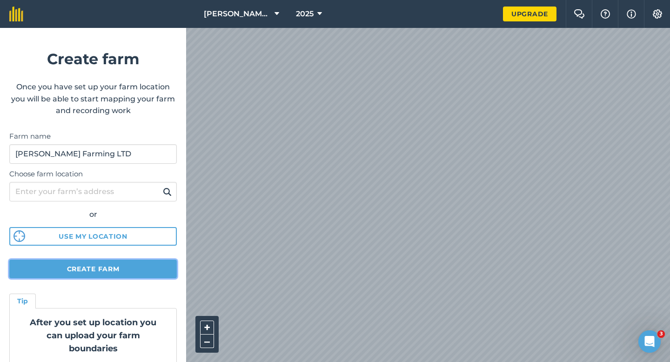
click at [153, 264] on button "Create farm" at bounding box center [92, 268] width 167 height 19
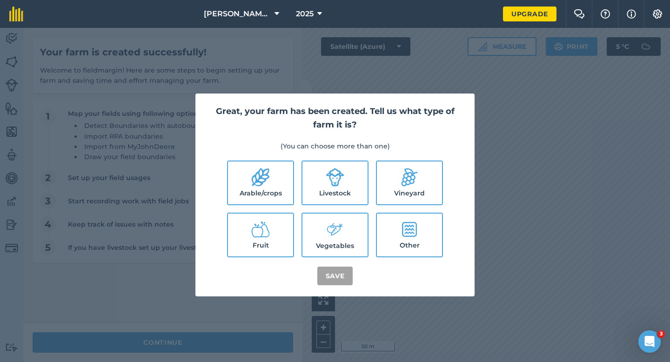
click at [272, 183] on label "Arable/crops" at bounding box center [260, 182] width 65 height 43
checkbox input "true"
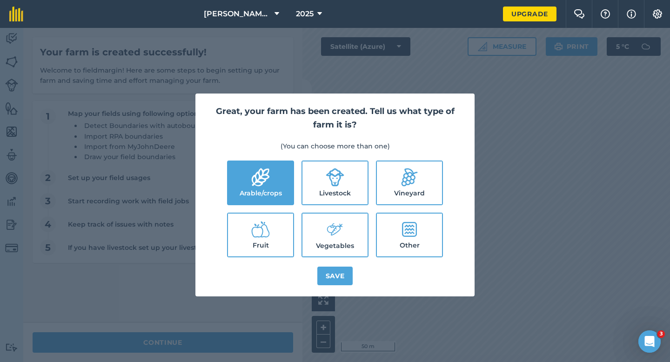
click at [326, 183] on icon at bounding box center [334, 177] width 19 height 19
checkbox input "true"
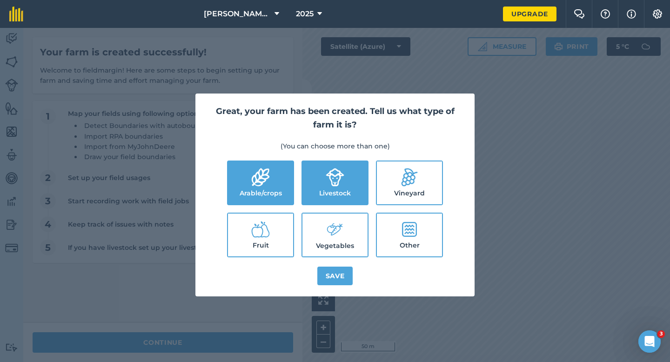
click at [326, 231] on icon at bounding box center [334, 229] width 19 height 20
checkbox input "true"
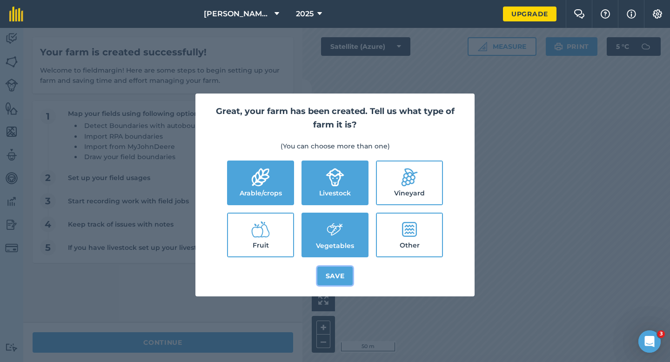
click at [331, 267] on button "Save" at bounding box center [335, 275] width 36 height 19
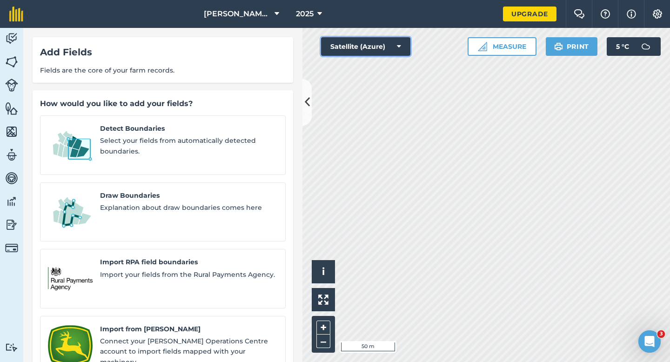
click at [369, 49] on button "Satellite (Azure)" at bounding box center [365, 46] width 89 height 19
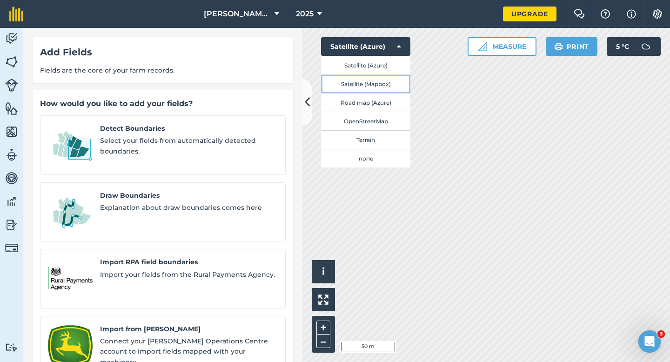
click at [370, 81] on button "Satellite (Mapbox)" at bounding box center [365, 83] width 89 height 19
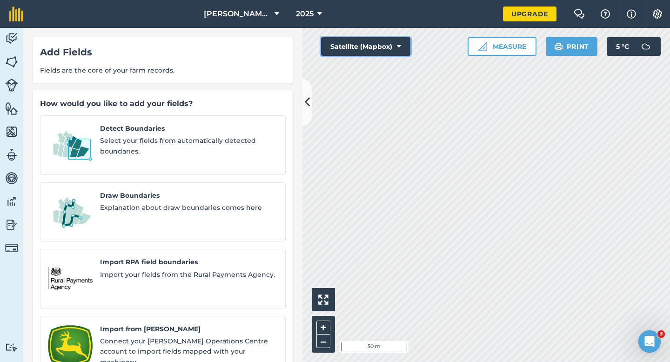
click at [383, 52] on button "Satellite (Mapbox)" at bounding box center [365, 46] width 89 height 19
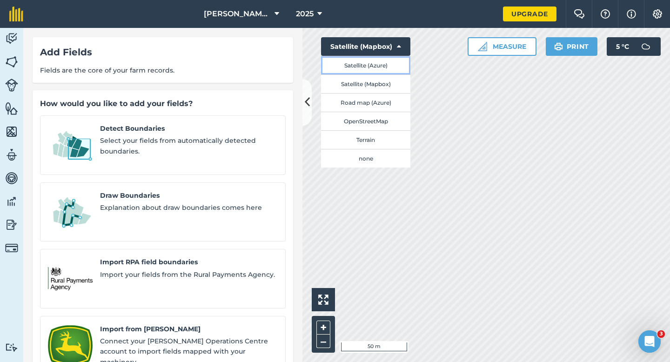
click at [382, 65] on button "Satellite (Azure)" at bounding box center [365, 65] width 89 height 19
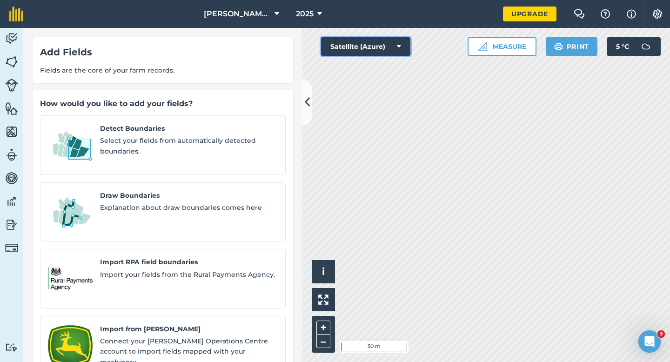
click at [380, 50] on button "Satellite (Azure)" at bounding box center [365, 46] width 89 height 19
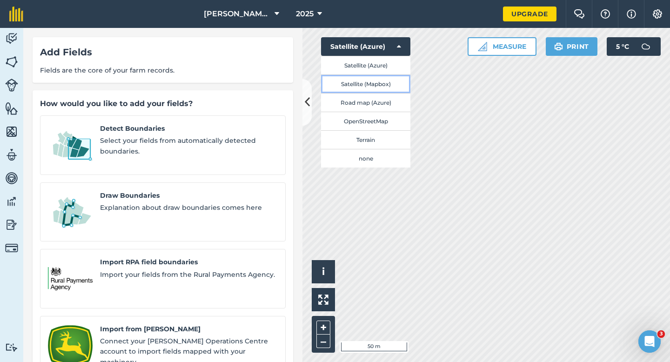
click at [382, 79] on button "Satellite (Mapbox)" at bounding box center [365, 83] width 89 height 19
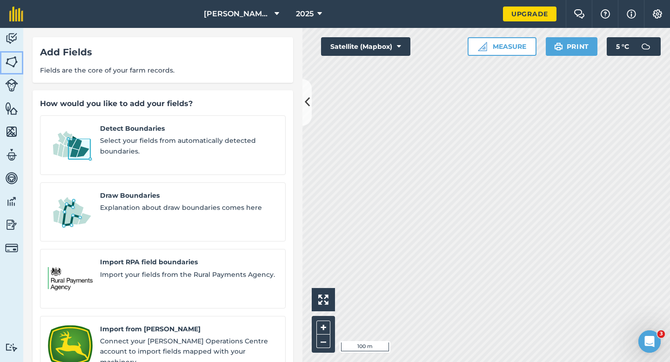
click at [7, 66] on img at bounding box center [11, 62] width 13 height 14
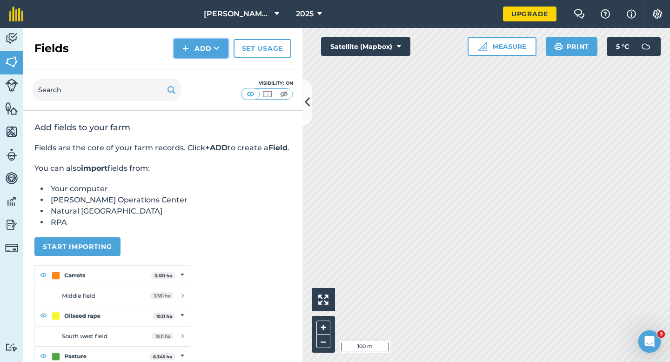
click at [193, 42] on button "Add" at bounding box center [201, 48] width 54 height 19
click at [196, 66] on link "Draw" at bounding box center [200, 69] width 51 height 20
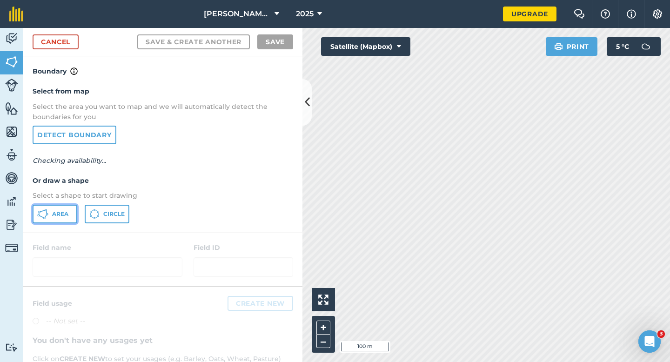
click at [35, 212] on button "Area" at bounding box center [55, 214] width 45 height 19
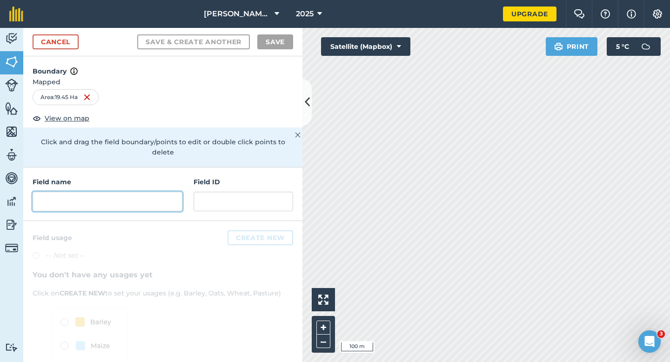
click at [128, 192] on input "text" at bounding box center [108, 202] width 150 height 20
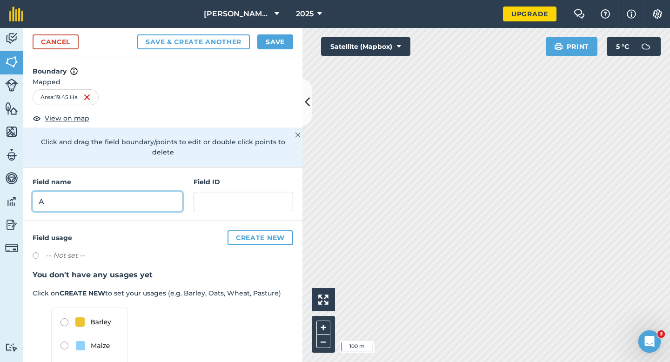
type input "A"
click at [277, 31] on div "Cancel Save & Create Another Save" at bounding box center [162, 42] width 279 height 28
click at [277, 33] on div "Cancel Save & Create Another Save" at bounding box center [162, 42] width 279 height 28
click at [277, 39] on button "Save" at bounding box center [275, 41] width 36 height 15
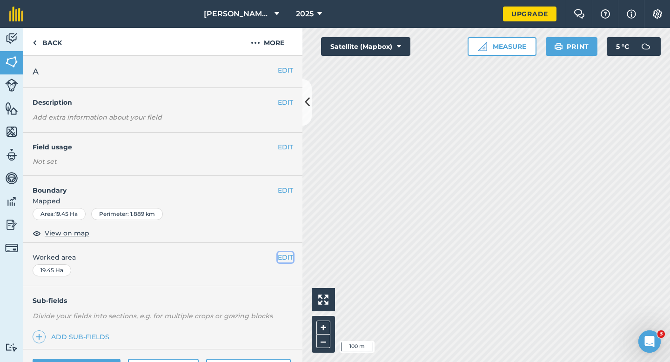
click at [282, 257] on button "EDIT" at bounding box center [285, 257] width 15 height 10
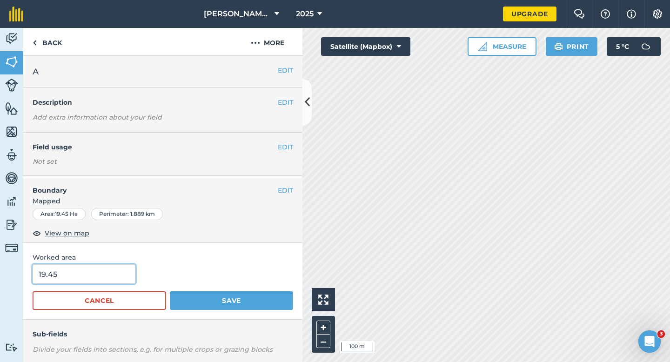
click at [113, 279] on input "19.45" at bounding box center [84, 274] width 103 height 20
type input "19.5"
click at [170, 291] on button "Save" at bounding box center [231, 300] width 123 height 19
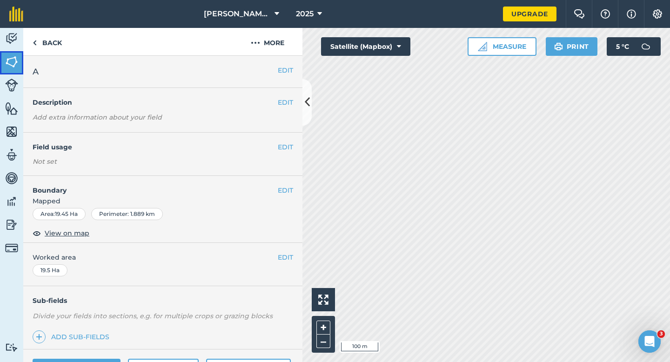
click at [8, 61] on img at bounding box center [11, 62] width 13 height 14
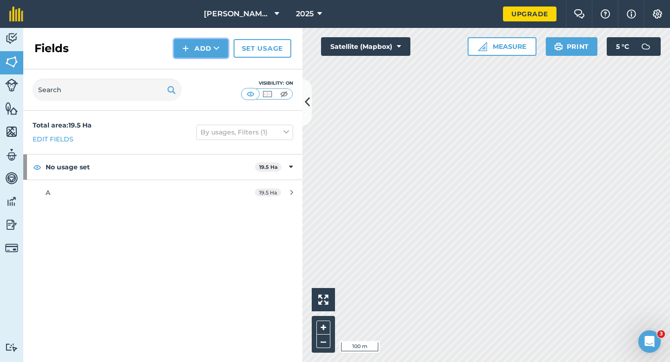
click at [185, 56] on button "Add" at bounding box center [201, 48] width 54 height 19
click at [197, 69] on link "Draw" at bounding box center [200, 69] width 51 height 20
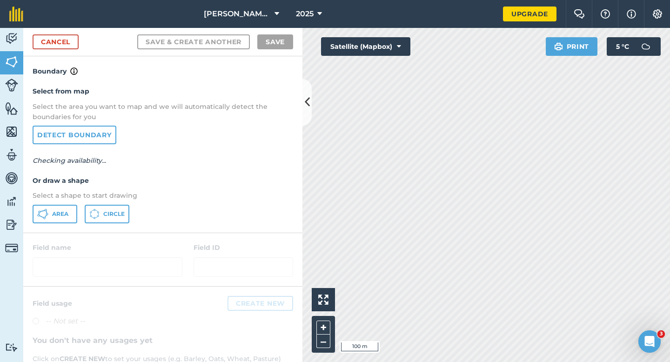
click at [60, 200] on div "Select from map Select the area you want to map and we will automatically detec…" at bounding box center [162, 154] width 279 height 155
click at [60, 206] on button "Area" at bounding box center [55, 214] width 45 height 19
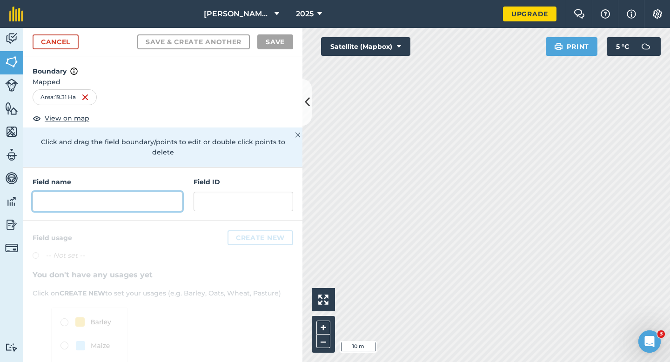
click at [174, 192] on input "text" at bounding box center [108, 202] width 150 height 20
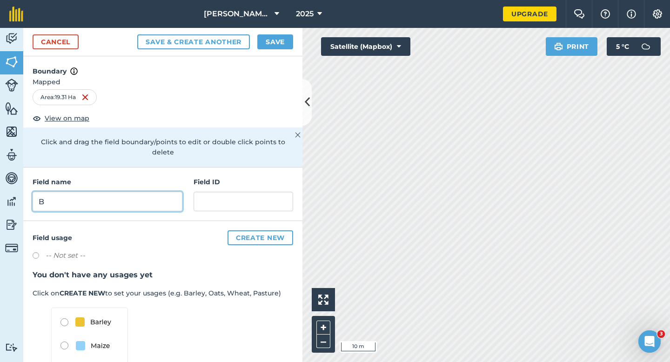
type input "B"
click at [283, 41] on button "Save" at bounding box center [275, 41] width 36 height 15
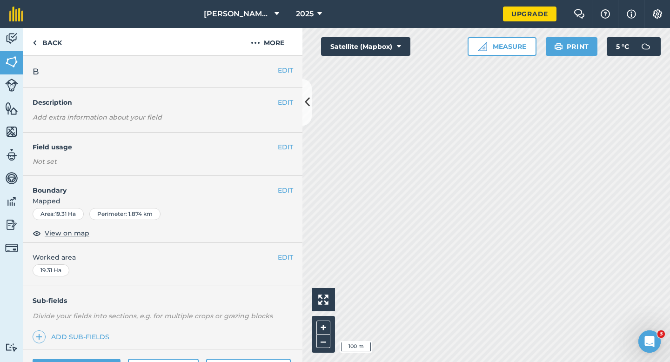
click at [294, 259] on div "EDIT Worked area 19.31 Ha" at bounding box center [162, 264] width 279 height 43
click at [285, 259] on button "EDIT" at bounding box center [285, 257] width 15 height 10
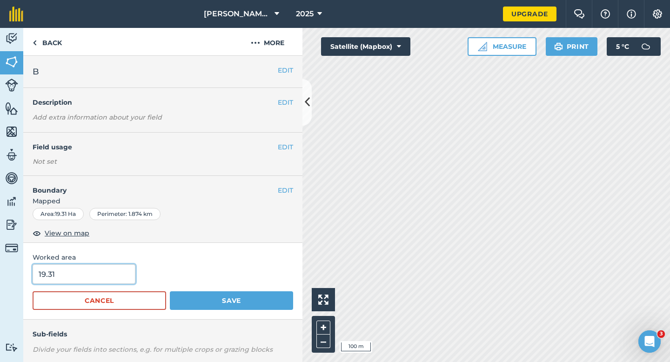
click at [121, 283] on input "19.31" at bounding box center [84, 274] width 103 height 20
type input "19.3"
click at [170, 291] on button "Save" at bounding box center [231, 300] width 123 height 19
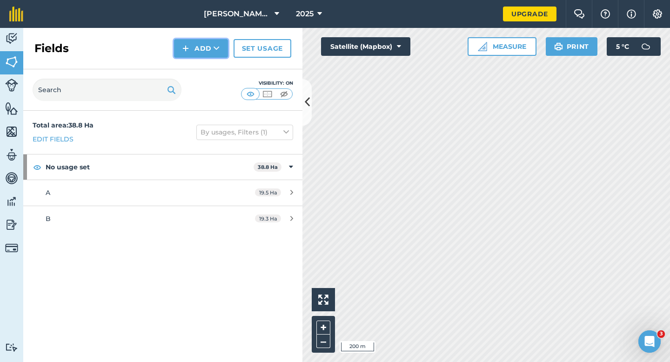
click at [210, 49] on button "Add" at bounding box center [201, 48] width 54 height 19
click at [210, 61] on link "Draw" at bounding box center [200, 69] width 51 height 20
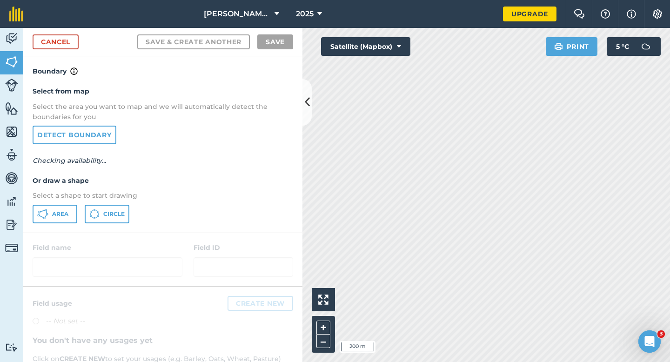
click at [78, 212] on div "Area Circle" at bounding box center [163, 214] width 260 height 19
click at [75, 212] on button "Area" at bounding box center [55, 214] width 45 height 19
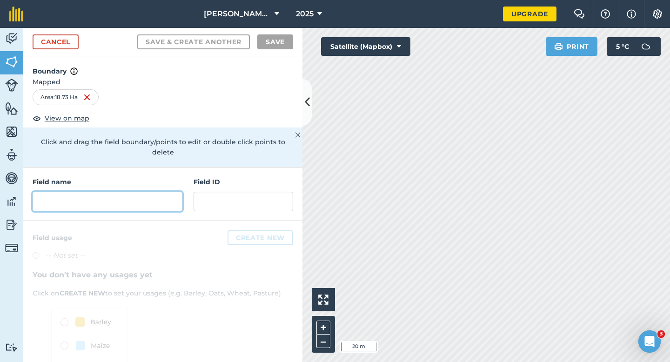
click at [165, 192] on input "text" at bounding box center [108, 202] width 150 height 20
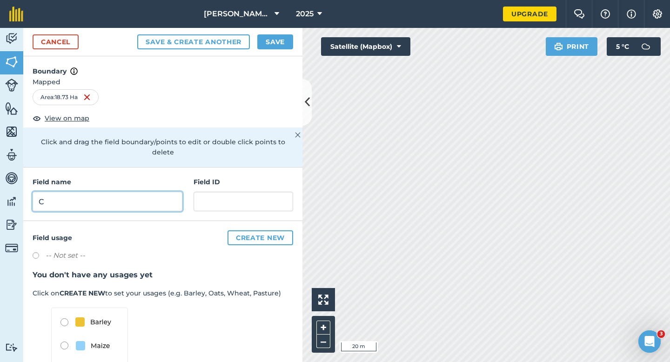
type input "C"
click at [268, 58] on h4 "Boundary" at bounding box center [162, 66] width 279 height 20
click at [268, 46] on button "Save" at bounding box center [275, 41] width 36 height 15
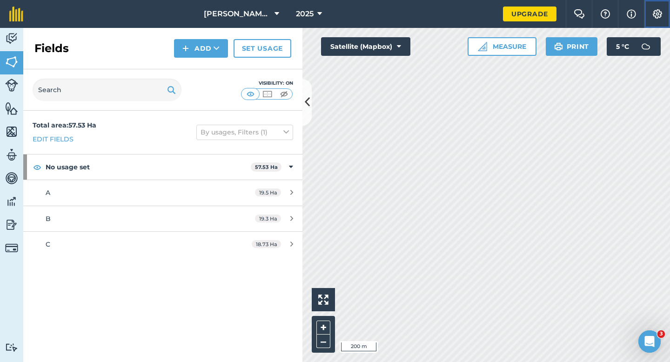
click at [664, 13] on button "Settings" at bounding box center [656, 14] width 26 height 28
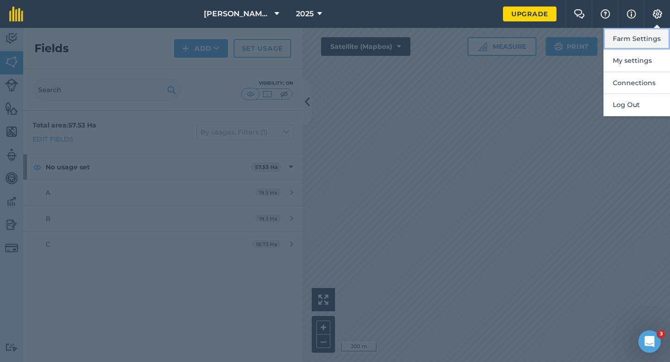
click at [663, 38] on button "Farm Settings" at bounding box center [636, 39] width 66 height 22
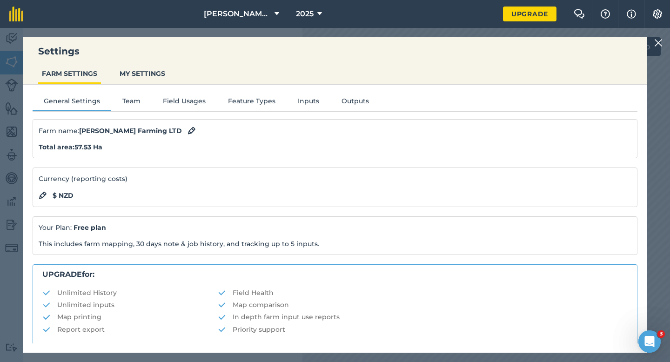
scroll to position [179, 0]
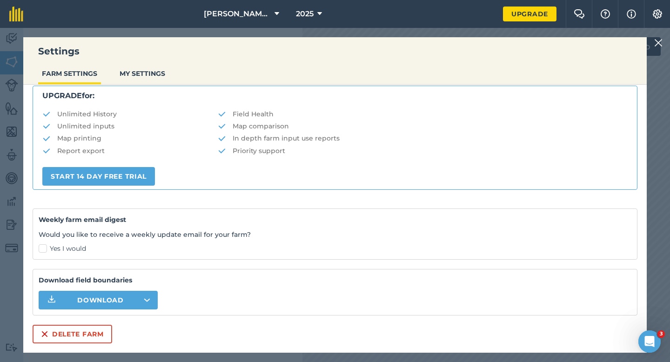
click at [81, 323] on div "Farm name : [PERSON_NAME] Farming LTD Total area : 57.53 Ha Currency (reporting…" at bounding box center [335, 141] width 604 height 403
click at [83, 329] on button "Delete farm" at bounding box center [73, 334] width 80 height 19
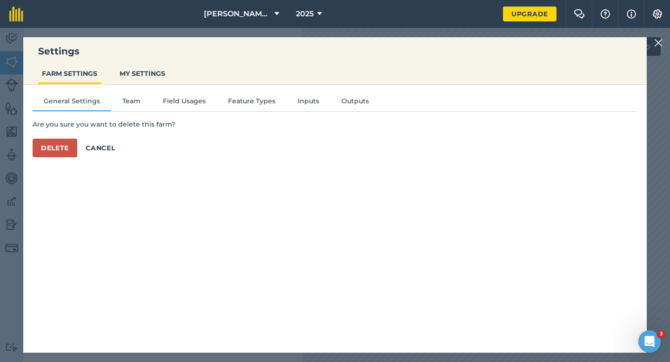
scroll to position [0, 0]
click at [55, 151] on button "Delete" at bounding box center [55, 148] width 45 height 19
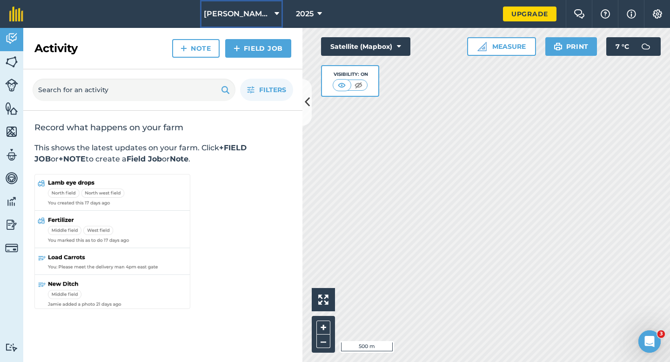
click at [240, 0] on button "[PERSON_NAME] & Sons" at bounding box center [241, 14] width 83 height 28
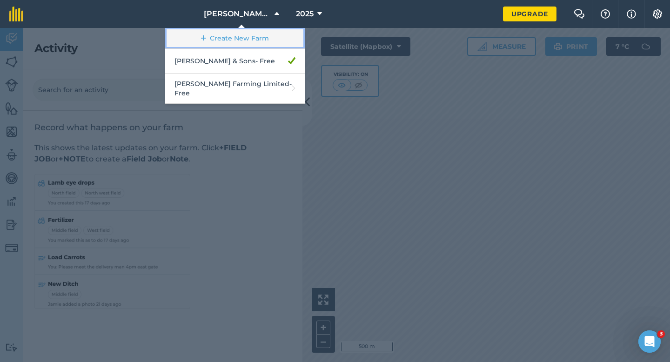
click at [239, 40] on link "Create New Farm" at bounding box center [234, 38] width 139 height 21
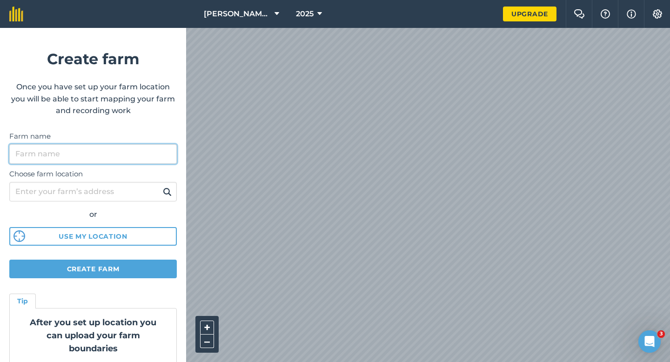
click at [149, 160] on input "Farm name" at bounding box center [92, 154] width 167 height 20
type input "[PERSON_NAME] & Sons Farming"
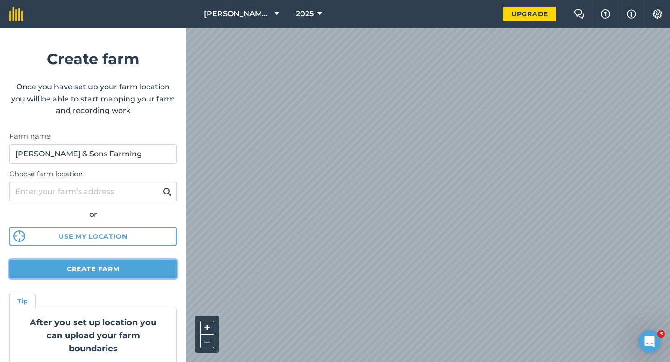
click at [117, 274] on button "Create farm" at bounding box center [92, 268] width 167 height 19
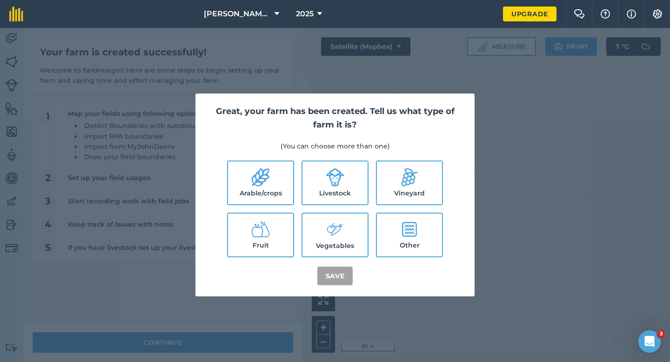
click at [248, 186] on label "Arable/crops" at bounding box center [260, 182] width 65 height 43
checkbox input "true"
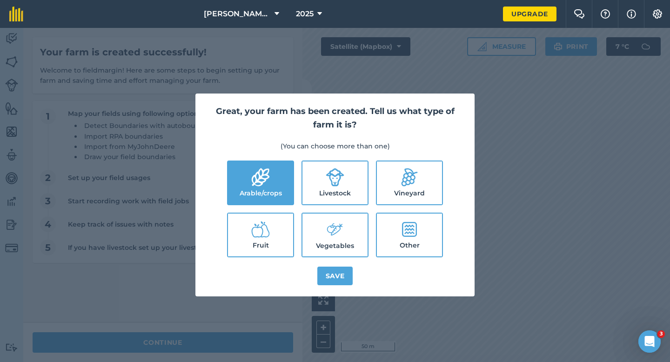
click at [365, 195] on label "Livestock" at bounding box center [334, 182] width 65 height 43
checkbox input "true"
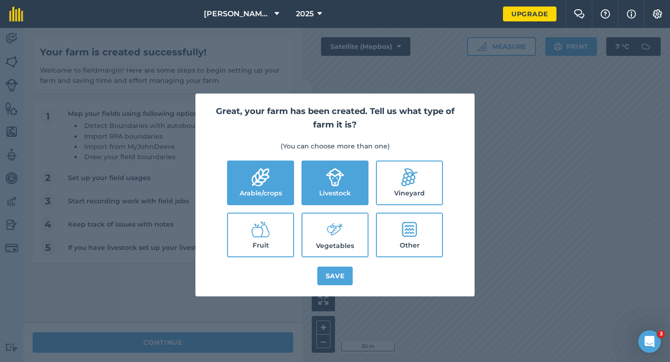
click at [365, 216] on label "Vegetables" at bounding box center [334, 234] width 65 height 43
checkbox input "true"
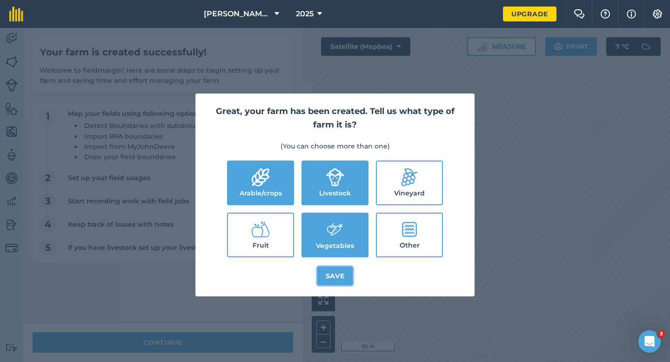
click at [347, 278] on button "Save" at bounding box center [335, 275] width 36 height 19
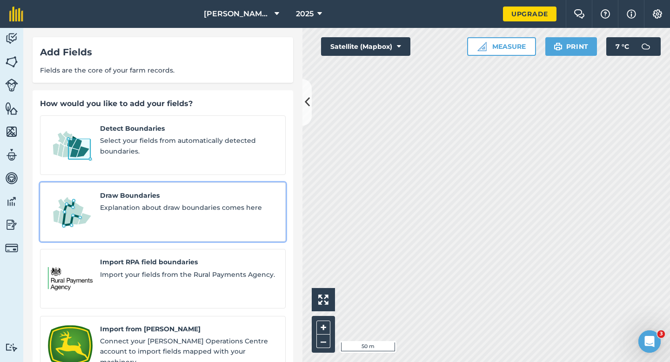
click at [148, 202] on span "Explanation about draw boundaries comes here" at bounding box center [189, 207] width 178 height 10
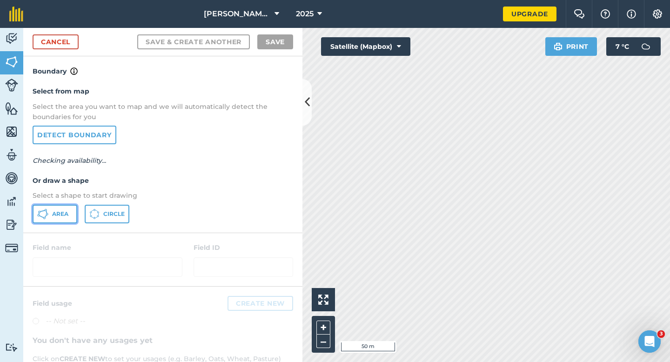
click at [54, 214] on span "Area" at bounding box center [60, 213] width 16 height 7
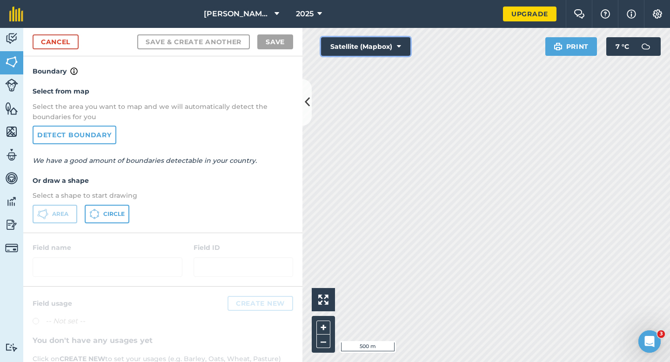
click at [347, 47] on button "Satellite (Mapbox)" at bounding box center [365, 46] width 89 height 19
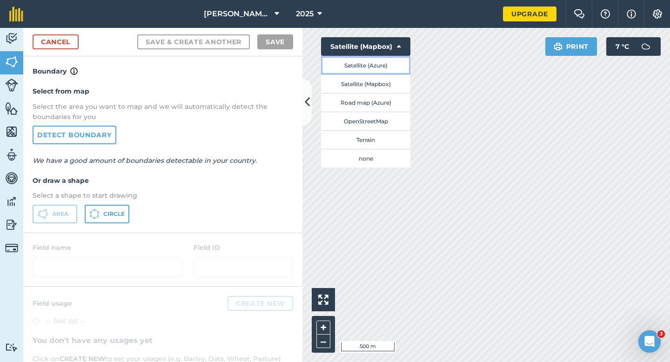
click at [357, 61] on button "Satellite (Azure)" at bounding box center [365, 65] width 89 height 19
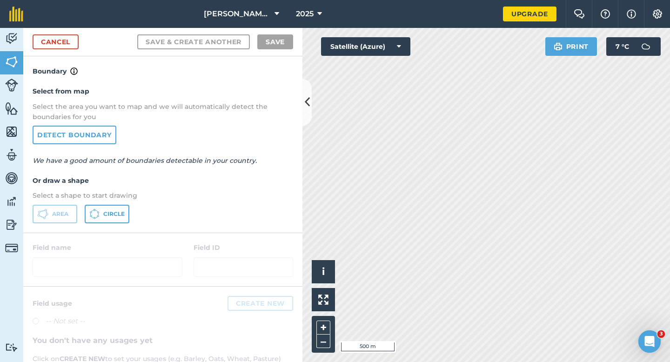
click at [57, 31] on div "Cancel Save & Create Another Save" at bounding box center [162, 42] width 279 height 28
click at [65, 46] on link "Cancel" at bounding box center [56, 41] width 46 height 15
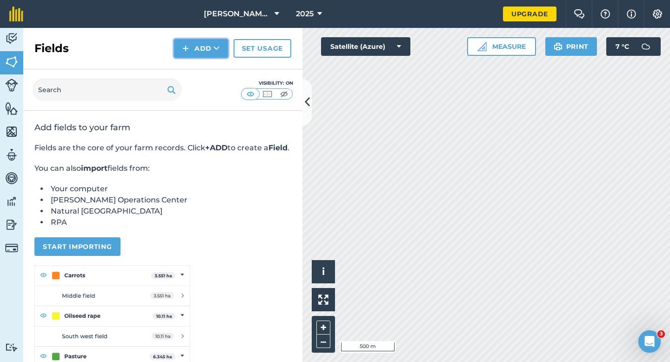
click at [194, 48] on button "Add" at bounding box center [201, 48] width 54 height 19
click at [197, 65] on link "Draw" at bounding box center [200, 69] width 51 height 20
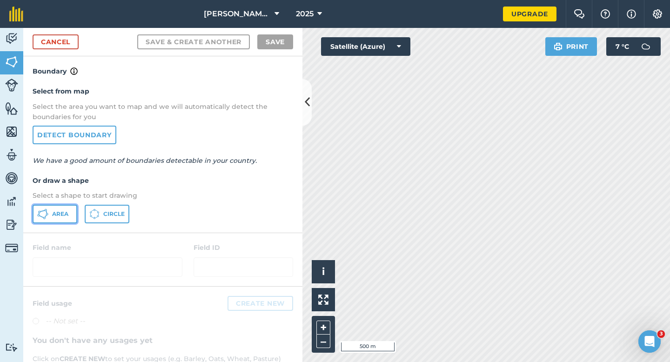
click at [53, 205] on button "Area" at bounding box center [55, 214] width 45 height 19
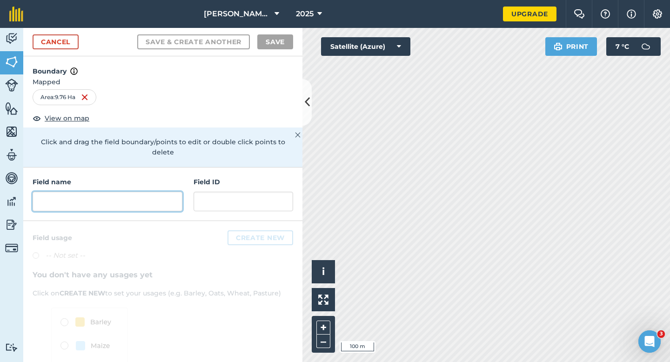
click at [147, 193] on input "text" at bounding box center [108, 202] width 150 height 20
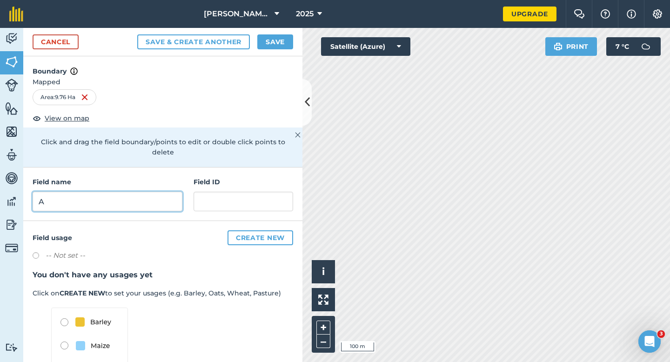
type input "A"
click at [275, 45] on button "Save" at bounding box center [275, 41] width 36 height 15
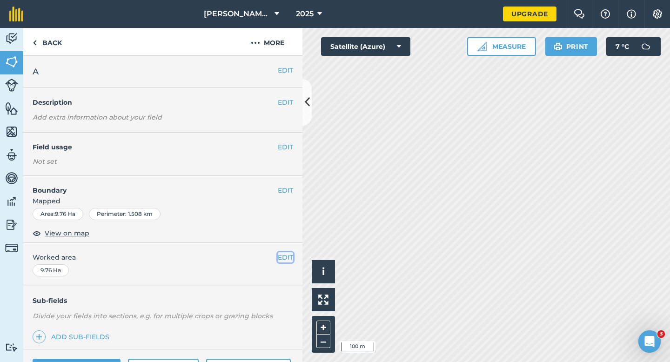
click at [290, 254] on button "EDIT" at bounding box center [285, 257] width 15 height 10
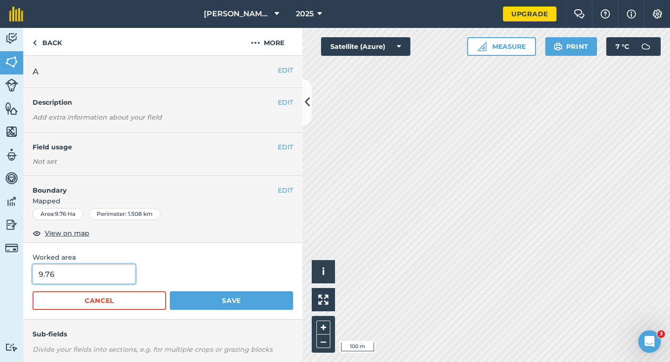
click at [92, 279] on input "9.76" at bounding box center [84, 274] width 103 height 20
type input "10"
click at [170, 291] on button "Save" at bounding box center [231, 300] width 123 height 19
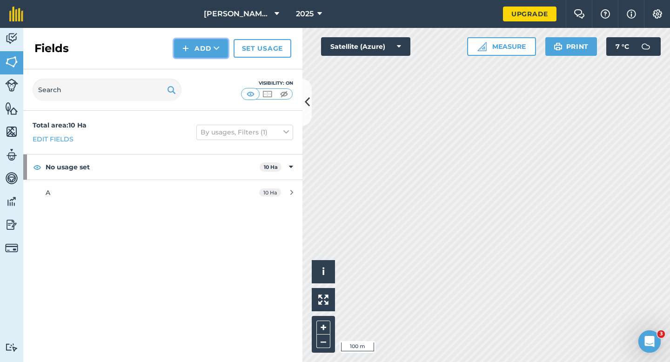
click at [208, 46] on button "Add" at bounding box center [201, 48] width 54 height 19
click at [208, 63] on link "Draw" at bounding box center [200, 69] width 51 height 20
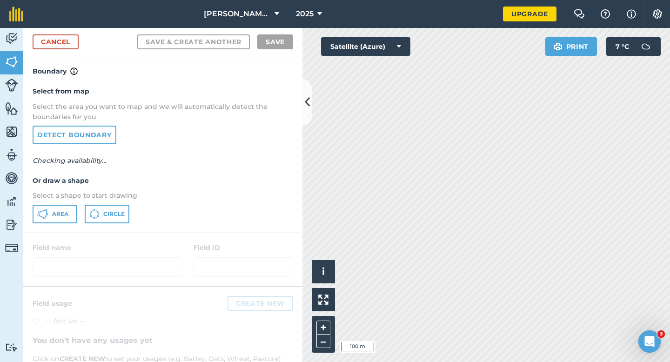
click at [55, 223] on div "Select from map Select the area you want to map and we will automatically detec…" at bounding box center [162, 154] width 279 height 155
click at [64, 205] on button "Area" at bounding box center [55, 214] width 45 height 19
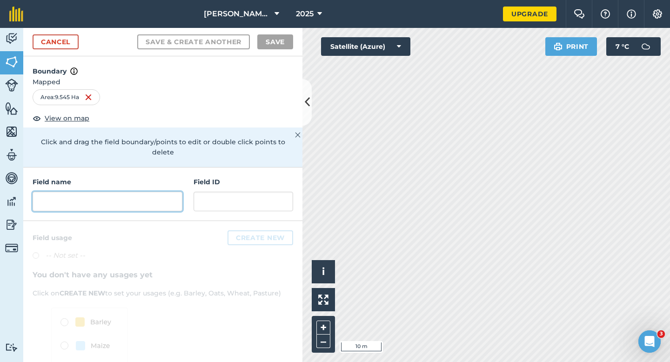
click at [145, 192] on input "text" at bounding box center [108, 202] width 150 height 20
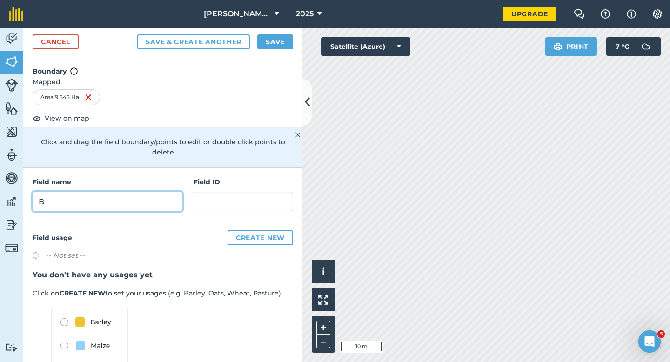
type input "B"
click at [279, 34] on button "Save" at bounding box center [275, 41] width 36 height 15
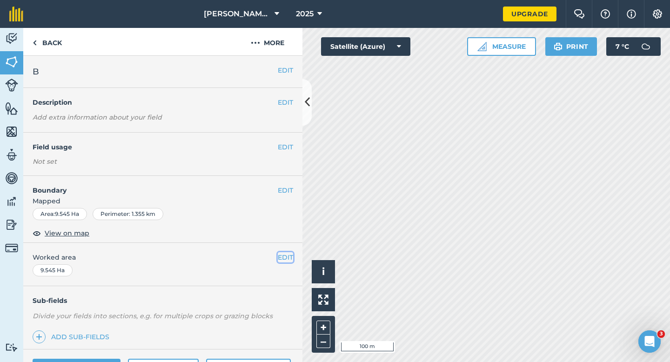
click at [281, 253] on button "EDIT" at bounding box center [285, 257] width 15 height 10
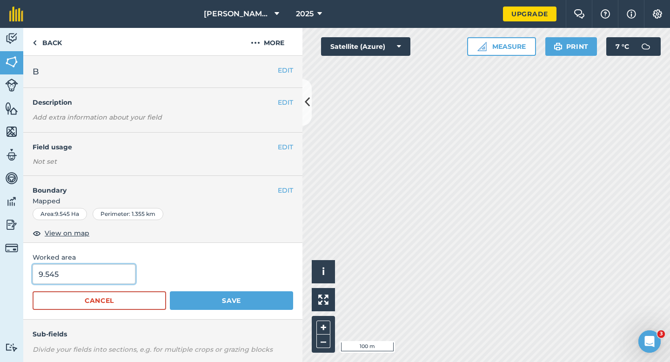
click at [65, 280] on input "9.545" at bounding box center [84, 274] width 103 height 20
type input "9.5"
click at [170, 291] on button "Save" at bounding box center [231, 300] width 123 height 19
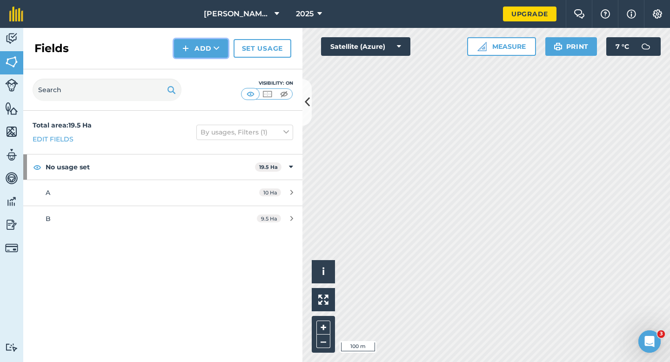
click at [184, 49] on img at bounding box center [185, 48] width 7 height 11
click at [193, 70] on link "Draw" at bounding box center [200, 69] width 51 height 20
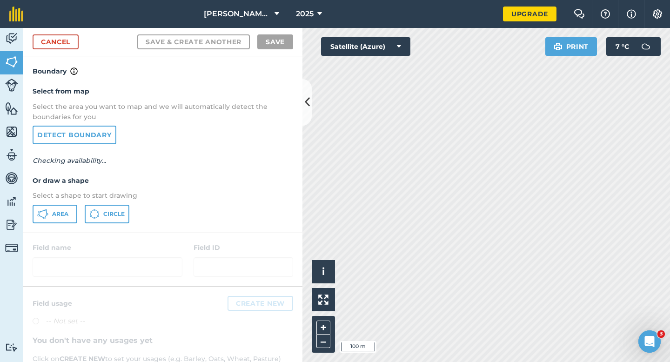
click at [55, 202] on div "Select from map Select the area you want to map and we will automatically detec…" at bounding box center [162, 154] width 279 height 155
click at [58, 202] on div "Select from map Select the area you want to map and we will automatically detec…" at bounding box center [162, 154] width 279 height 155
click at [58, 205] on button "Area" at bounding box center [55, 214] width 45 height 19
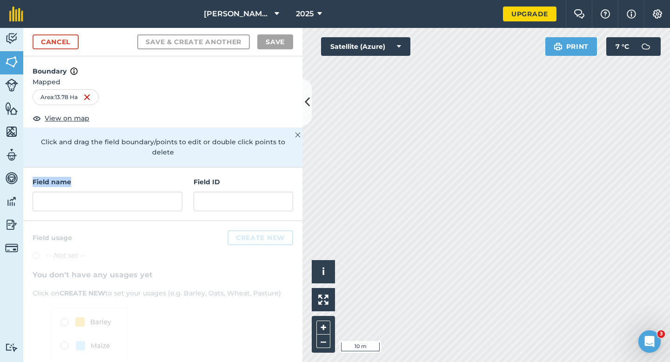
click at [148, 167] on div "Field name Field ID" at bounding box center [162, 193] width 279 height 53
click at [148, 192] on input "text" at bounding box center [108, 202] width 150 height 20
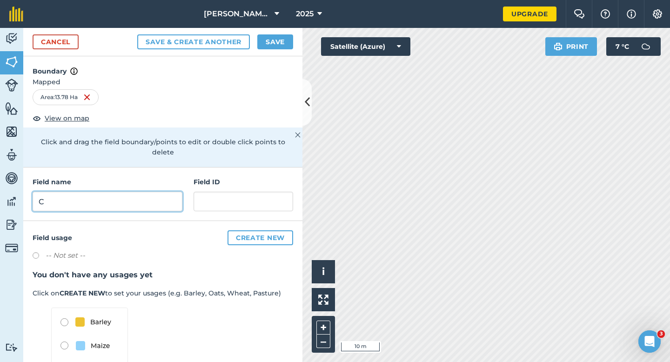
type input "C"
click at [279, 42] on button "Save" at bounding box center [275, 41] width 36 height 15
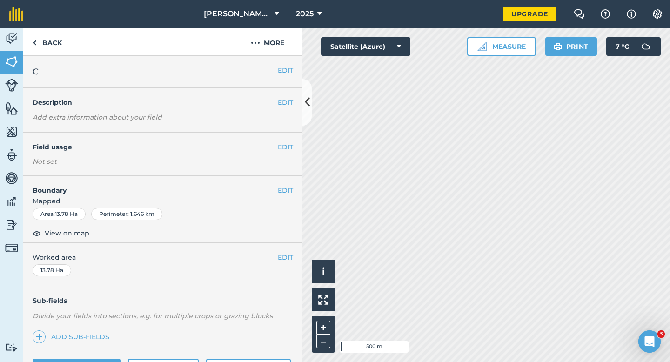
click at [280, 263] on div "EDIT Worked area 13.78 Ha" at bounding box center [162, 264] width 279 height 43
click at [285, 259] on button "EDIT" at bounding box center [285, 257] width 15 height 10
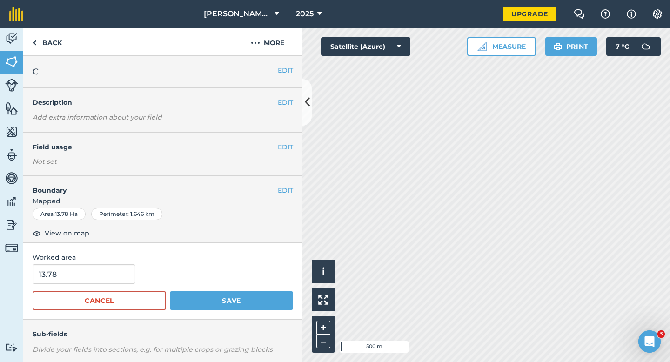
click at [134, 271] on div "13.78" at bounding box center [163, 274] width 260 height 20
click at [124, 271] on input "13.78" at bounding box center [84, 274] width 103 height 20
type input "13.8"
click at [170, 291] on button "Save" at bounding box center [231, 300] width 123 height 19
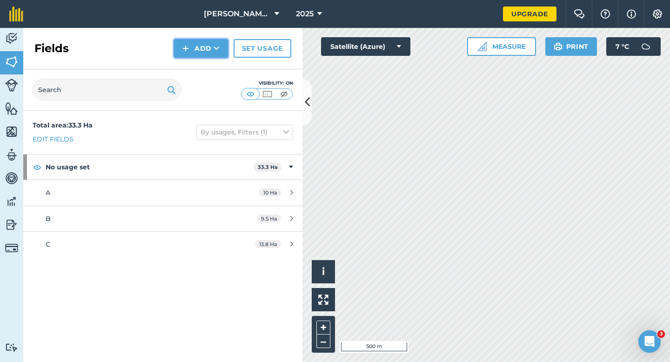
click at [202, 53] on button "Add" at bounding box center [201, 48] width 54 height 19
click at [202, 65] on link "Draw" at bounding box center [200, 69] width 51 height 20
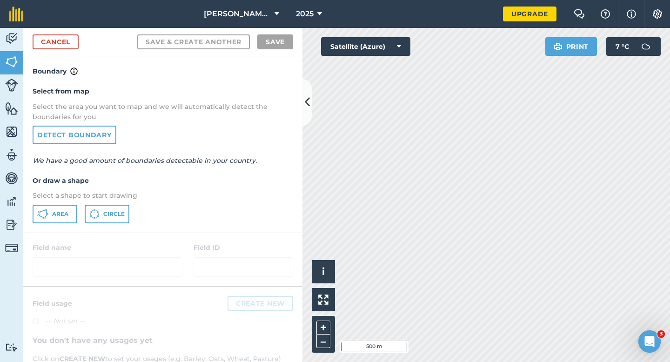
click at [69, 203] on div "Select from map Select the area you want to map and we will automatically detec…" at bounding box center [162, 154] width 279 height 155
click at [70, 204] on div "Select from map Select the area you want to map and we will automatically detec…" at bounding box center [162, 154] width 279 height 155
click at [69, 206] on button "Area" at bounding box center [55, 214] width 45 height 19
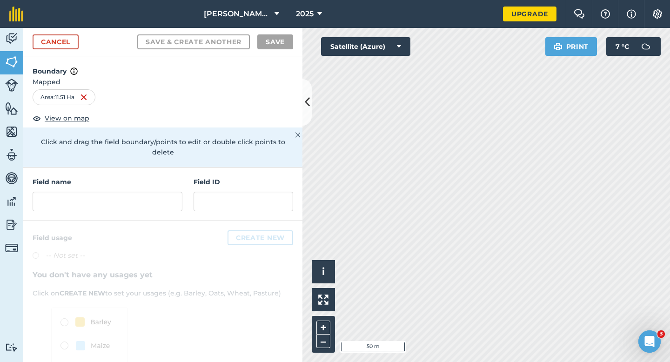
click at [163, 210] on div "Field name Field ID" at bounding box center [162, 193] width 279 height 53
click at [163, 194] on input "text" at bounding box center [108, 202] width 150 height 20
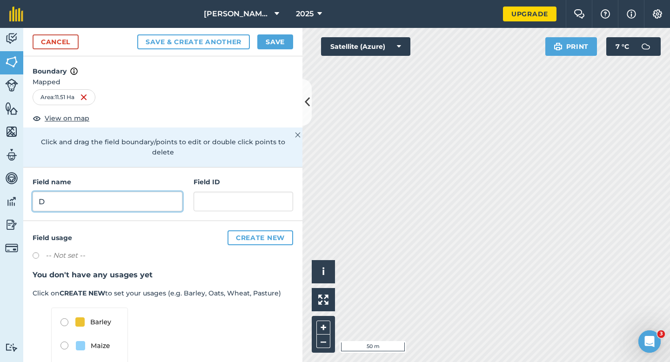
type input "D"
click at [275, 38] on button "Save" at bounding box center [275, 41] width 36 height 15
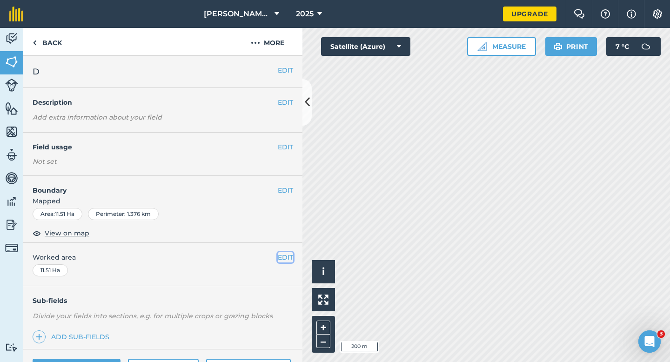
click at [278, 258] on button "EDIT" at bounding box center [285, 257] width 15 height 10
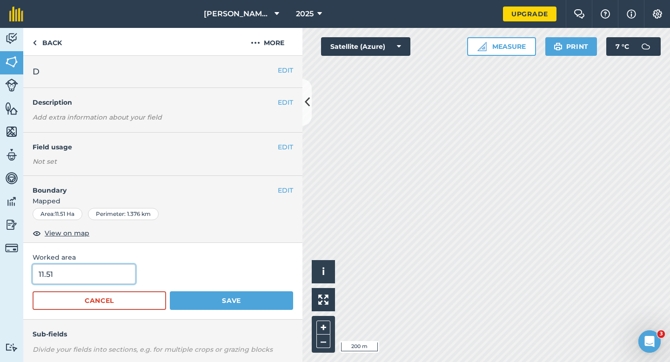
click at [105, 277] on input "11.51" at bounding box center [84, 274] width 103 height 20
type input "11.5"
click at [170, 291] on button "Save" at bounding box center [231, 300] width 123 height 19
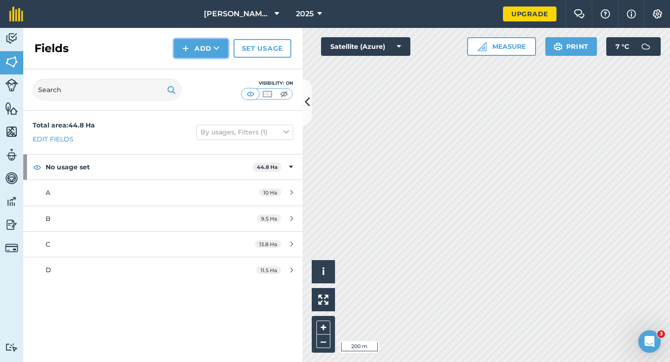
click at [212, 51] on button "Add" at bounding box center [201, 48] width 54 height 19
click at [212, 65] on link "Draw" at bounding box center [200, 69] width 51 height 20
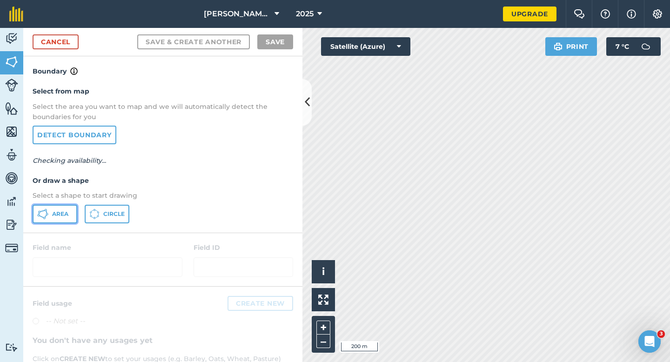
click at [60, 215] on span "Area" at bounding box center [60, 213] width 16 height 7
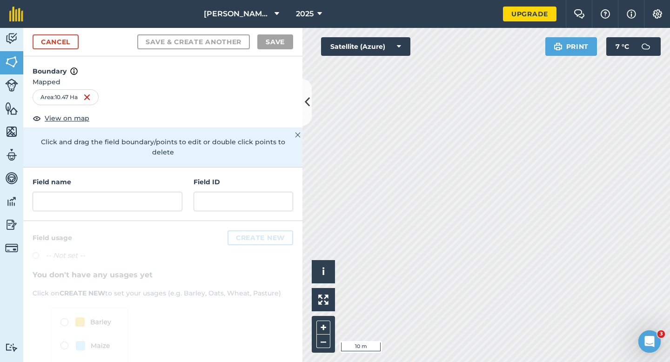
click at [151, 208] on div "Field name Field ID" at bounding box center [162, 193] width 279 height 53
click at [151, 200] on input "text" at bounding box center [108, 202] width 150 height 20
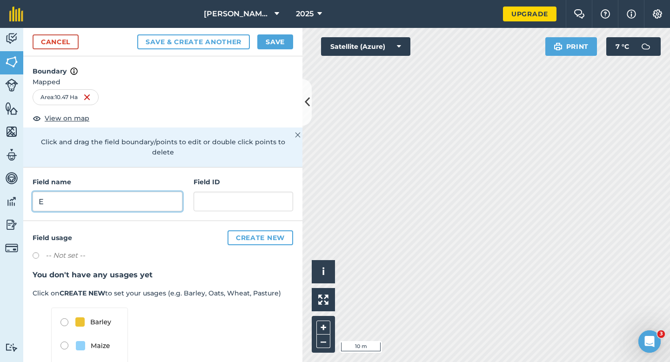
type input "E"
click at [281, 35] on button "Save" at bounding box center [275, 41] width 36 height 15
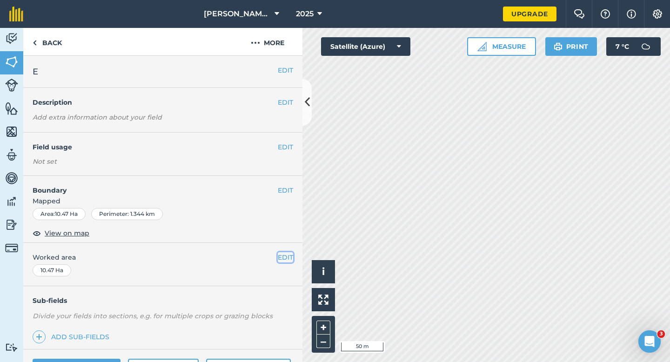
click at [287, 257] on button "EDIT" at bounding box center [285, 257] width 15 height 10
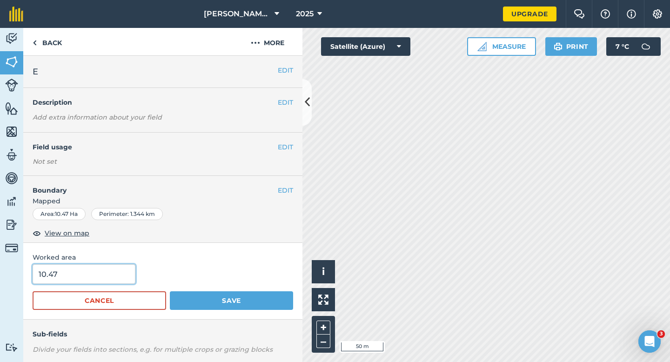
click at [90, 278] on input "10.47" at bounding box center [84, 274] width 103 height 20
type input "10.5"
click at [170, 291] on button "Save" at bounding box center [231, 300] width 123 height 19
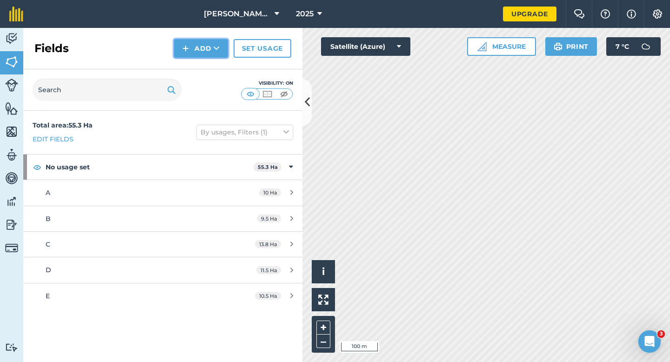
click at [184, 49] on img at bounding box center [185, 48] width 7 height 11
click at [191, 67] on link "Draw" at bounding box center [200, 69] width 51 height 20
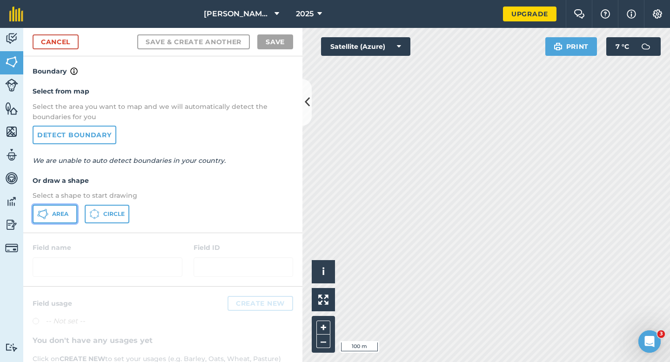
click at [40, 221] on button "Area" at bounding box center [55, 214] width 45 height 19
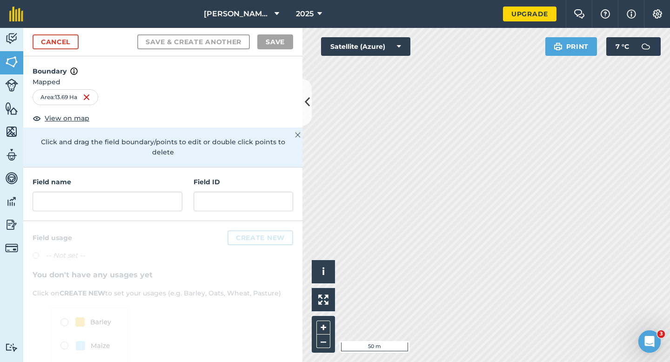
click at [399, 53] on div "Click to start drawing i © 2025 TomTom, Microsoft 50 m + – Satellite (Azure) Pr…" at bounding box center [485, 195] width 367 height 334
click at [146, 198] on input "text" at bounding box center [108, 202] width 150 height 20
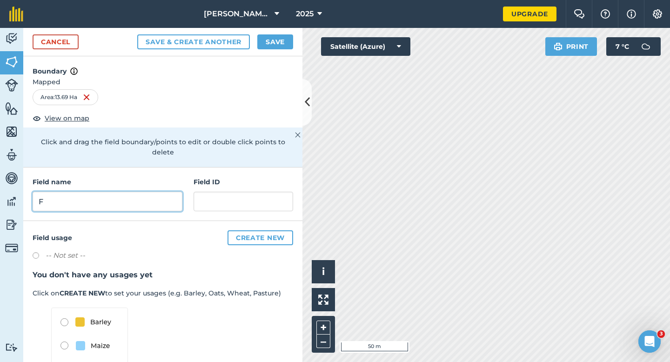
type input "F"
click at [273, 46] on button "Save" at bounding box center [275, 41] width 36 height 15
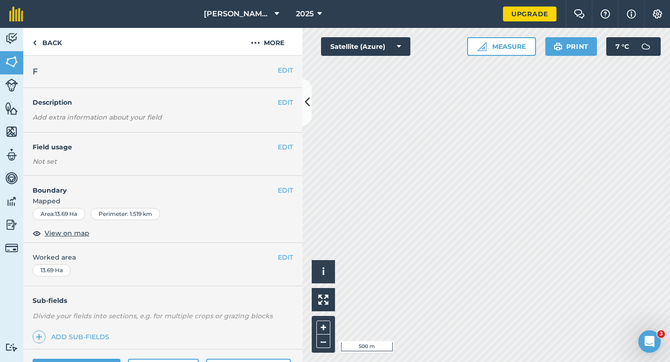
click at [280, 249] on div "EDIT Worked area 13.69 Ha" at bounding box center [162, 264] width 279 height 43
click at [280, 259] on button "EDIT" at bounding box center [285, 257] width 15 height 10
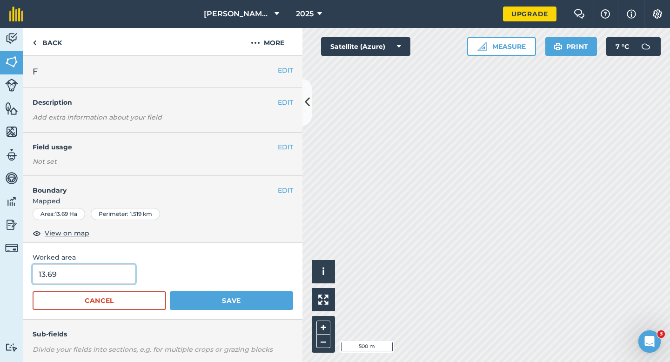
click at [93, 277] on input "13.69" at bounding box center [84, 274] width 103 height 20
type input "13.7"
click at [170, 291] on button "Save" at bounding box center [231, 300] width 123 height 19
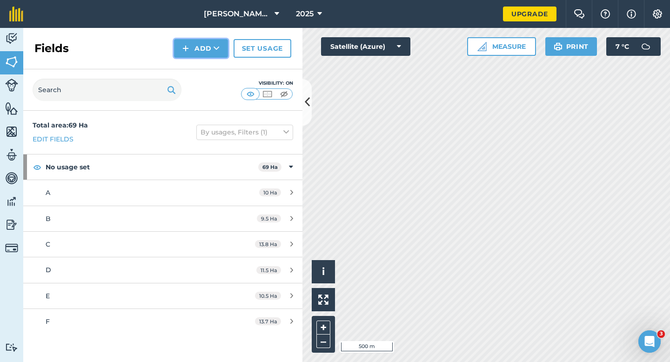
click at [204, 46] on button "Add" at bounding box center [201, 48] width 54 height 19
click at [204, 63] on link "Draw" at bounding box center [200, 69] width 51 height 20
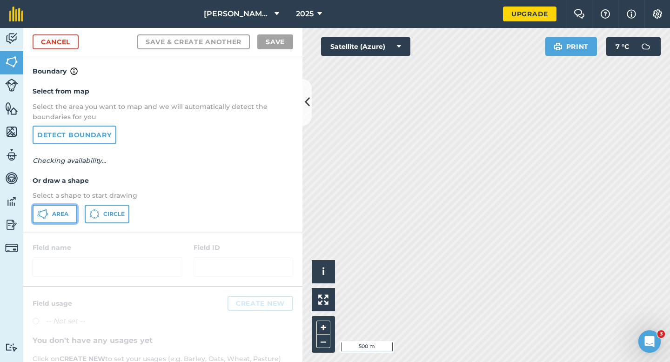
click at [54, 205] on button "Area" at bounding box center [55, 214] width 45 height 19
click at [57, 205] on button "Area" at bounding box center [55, 214] width 45 height 19
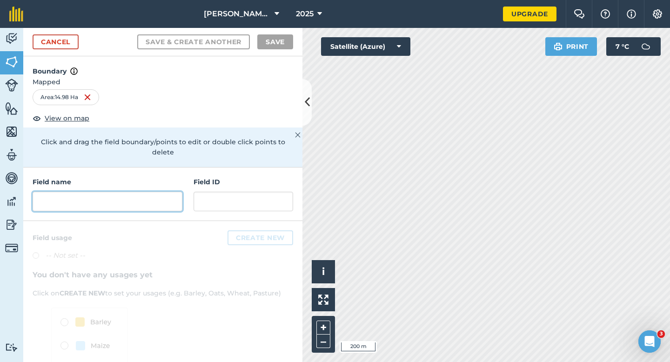
click at [118, 192] on input "text" at bounding box center [108, 202] width 150 height 20
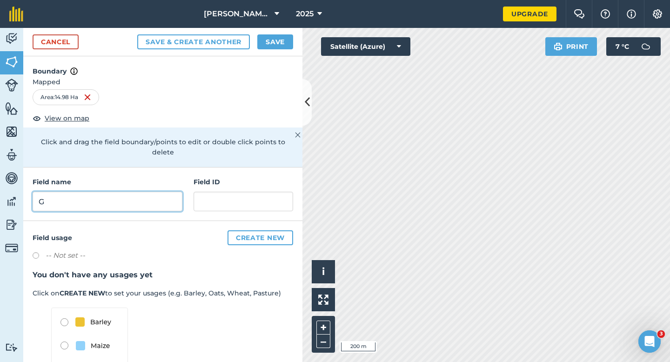
type input "G"
click at [287, 45] on button "Save" at bounding box center [275, 41] width 36 height 15
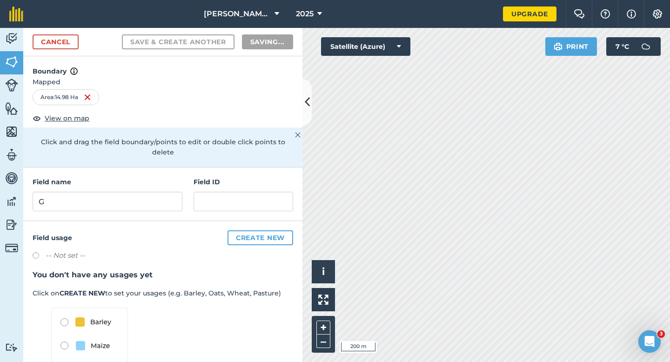
click at [354, 26] on div "[PERSON_NAME] & Sons Farming 2025 Upgrade Farm Chat Help Info Settings Map prin…" at bounding box center [335, 181] width 670 height 362
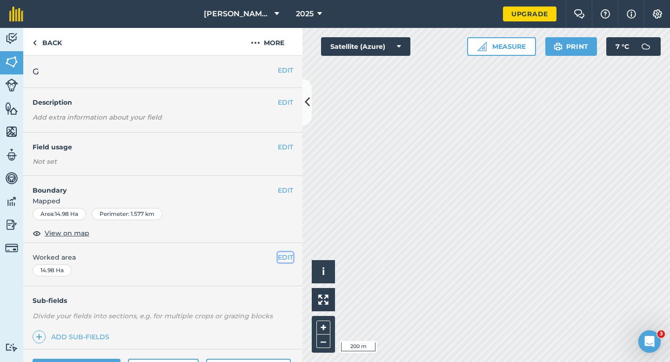
click at [286, 253] on button "EDIT" at bounding box center [285, 257] width 15 height 10
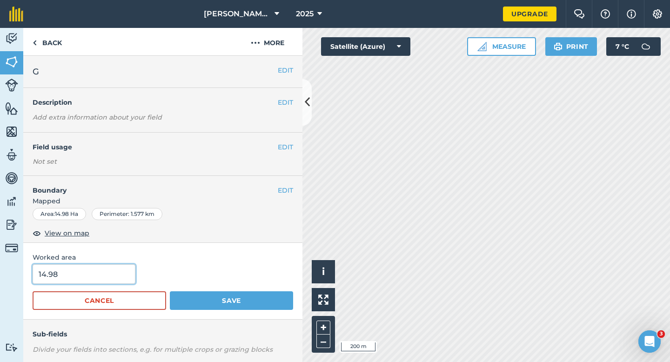
click at [81, 271] on input "14.98" at bounding box center [84, 274] width 103 height 20
type input "15"
click at [170, 291] on button "Save" at bounding box center [231, 300] width 123 height 19
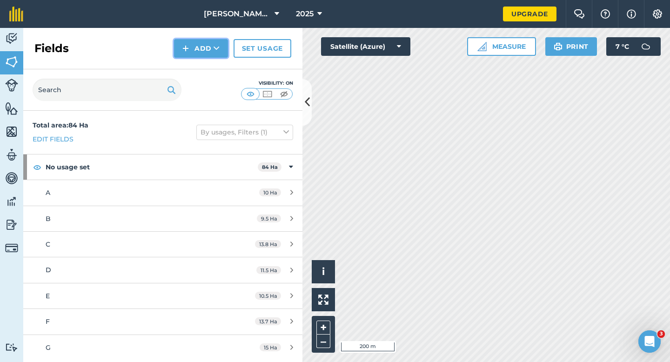
click at [206, 43] on button "Add" at bounding box center [201, 48] width 54 height 19
click at [206, 63] on link "Draw" at bounding box center [200, 69] width 51 height 20
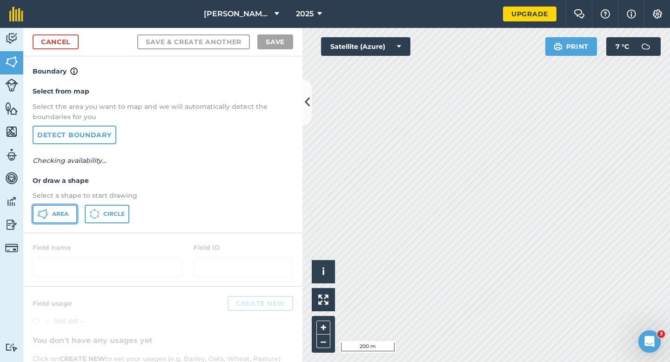
click at [66, 210] on span "Area" at bounding box center [60, 213] width 16 height 7
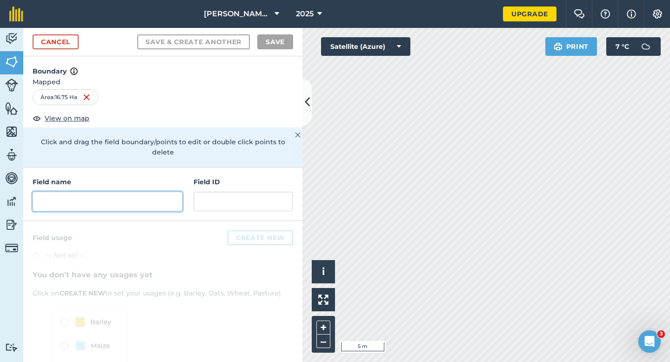
click at [156, 192] on input "text" at bounding box center [108, 202] width 150 height 20
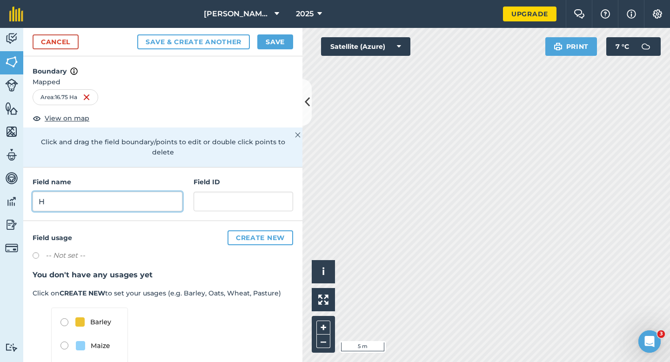
type input "H"
click at [268, 44] on button "Save" at bounding box center [275, 41] width 36 height 15
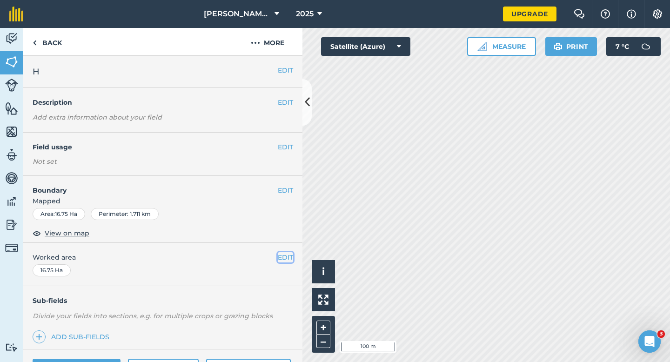
click at [285, 260] on button "EDIT" at bounding box center [285, 257] width 15 height 10
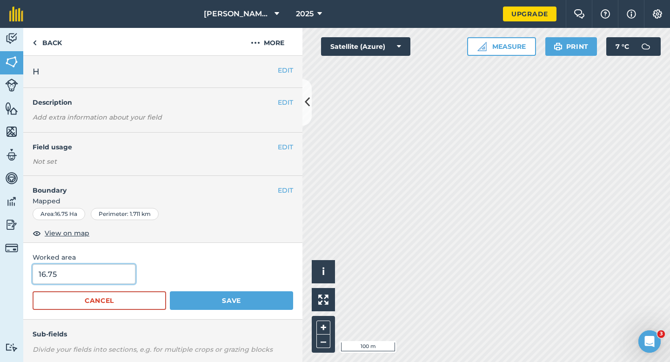
click at [107, 275] on input "16.75" at bounding box center [84, 274] width 103 height 20
type input "16.7"
click at [170, 291] on button "Save" at bounding box center [231, 300] width 123 height 19
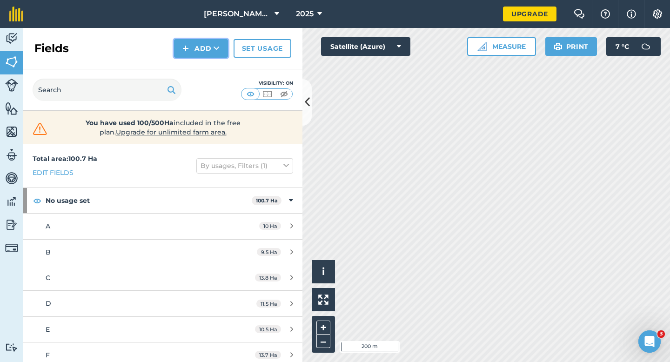
click at [191, 52] on button "Add" at bounding box center [201, 48] width 54 height 19
click at [193, 59] on link "Draw" at bounding box center [200, 69] width 51 height 20
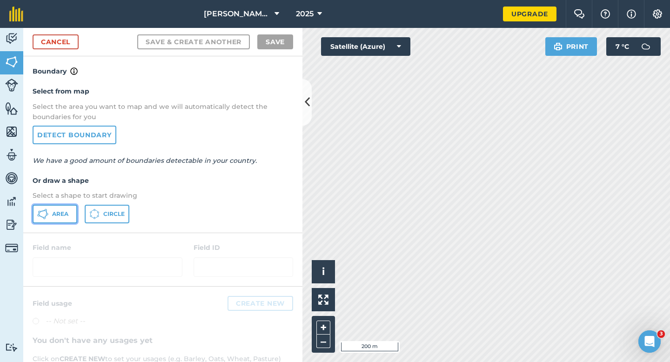
click at [65, 206] on button "Area" at bounding box center [55, 214] width 45 height 19
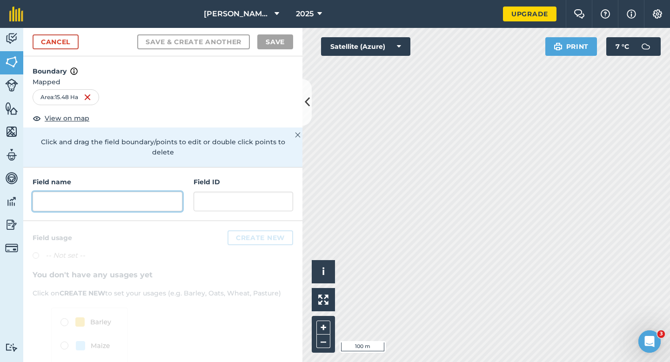
click at [106, 192] on input "text" at bounding box center [108, 202] width 150 height 20
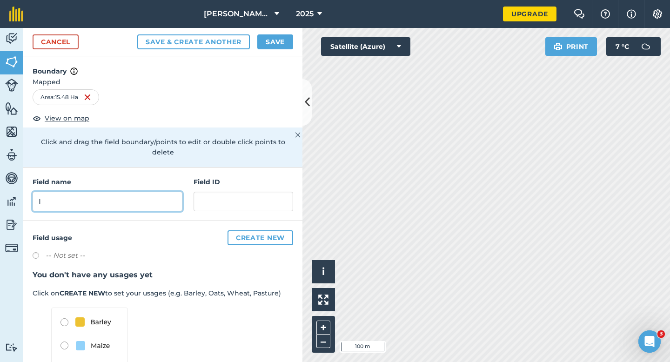
type input "I"
click at [271, 36] on button "Save" at bounding box center [275, 41] width 36 height 15
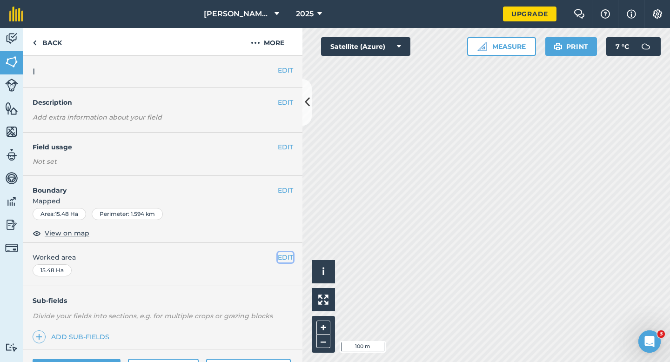
click at [285, 259] on button "EDIT" at bounding box center [285, 257] width 15 height 10
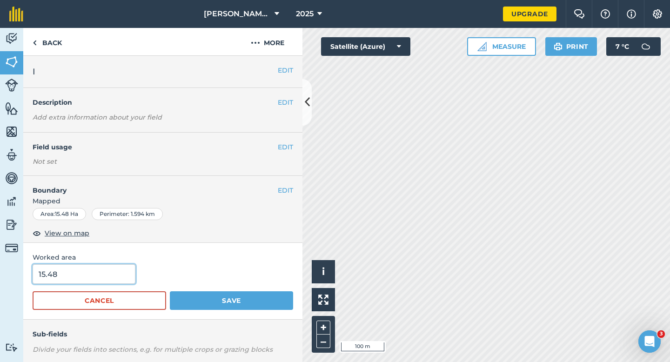
click at [105, 276] on input "15.48" at bounding box center [84, 274] width 103 height 20
type input "15.5"
click at [170, 291] on button "Save" at bounding box center [231, 300] width 123 height 19
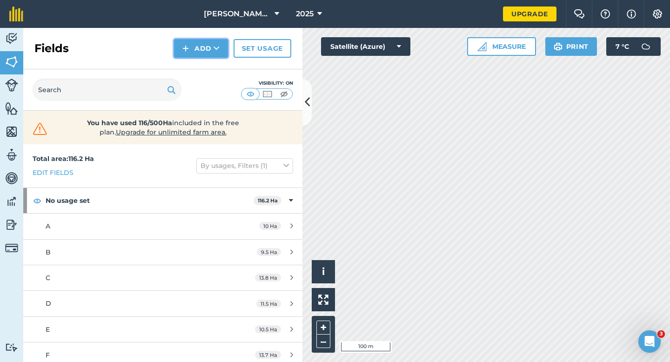
click at [189, 50] on button "Add" at bounding box center [201, 48] width 54 height 19
click at [189, 65] on link "Draw" at bounding box center [200, 69] width 51 height 20
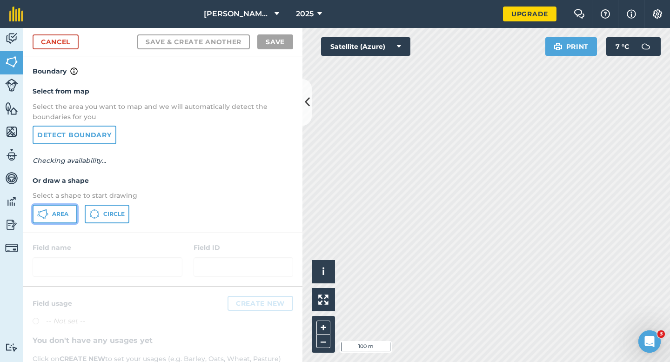
click at [59, 220] on button "Area" at bounding box center [55, 214] width 45 height 19
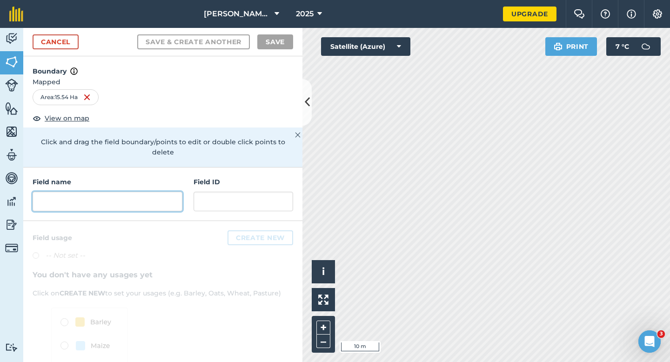
click at [167, 192] on input "text" at bounding box center [108, 202] width 150 height 20
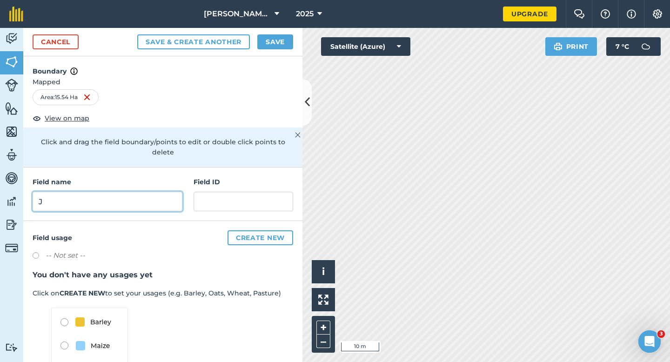
type input "J"
click at [288, 43] on button "Save" at bounding box center [275, 41] width 36 height 15
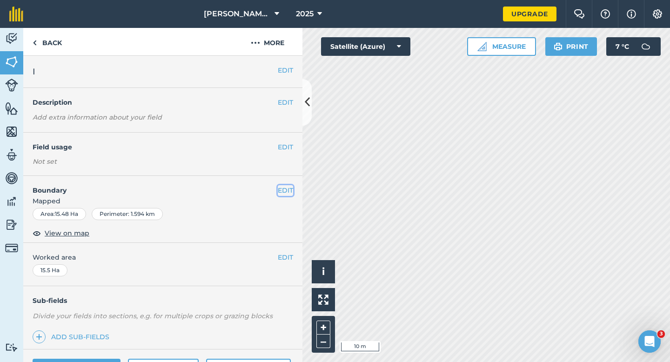
click at [292, 191] on button "EDIT" at bounding box center [285, 190] width 15 height 10
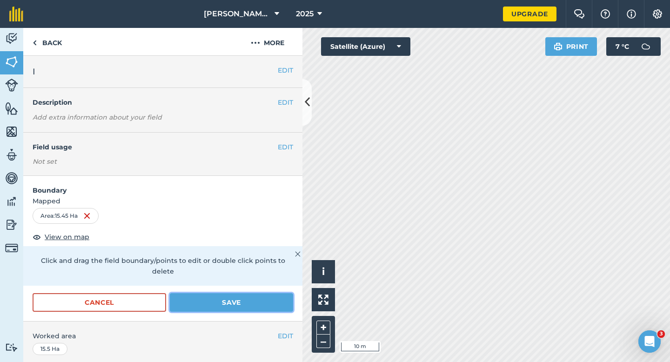
click at [259, 298] on button "Save" at bounding box center [231, 302] width 123 height 19
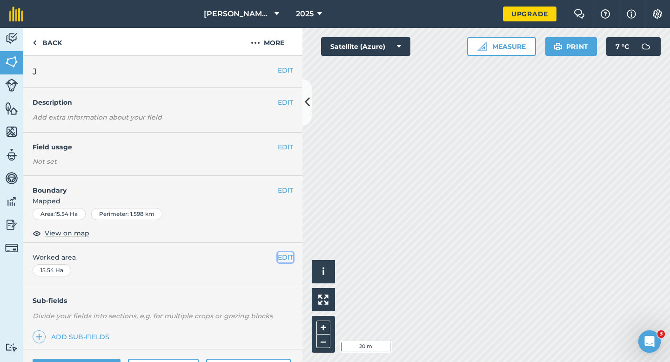
click at [289, 261] on button "EDIT" at bounding box center [285, 257] width 15 height 10
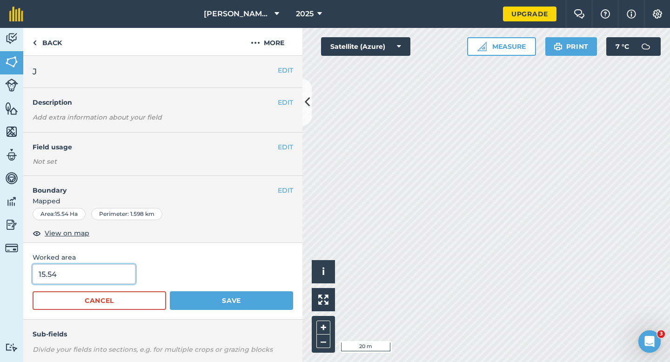
click at [71, 275] on input "15.54" at bounding box center [84, 274] width 103 height 20
type input "15.5"
click at [170, 291] on button "Save" at bounding box center [231, 300] width 123 height 19
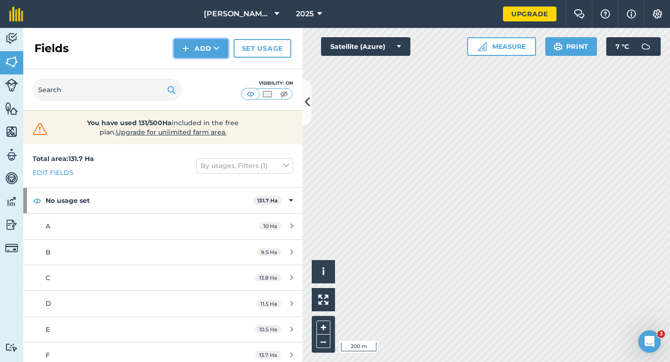
click at [192, 53] on button "Add" at bounding box center [201, 48] width 54 height 19
click at [192, 62] on link "Draw" at bounding box center [200, 69] width 51 height 20
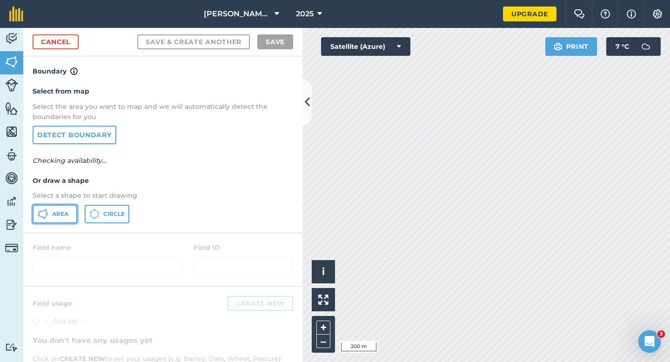
click at [64, 214] on span "Area" at bounding box center [60, 213] width 16 height 7
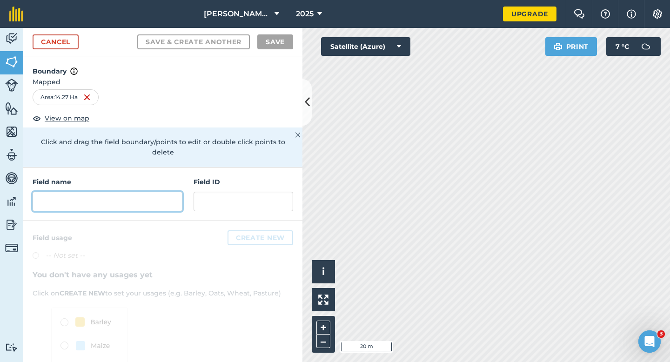
click at [108, 192] on input "text" at bounding box center [108, 202] width 150 height 20
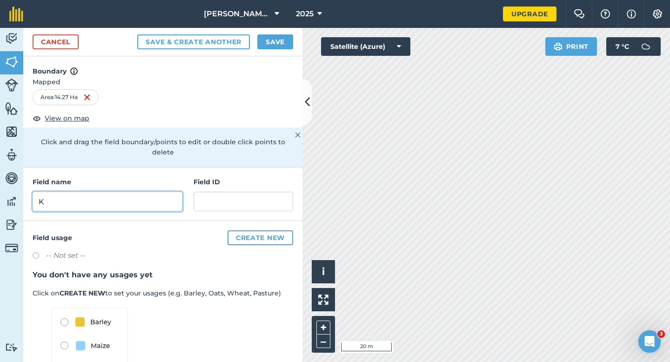
type input "K"
click at [277, 39] on button "Save" at bounding box center [275, 41] width 36 height 15
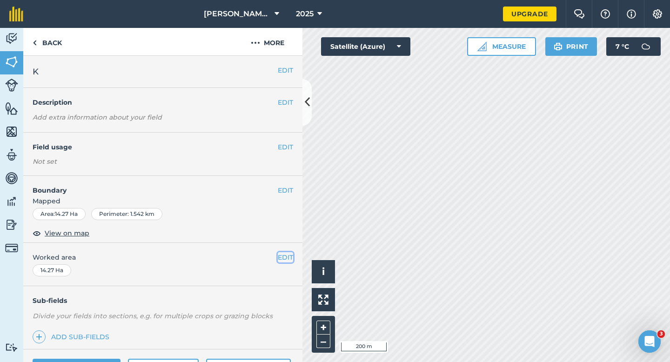
click at [285, 256] on button "EDIT" at bounding box center [285, 257] width 15 height 10
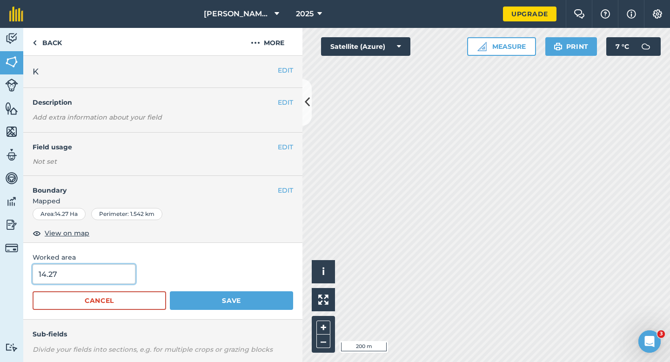
click at [79, 281] on input "14.27" at bounding box center [84, 274] width 103 height 20
type input "14.3"
click at [170, 291] on button "Save" at bounding box center [231, 300] width 123 height 19
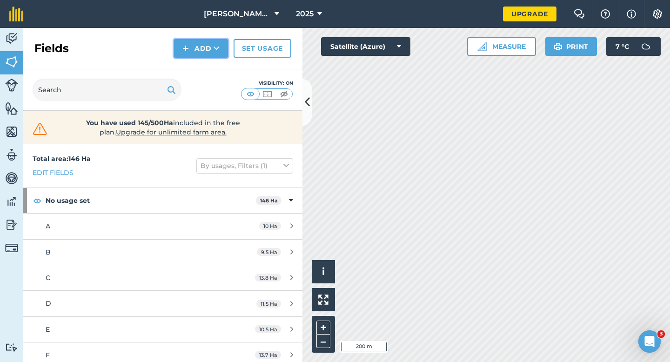
click at [191, 52] on button "Add" at bounding box center [201, 48] width 54 height 19
click at [191, 66] on link "Draw" at bounding box center [200, 69] width 51 height 20
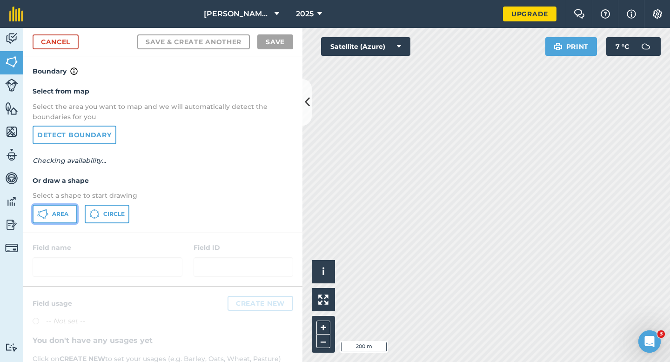
click at [64, 208] on button "Area" at bounding box center [55, 214] width 45 height 19
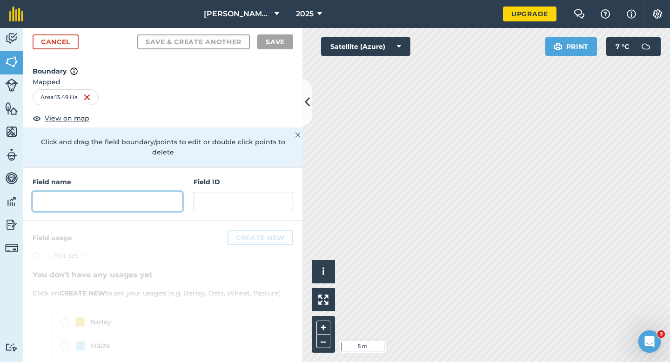
click at [111, 192] on input "text" at bounding box center [108, 202] width 150 height 20
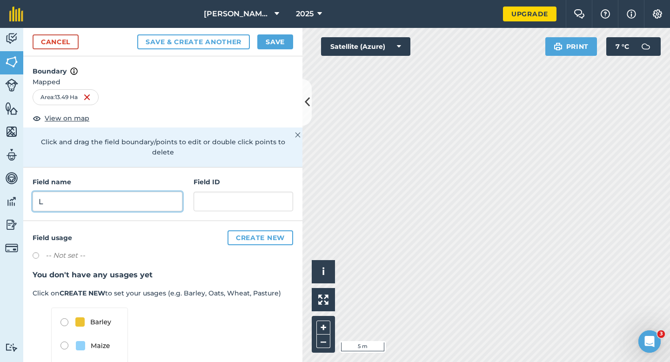
type input "L"
click at [286, 38] on button "Save" at bounding box center [275, 41] width 36 height 15
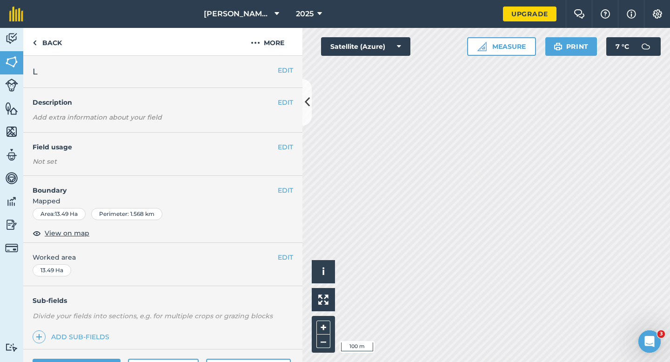
click at [278, 251] on div "EDIT Worked area 13.49 Ha" at bounding box center [162, 264] width 279 height 43
click at [280, 254] on button "EDIT" at bounding box center [285, 257] width 15 height 10
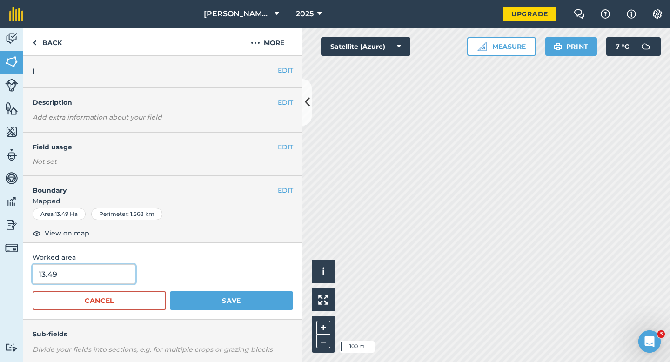
click at [102, 275] on input "13.49" at bounding box center [84, 274] width 103 height 20
type input "13.5"
click at [170, 291] on button "Save" at bounding box center [231, 300] width 123 height 19
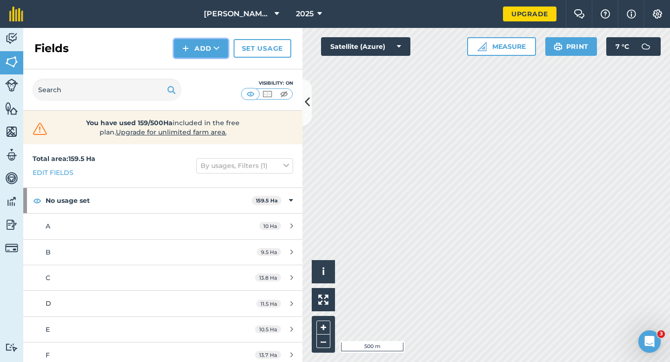
click at [191, 42] on button "Add" at bounding box center [201, 48] width 54 height 19
click at [199, 81] on link "Import" at bounding box center [200, 90] width 51 height 20
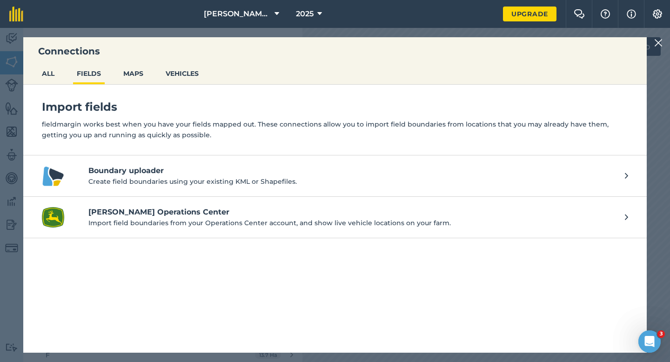
click at [655, 43] on img at bounding box center [658, 42] width 8 height 11
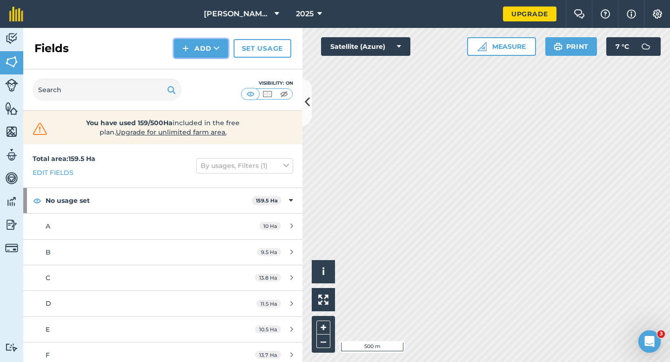
click at [195, 53] on button "Add" at bounding box center [201, 48] width 54 height 19
click at [195, 73] on link "Draw" at bounding box center [200, 69] width 51 height 20
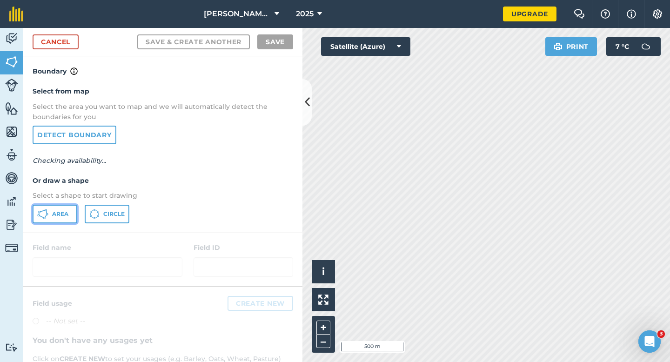
click at [61, 210] on span "Area" at bounding box center [60, 213] width 16 height 7
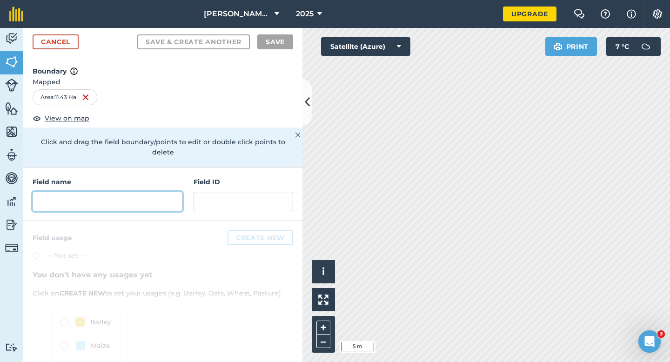
click at [149, 197] on input "text" at bounding box center [108, 202] width 150 height 20
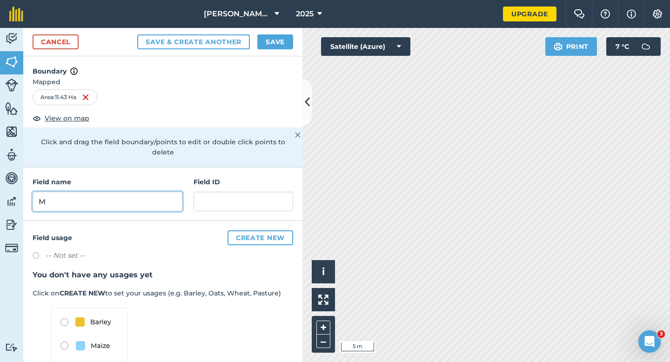
type input "M"
click at [266, 34] on button "Save" at bounding box center [275, 41] width 36 height 15
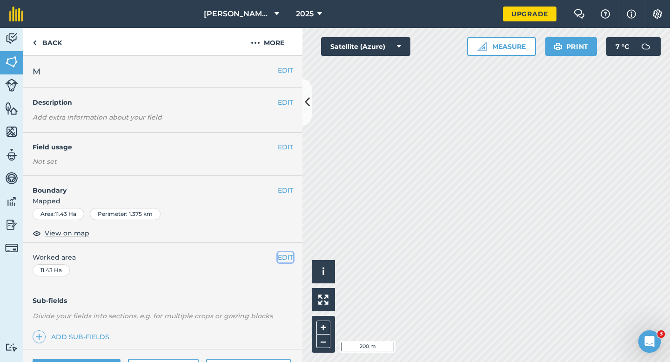
click at [282, 258] on button "EDIT" at bounding box center [285, 257] width 15 height 10
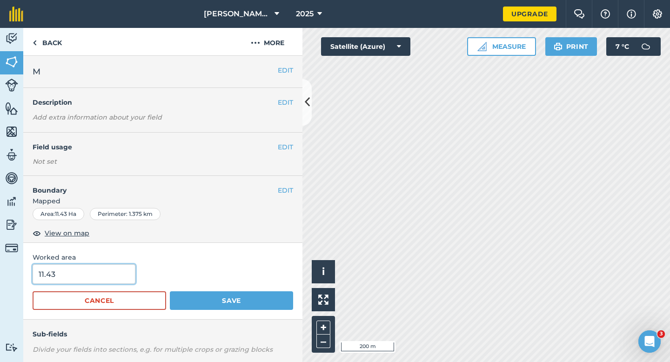
click at [106, 270] on input "11.43" at bounding box center [84, 274] width 103 height 20
type input "11.4"
click at [170, 291] on button "Save" at bounding box center [231, 300] width 123 height 19
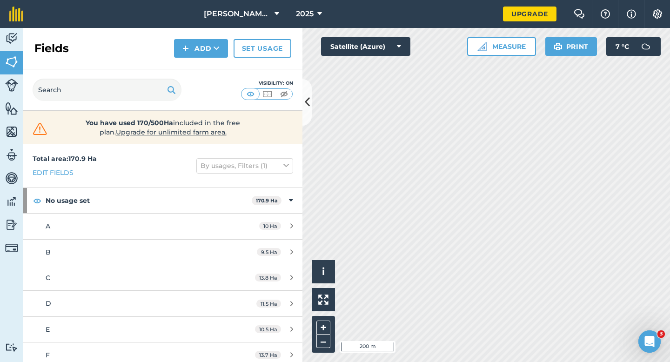
click at [204, 62] on div "Fields Add Set usage" at bounding box center [162, 48] width 279 height 41
click at [203, 56] on button "Add" at bounding box center [201, 48] width 54 height 19
click at [203, 70] on link "Draw" at bounding box center [200, 69] width 51 height 20
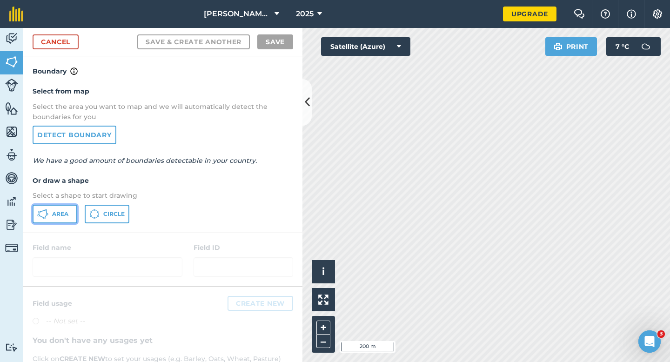
click at [63, 206] on button "Area" at bounding box center [55, 214] width 45 height 19
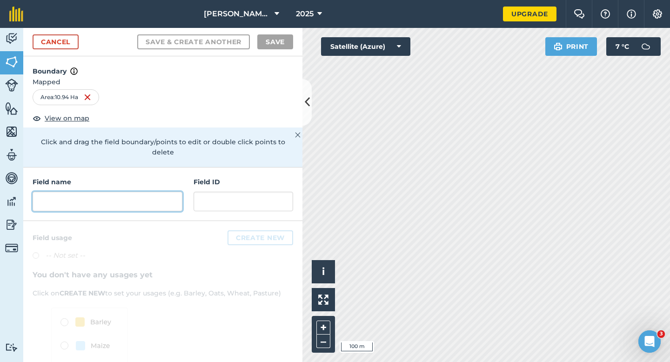
click at [130, 192] on input "text" at bounding box center [108, 202] width 150 height 20
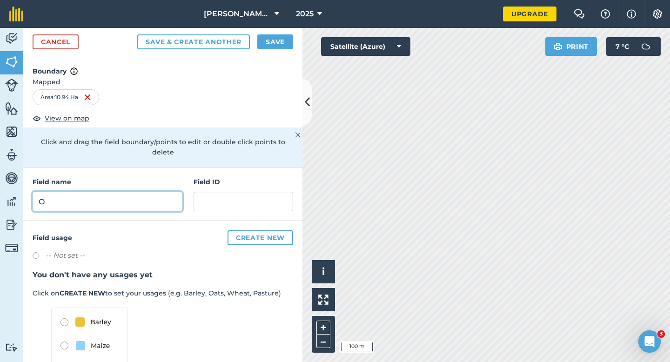
type input "O"
click at [275, 44] on button "Save" at bounding box center [275, 41] width 36 height 15
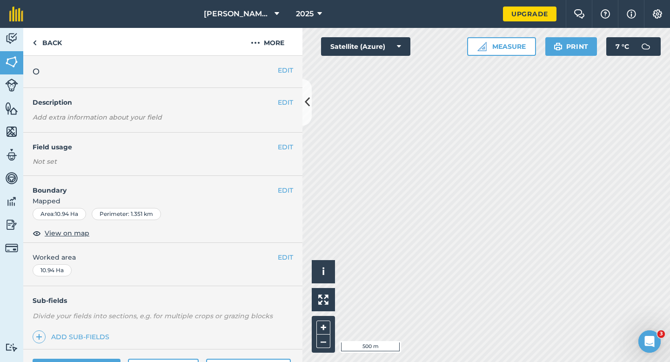
click at [294, 260] on div "EDIT Worked area 10.94 Ha" at bounding box center [162, 264] width 279 height 43
click at [288, 260] on button "EDIT" at bounding box center [285, 257] width 15 height 10
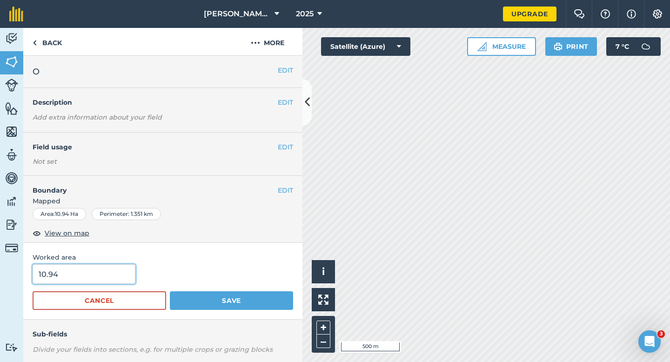
click at [82, 281] on input "10.94" at bounding box center [84, 274] width 103 height 20
type input "11"
click at [170, 291] on button "Save" at bounding box center [231, 300] width 123 height 19
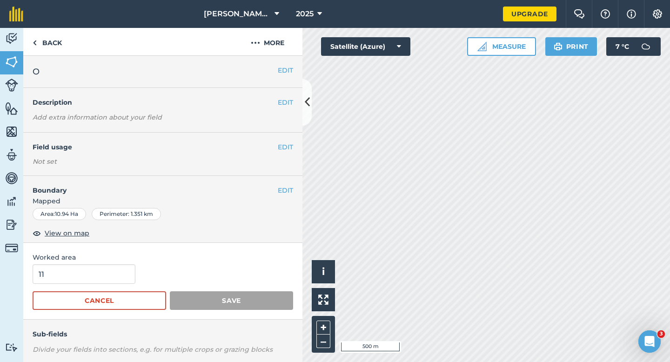
click at [276, 73] on h2 "O" at bounding box center [155, 71] width 245 height 13
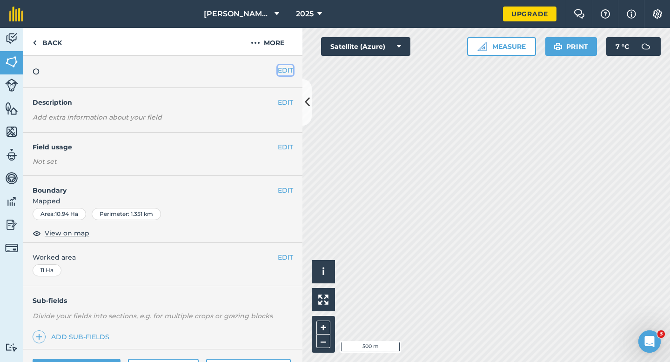
click at [283, 71] on button "EDIT" at bounding box center [285, 70] width 15 height 10
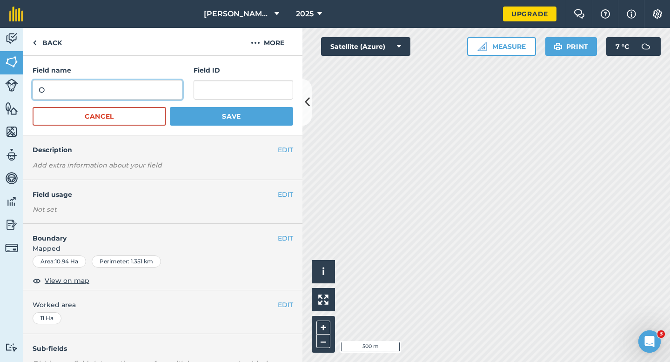
click at [125, 98] on input "O" at bounding box center [108, 90] width 150 height 20
type input "N"
click at [170, 107] on button "Save" at bounding box center [231, 116] width 123 height 19
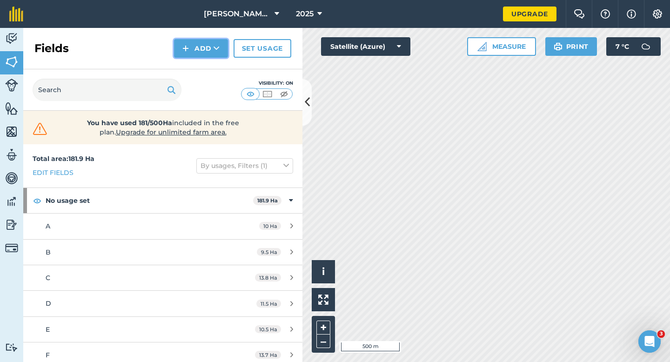
click at [190, 43] on button "Add" at bounding box center [201, 48] width 54 height 19
click at [190, 57] on button "Add Draw Import" at bounding box center [201, 48] width 54 height 19
click at [193, 45] on button "Add" at bounding box center [201, 48] width 54 height 19
click at [193, 61] on link "Draw" at bounding box center [200, 69] width 51 height 20
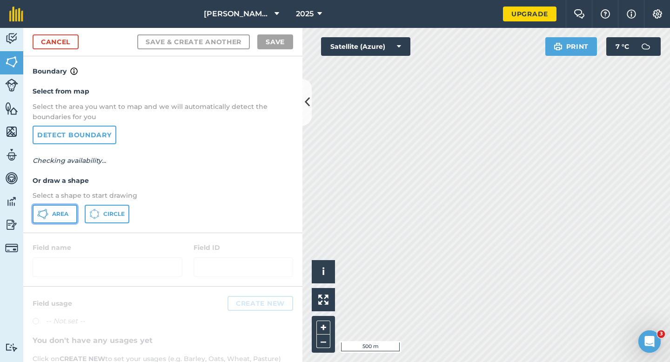
click at [66, 207] on button "Area" at bounding box center [55, 214] width 45 height 19
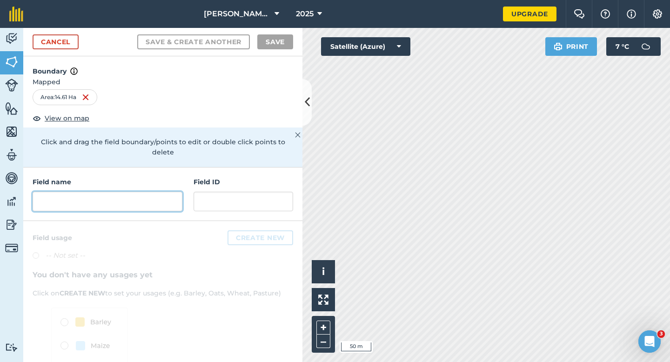
click at [158, 192] on input "text" at bounding box center [108, 202] width 150 height 20
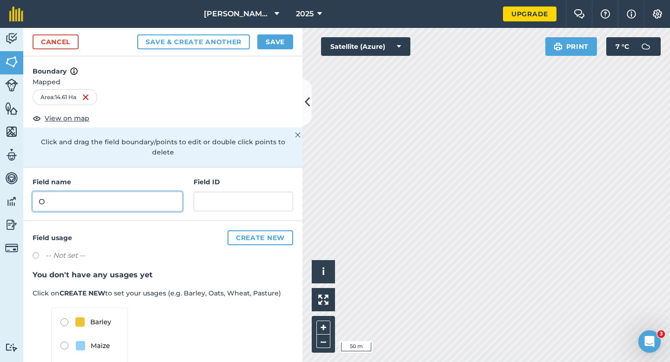
type input "O"
click at [269, 38] on button "Save" at bounding box center [275, 41] width 36 height 15
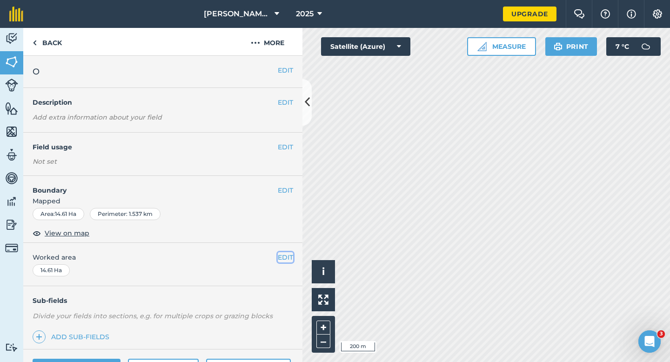
click at [278, 256] on button "EDIT" at bounding box center [285, 257] width 15 height 10
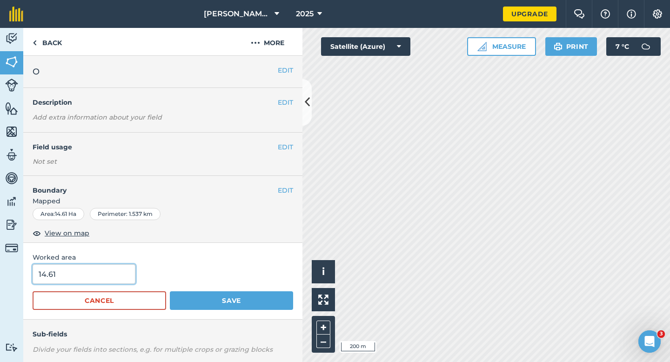
click at [95, 283] on input "14.61" at bounding box center [84, 274] width 103 height 20
type input "14.6"
click at [170, 291] on button "Save" at bounding box center [231, 300] width 123 height 19
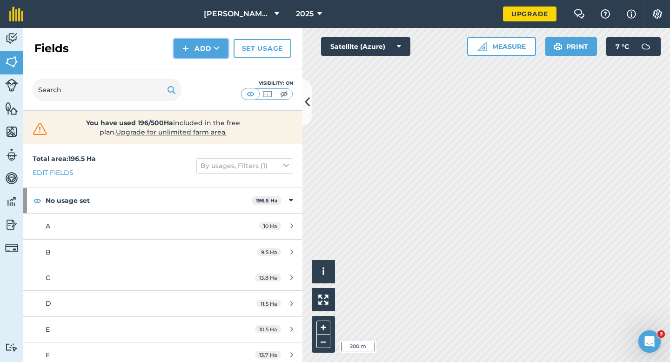
click at [199, 55] on button "Add" at bounding box center [201, 48] width 54 height 19
click at [199, 68] on link "Draw" at bounding box center [200, 69] width 51 height 20
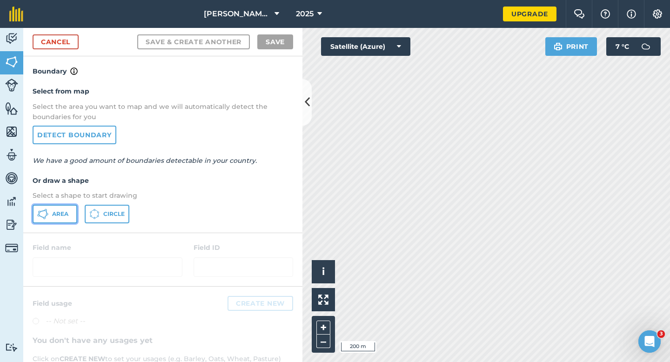
click at [56, 206] on button "Area" at bounding box center [55, 214] width 45 height 19
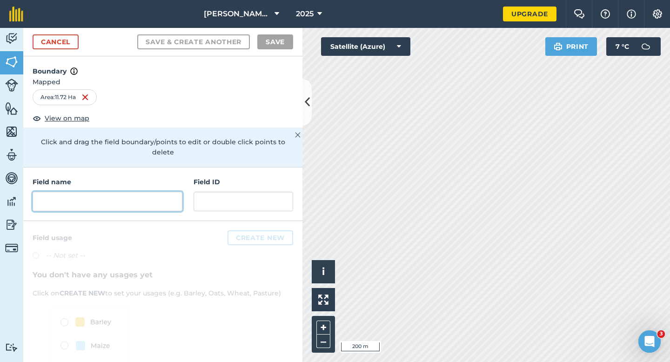
click at [85, 192] on input "text" at bounding box center [108, 202] width 150 height 20
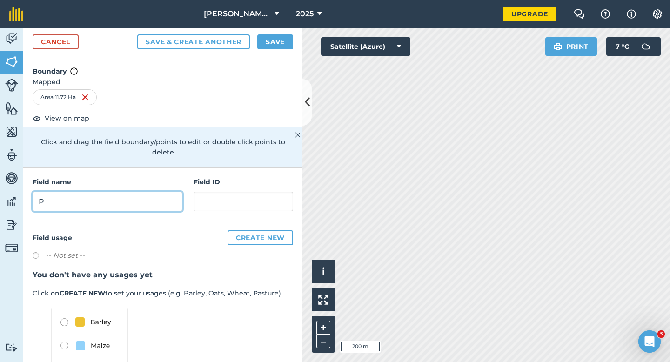
type input "P"
click at [265, 51] on div "Cancel Save & Create Another Save" at bounding box center [162, 42] width 279 height 28
click at [269, 44] on button "Save" at bounding box center [275, 41] width 36 height 15
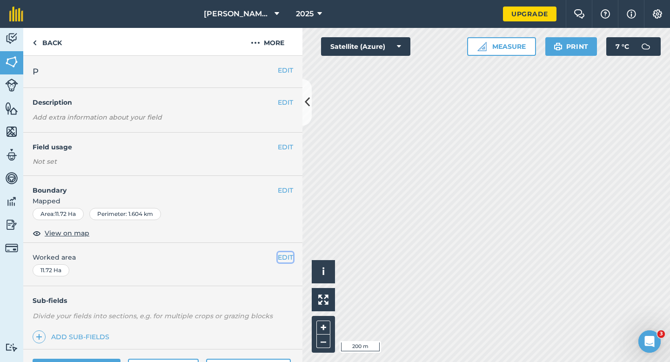
click at [287, 261] on button "EDIT" at bounding box center [285, 257] width 15 height 10
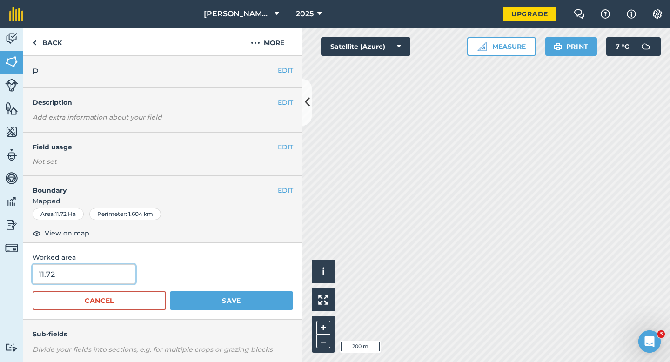
click at [97, 272] on input "11.72" at bounding box center [84, 274] width 103 height 20
type input "11.7"
click at [170, 291] on button "Save" at bounding box center [231, 300] width 123 height 19
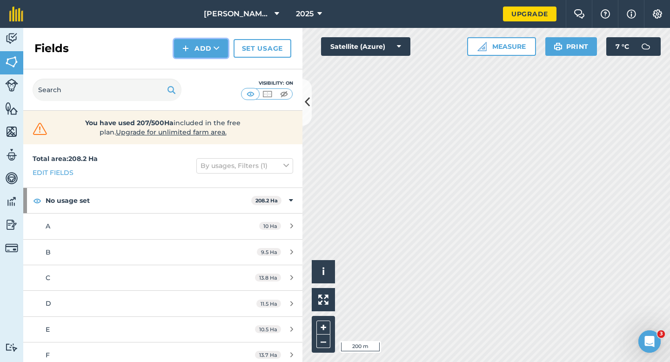
click at [200, 54] on button "Add" at bounding box center [201, 48] width 54 height 19
click at [200, 66] on link "Draw" at bounding box center [200, 69] width 51 height 20
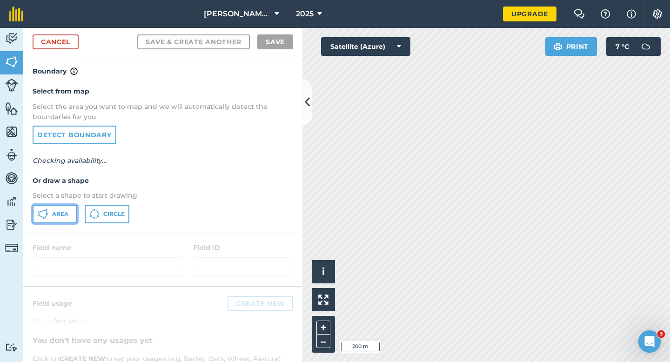
click at [48, 219] on icon at bounding box center [42, 213] width 11 height 11
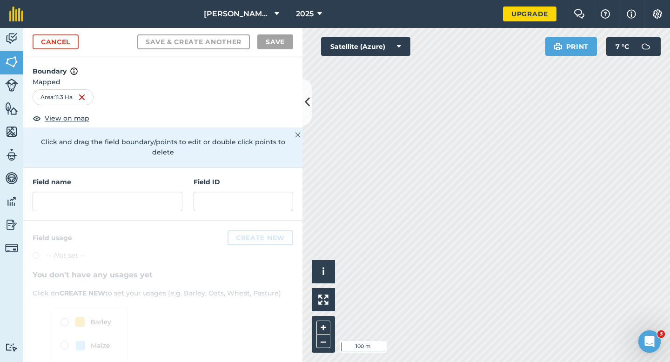
click at [160, 202] on div "Field name Field ID" at bounding box center [162, 193] width 279 height 53
click at [162, 195] on input "text" at bounding box center [108, 202] width 150 height 20
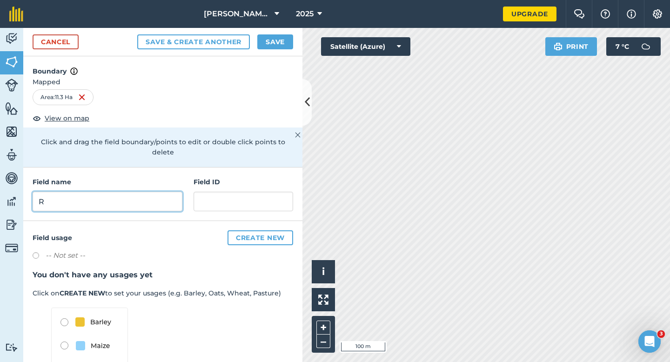
type input "R"
click at [268, 44] on button "Save" at bounding box center [275, 41] width 36 height 15
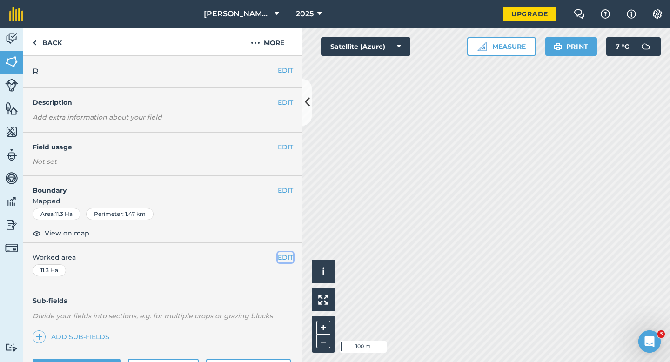
click at [285, 260] on button "EDIT" at bounding box center [285, 257] width 15 height 10
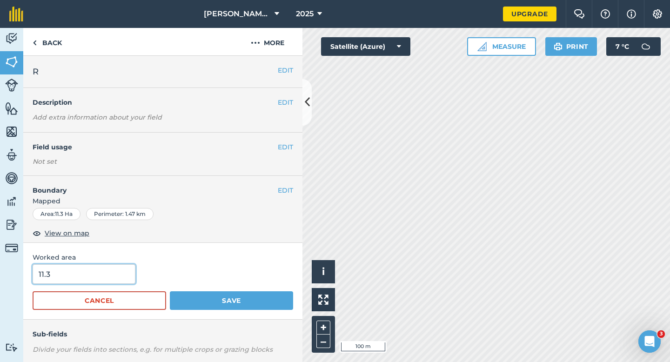
click at [90, 271] on input "11.3" at bounding box center [84, 274] width 103 height 20
click at [170, 291] on button "Save" at bounding box center [231, 300] width 123 height 19
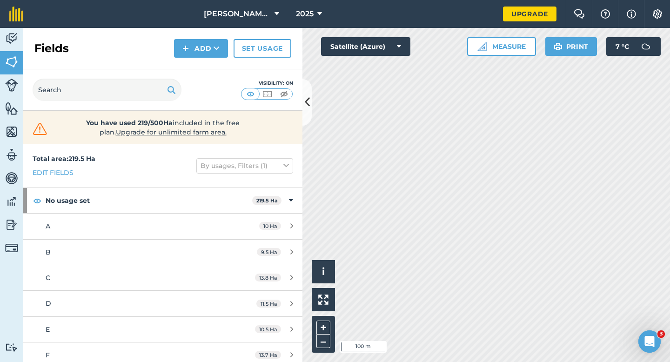
click at [201, 60] on div "Fields Add Set usage" at bounding box center [162, 48] width 279 height 41
click at [200, 59] on div "Fields Add Set usage" at bounding box center [162, 48] width 279 height 41
click at [198, 50] on button "Add" at bounding box center [201, 48] width 54 height 19
click at [198, 63] on link "Draw" at bounding box center [200, 69] width 51 height 20
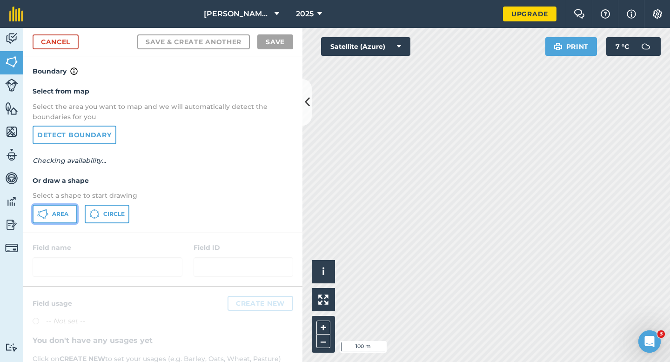
click at [63, 217] on button "Area" at bounding box center [55, 214] width 45 height 19
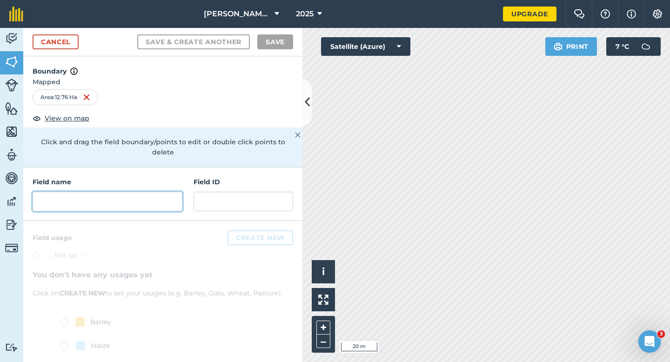
click at [114, 192] on input "text" at bounding box center [108, 202] width 150 height 20
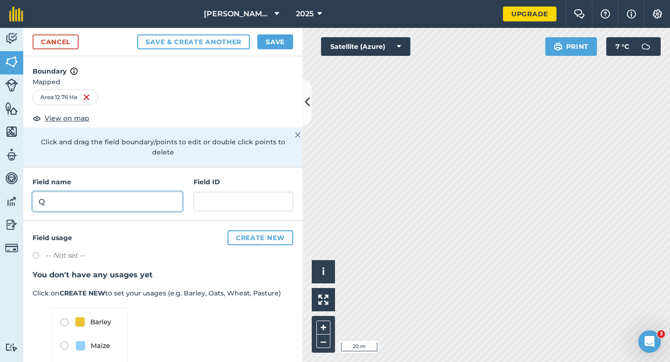
type input "Q"
click at [265, 49] on div "Cancel Save & Create Another Save" at bounding box center [162, 42] width 279 height 28
click at [266, 47] on button "Save" at bounding box center [275, 41] width 36 height 15
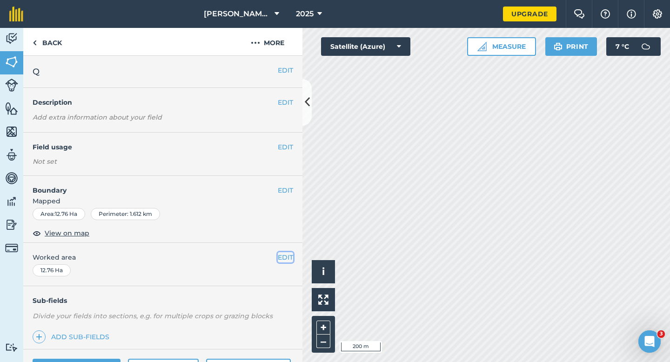
click at [288, 252] on button "EDIT" at bounding box center [285, 257] width 15 height 10
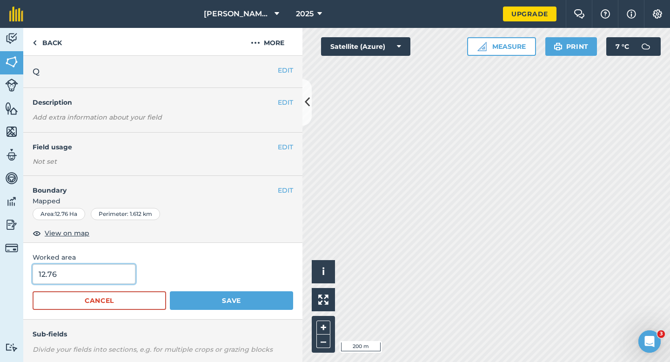
click at [73, 277] on input "12.76" at bounding box center [84, 274] width 103 height 20
type input "12.8"
click at [170, 291] on button "Save" at bounding box center [231, 300] width 123 height 19
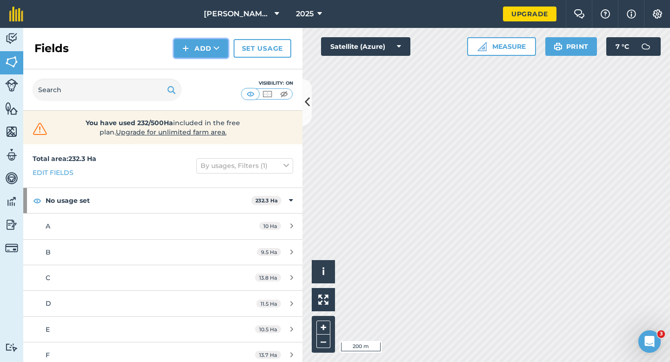
click at [192, 45] on button "Add" at bounding box center [201, 48] width 54 height 19
click at [192, 76] on link "Draw" at bounding box center [200, 69] width 51 height 20
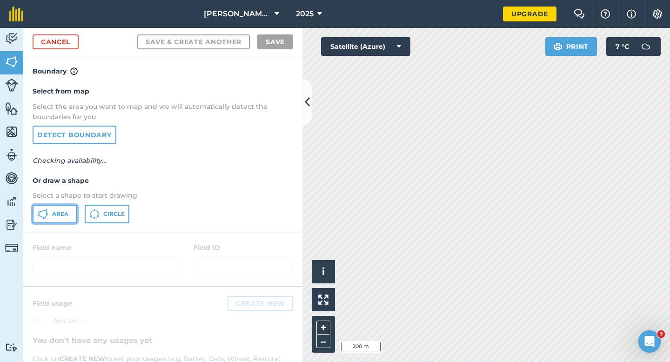
click at [64, 214] on span "Area" at bounding box center [60, 213] width 16 height 7
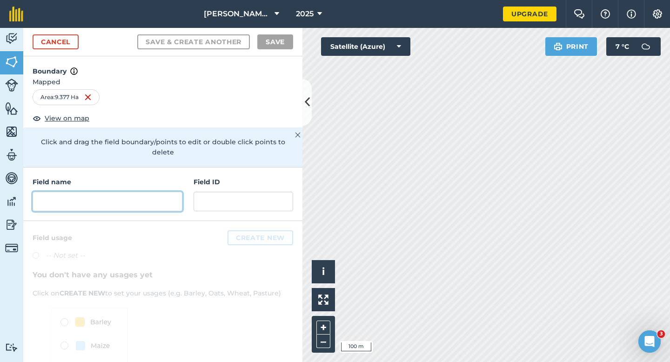
click at [133, 197] on input "text" at bounding box center [108, 202] width 150 height 20
type input "R"
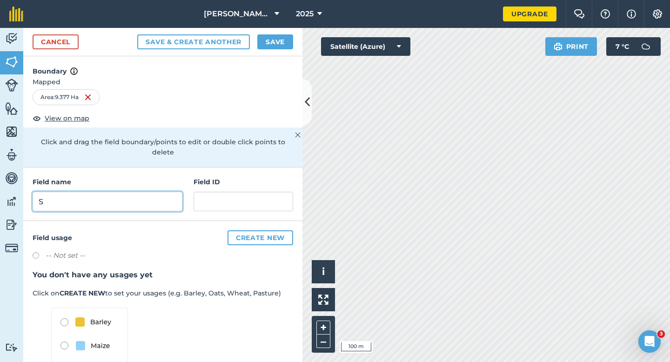
type input "S"
click at [279, 45] on button "Save" at bounding box center [275, 41] width 36 height 15
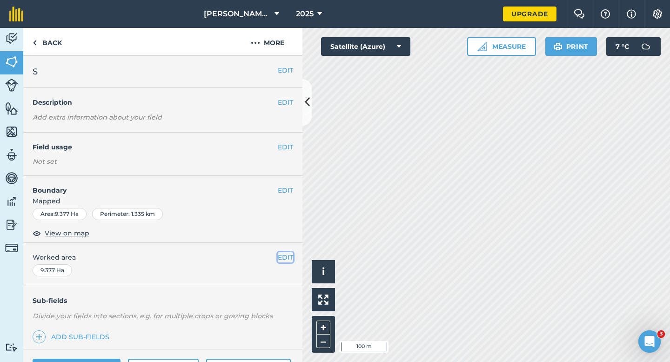
click at [286, 256] on button "EDIT" at bounding box center [285, 257] width 15 height 10
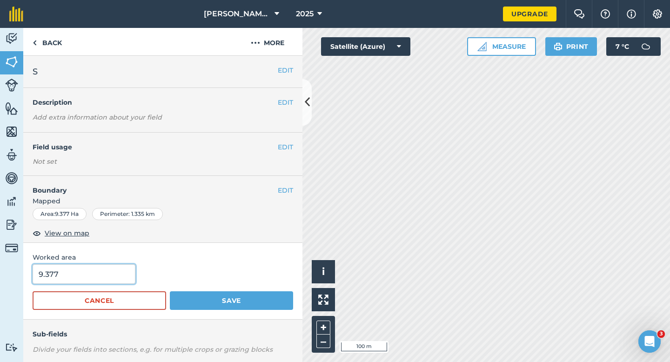
click at [96, 271] on input "9.377" at bounding box center [84, 274] width 103 height 20
type input "9.4"
click at [170, 291] on button "Save" at bounding box center [231, 300] width 123 height 19
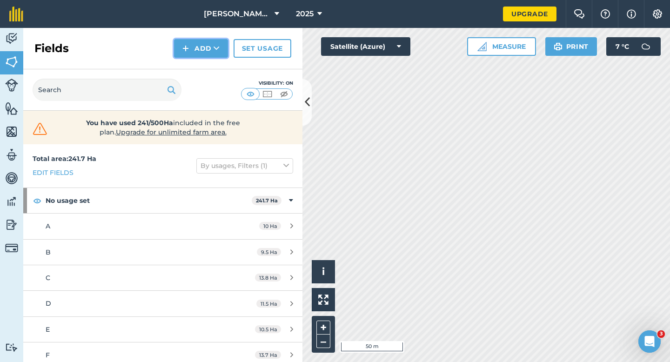
click at [188, 57] on button "Add" at bounding box center [201, 48] width 54 height 19
click at [188, 76] on link "Draw" at bounding box center [200, 69] width 51 height 20
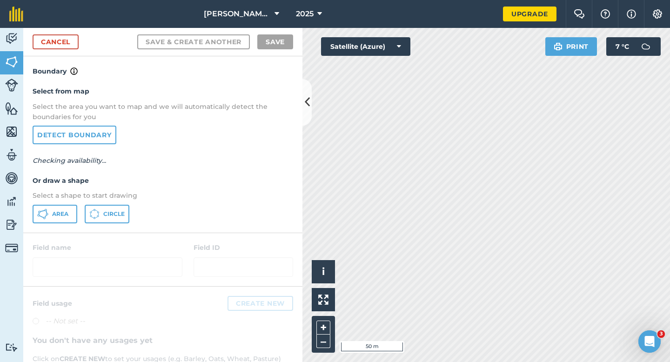
click at [46, 229] on div "Select from map Select the area you want to map and we will automatically detec…" at bounding box center [162, 154] width 279 height 155
click at [55, 209] on button "Area" at bounding box center [55, 214] width 45 height 19
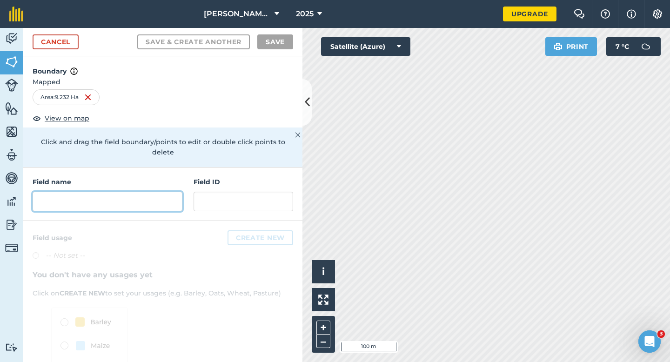
click at [149, 192] on input "text" at bounding box center [108, 202] width 150 height 20
click at [152, 192] on input "text" at bounding box center [108, 202] width 150 height 20
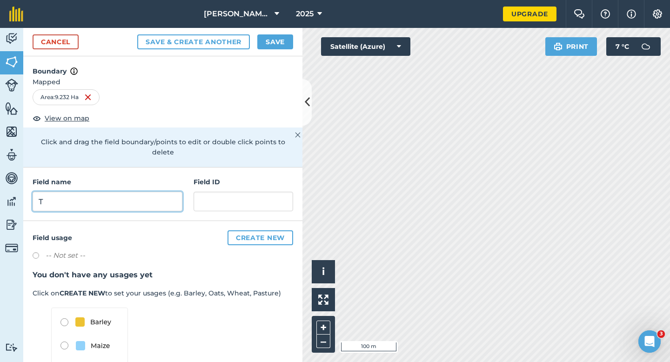
type input "T"
click at [289, 45] on button "Save" at bounding box center [275, 41] width 36 height 15
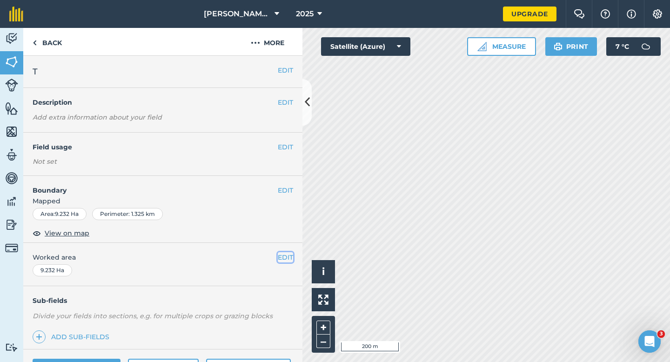
click at [280, 256] on button "EDIT" at bounding box center [285, 257] width 15 height 10
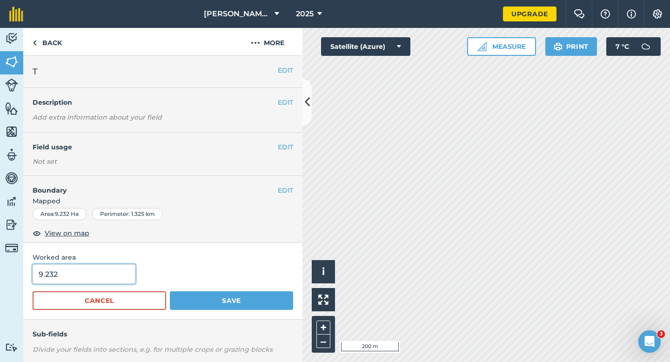
click at [66, 275] on input "9.232" at bounding box center [84, 274] width 103 height 20
type input "9.2"
click at [170, 291] on button "Save" at bounding box center [231, 300] width 123 height 19
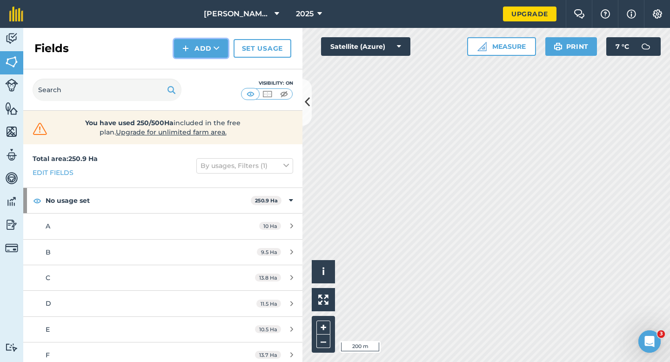
click at [203, 45] on button "Add" at bounding box center [201, 48] width 54 height 19
click at [203, 60] on link "Draw" at bounding box center [200, 69] width 51 height 20
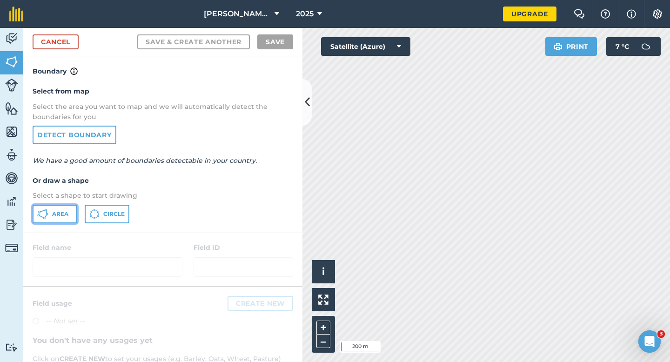
click at [67, 208] on button "Area" at bounding box center [55, 214] width 45 height 19
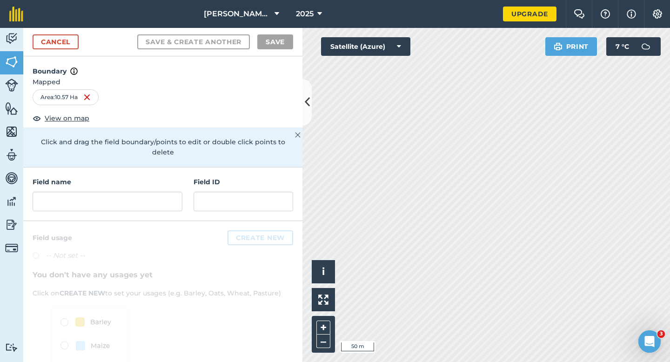
click at [178, 201] on div "Field name Field ID" at bounding box center [162, 193] width 279 height 53
click at [178, 198] on input "text" at bounding box center [108, 202] width 150 height 20
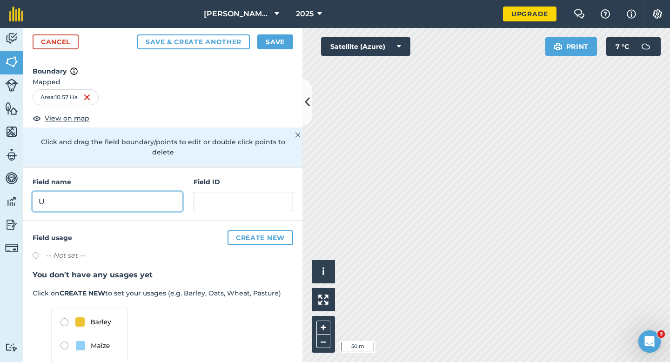
type input "U"
click at [272, 39] on button "Save" at bounding box center [275, 41] width 36 height 15
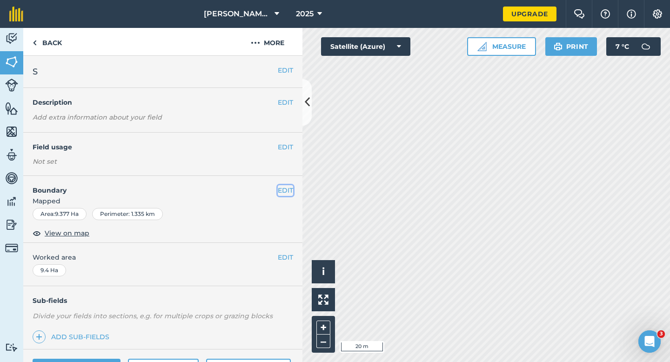
click at [282, 190] on button "EDIT" at bounding box center [285, 190] width 15 height 10
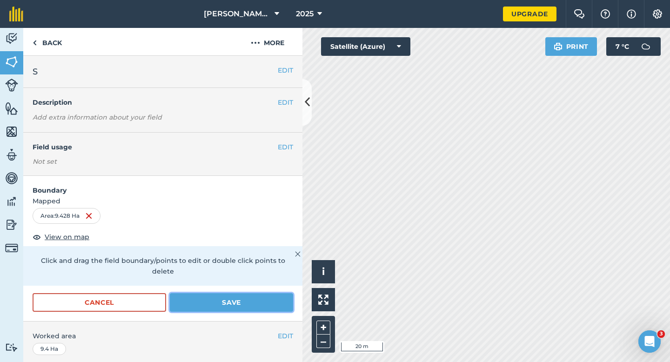
click at [266, 293] on button "Save" at bounding box center [231, 302] width 123 height 19
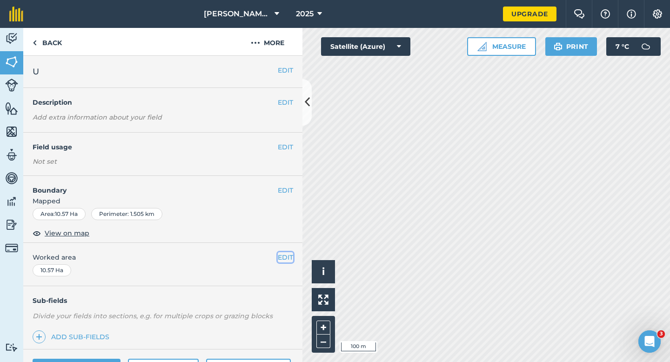
click at [285, 254] on button "EDIT" at bounding box center [285, 257] width 15 height 10
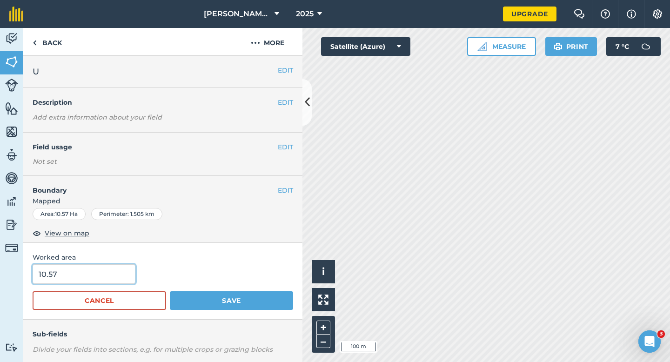
click at [84, 272] on input "10.57" at bounding box center [84, 274] width 103 height 20
type input "10.6"
click at [170, 291] on button "Save" at bounding box center [231, 300] width 123 height 19
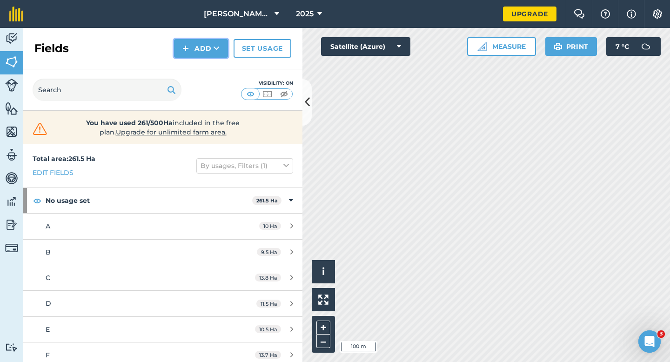
click at [206, 42] on button "Add" at bounding box center [201, 48] width 54 height 19
click at [206, 66] on link "Draw" at bounding box center [200, 69] width 51 height 20
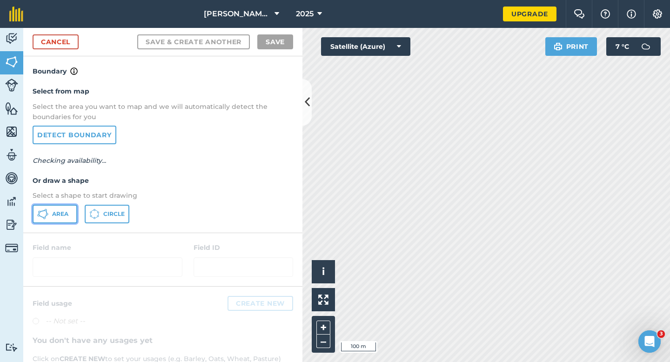
click at [55, 217] on span "Area" at bounding box center [60, 213] width 16 height 7
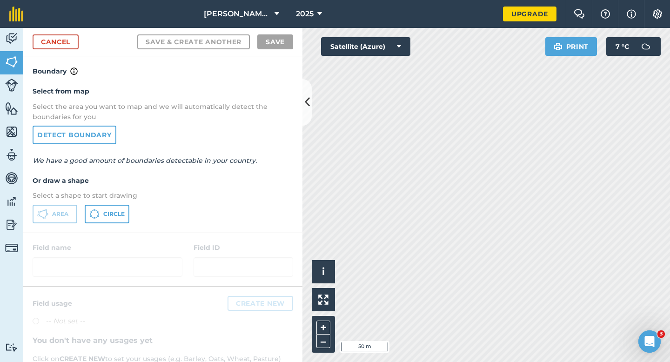
click at [32, 41] on div "Cancel Save & Create Another Save" at bounding box center [162, 42] width 279 height 28
click at [43, 41] on link "Cancel" at bounding box center [56, 41] width 46 height 15
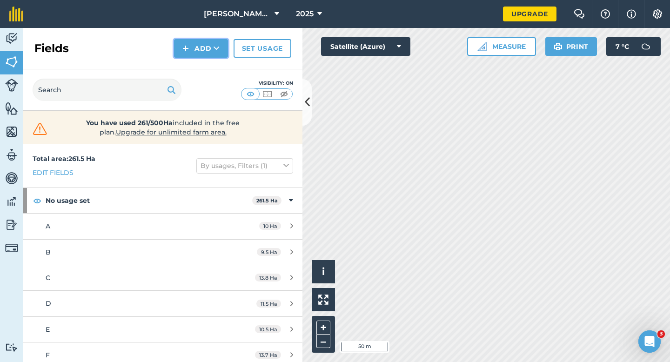
click at [195, 47] on button "Add" at bounding box center [201, 48] width 54 height 19
click at [195, 72] on link "Draw" at bounding box center [200, 69] width 51 height 20
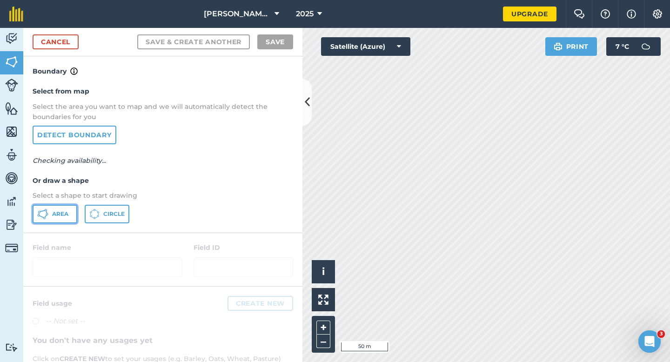
click at [61, 216] on span "Area" at bounding box center [60, 213] width 16 height 7
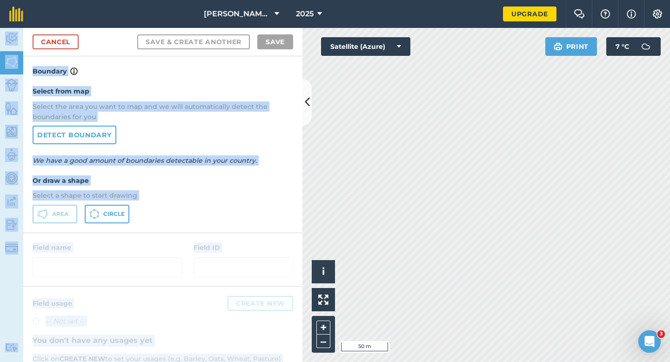
click at [489, 148] on div "[PERSON_NAME] & Sons Farming 2025 Upgrade Farm Chat Help Info Settings Map prin…" at bounding box center [335, 181] width 670 height 362
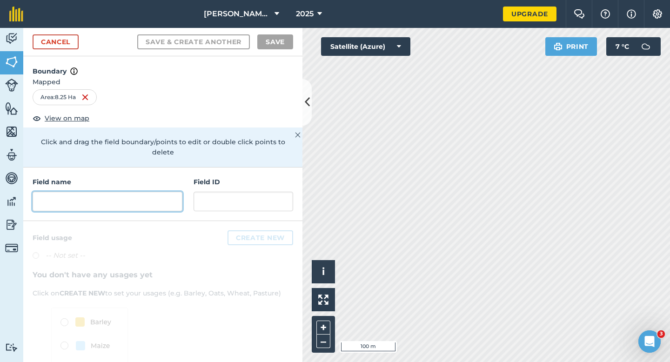
click at [178, 192] on input "text" at bounding box center [108, 202] width 150 height 20
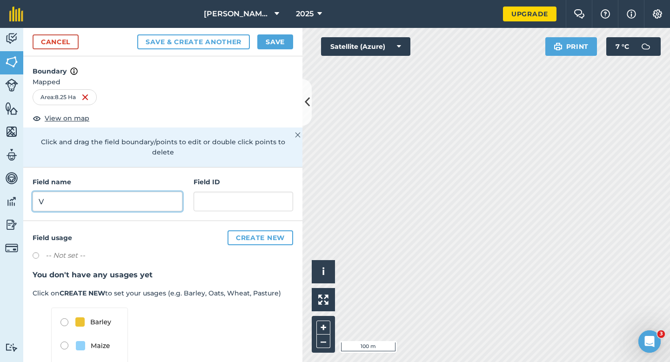
type input "V"
click at [292, 47] on button "Save" at bounding box center [275, 41] width 36 height 15
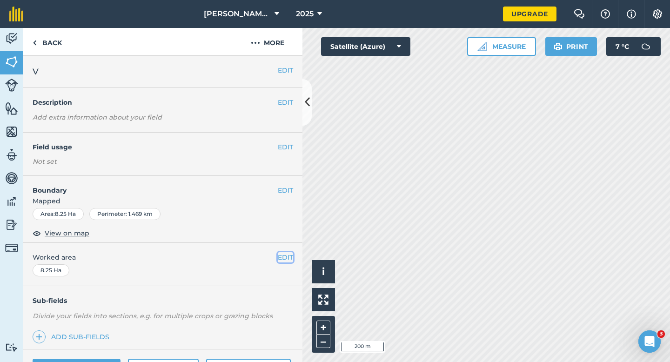
click at [285, 255] on button "EDIT" at bounding box center [285, 257] width 15 height 10
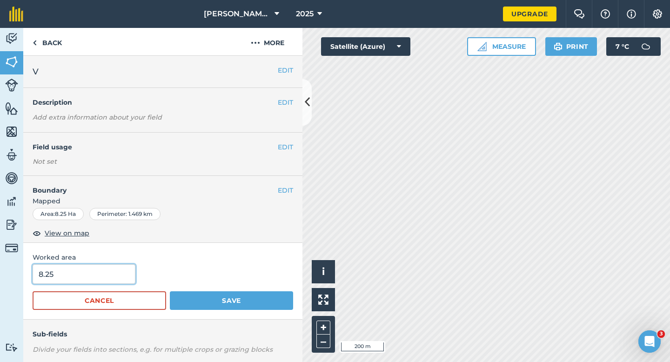
click at [105, 281] on input "8.25" at bounding box center [84, 274] width 103 height 20
type input "8.3"
click at [170, 291] on button "Save" at bounding box center [231, 300] width 123 height 19
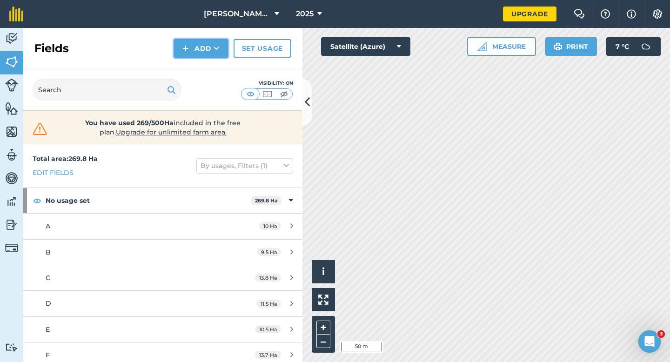
click at [186, 45] on img at bounding box center [185, 48] width 7 height 11
click at [186, 60] on link "Draw" at bounding box center [200, 69] width 51 height 20
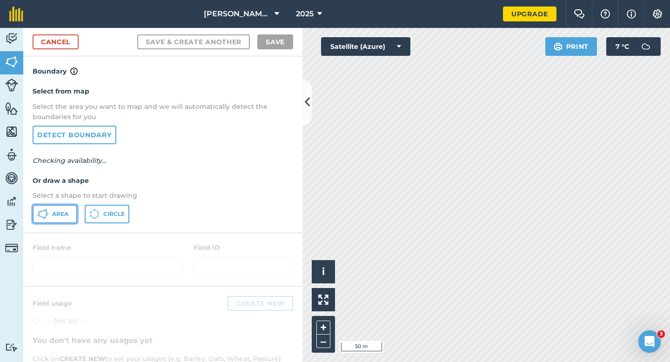
click at [68, 215] on span "Area" at bounding box center [60, 213] width 16 height 7
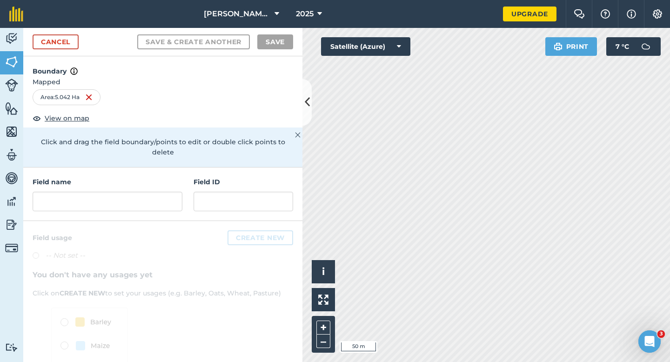
click at [143, 201] on div "Field name Field ID" at bounding box center [162, 193] width 279 height 53
click at [143, 193] on input "text" at bounding box center [108, 202] width 150 height 20
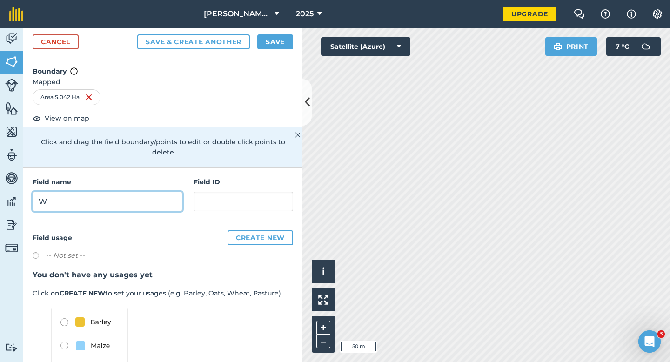
type input "W"
click at [272, 48] on button "Save" at bounding box center [275, 41] width 36 height 15
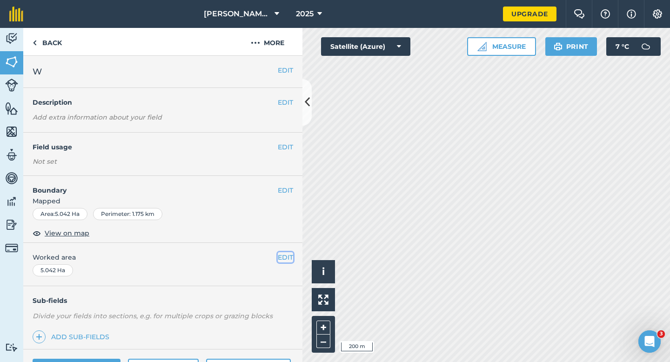
click at [292, 256] on button "EDIT" at bounding box center [285, 257] width 15 height 10
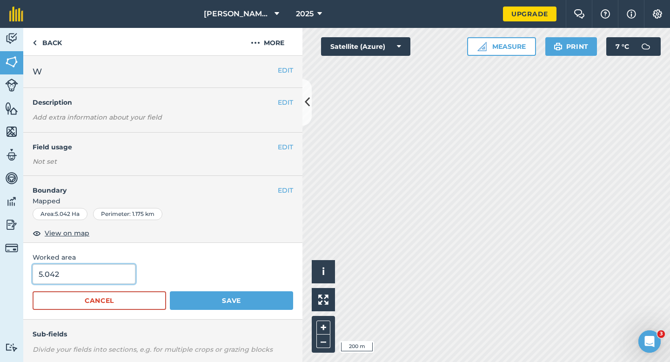
click at [114, 277] on input "5.042" at bounding box center [84, 274] width 103 height 20
type input "5"
click at [170, 291] on button "Save" at bounding box center [231, 300] width 123 height 19
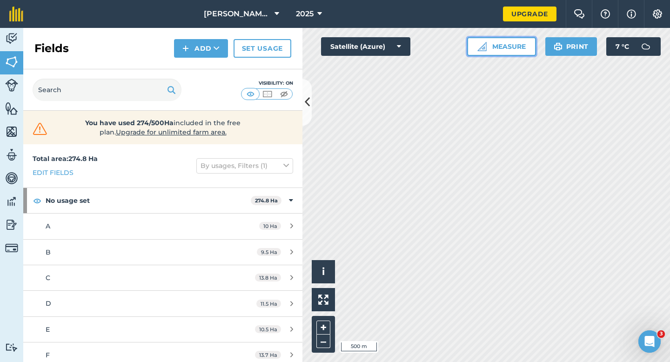
click at [483, 40] on button "Measure" at bounding box center [501, 46] width 69 height 19
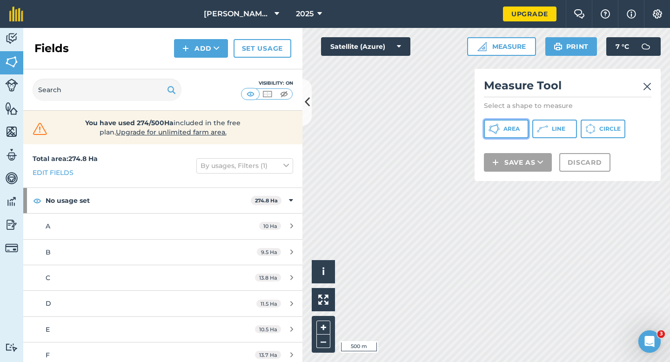
click at [495, 126] on icon at bounding box center [493, 128] width 11 height 11
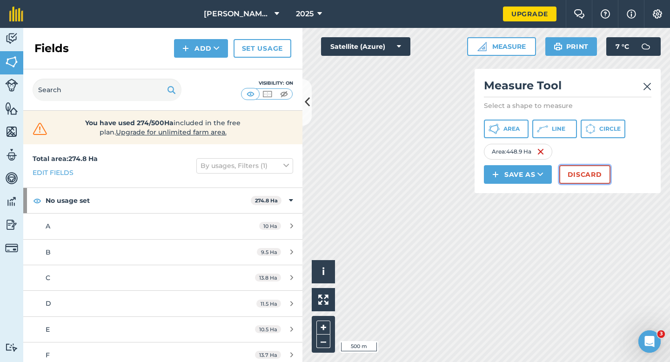
click at [585, 183] on button "Discard" at bounding box center [584, 174] width 51 height 19
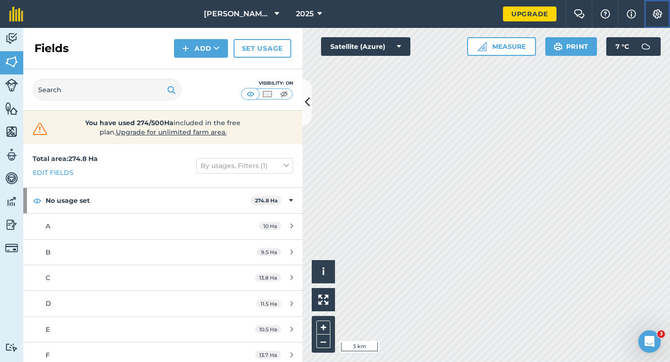
click at [658, 21] on button "Settings" at bounding box center [656, 14] width 26 height 28
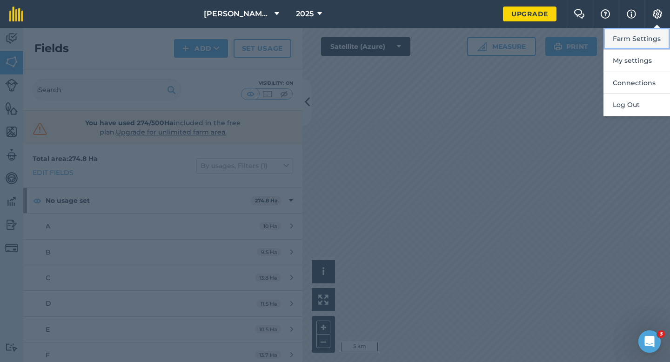
click at [653, 33] on button "Farm Settings" at bounding box center [636, 39] width 66 height 22
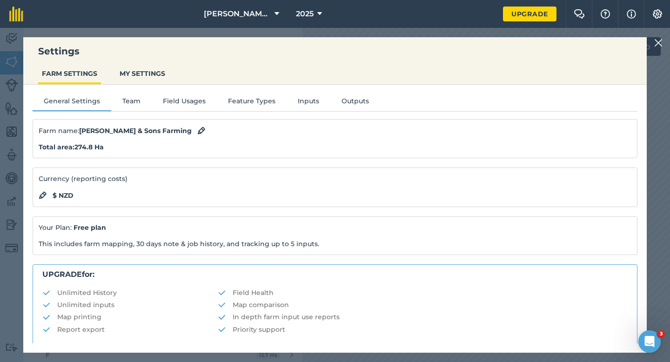
scroll to position [179, 0]
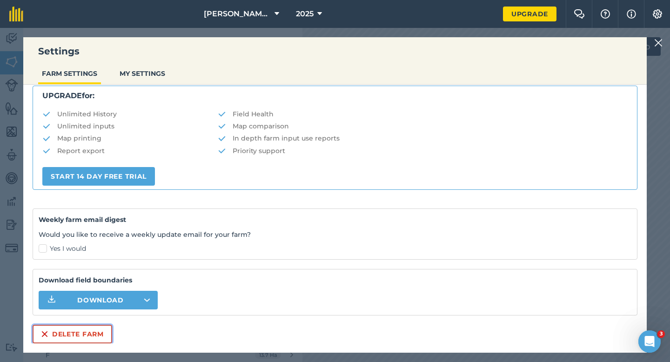
click at [86, 333] on button "Delete farm" at bounding box center [73, 334] width 80 height 19
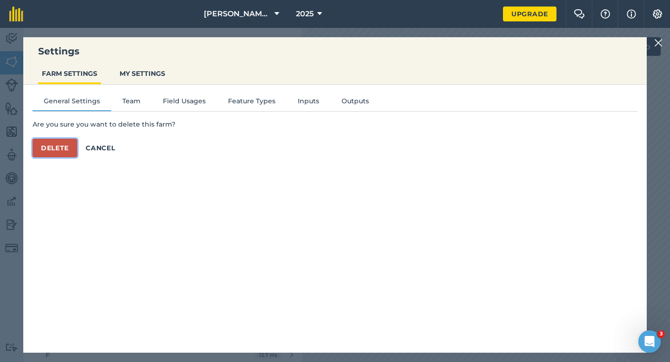
click at [59, 154] on button "Delete" at bounding box center [55, 148] width 45 height 19
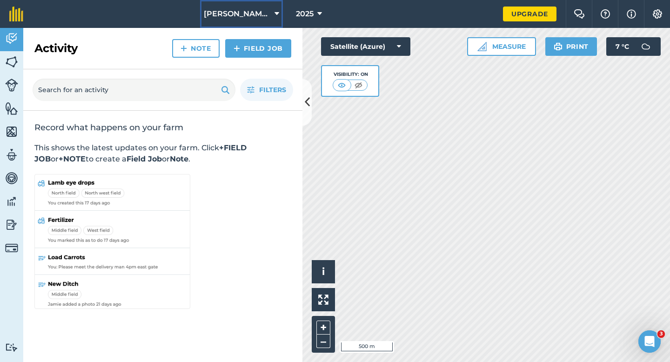
click at [232, 22] on button "[PERSON_NAME] & Sons" at bounding box center [241, 14] width 83 height 28
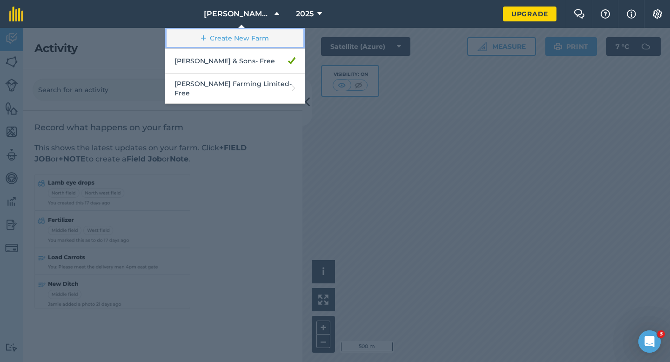
click at [285, 39] on link "Create New Farm" at bounding box center [234, 38] width 139 height 21
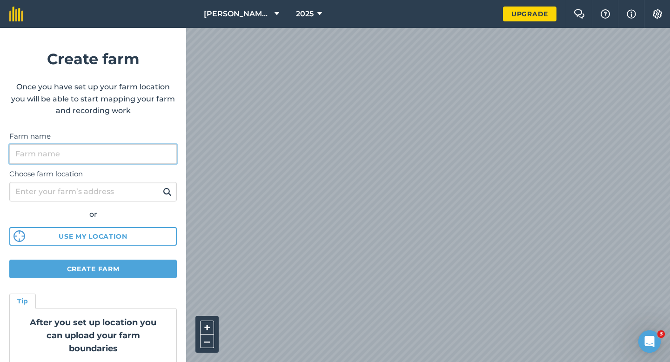
click at [169, 158] on input "Farm name" at bounding box center [92, 154] width 167 height 20
type input "[PERSON_NAME] & Sons Farming LTD"
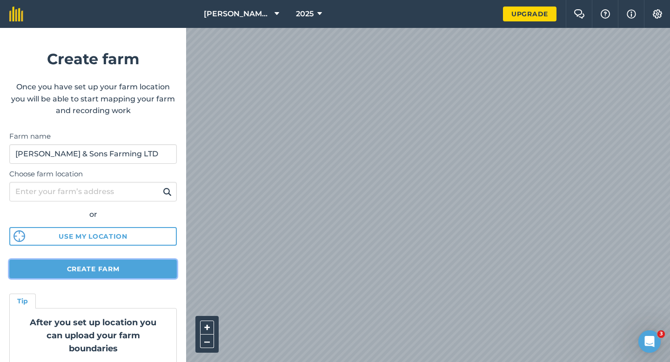
click at [140, 276] on button "Create farm" at bounding box center [92, 268] width 167 height 19
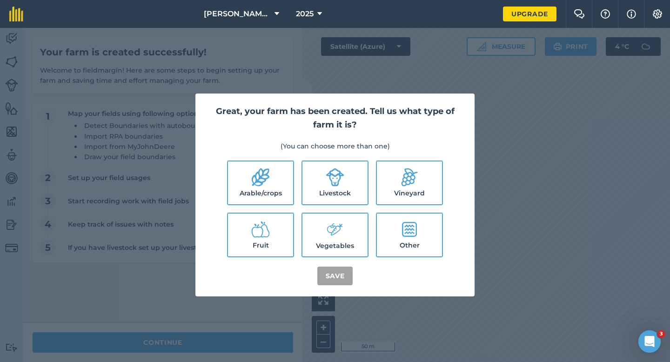
click at [248, 192] on label "Arable/crops" at bounding box center [260, 182] width 65 height 43
checkbox input "true"
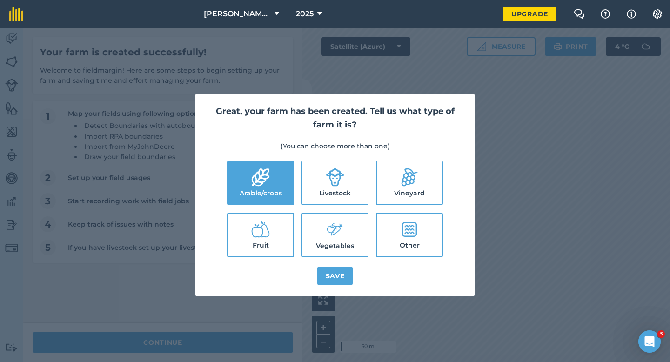
click at [322, 192] on label "Livestock" at bounding box center [334, 182] width 65 height 43
checkbox input "true"
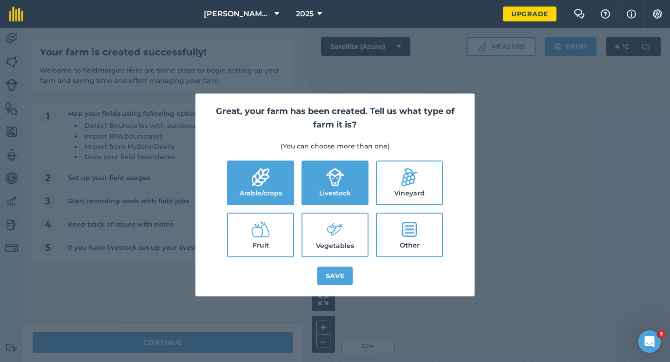
click at [322, 230] on label "Vegetables" at bounding box center [334, 234] width 65 height 43
checkbox input "true"
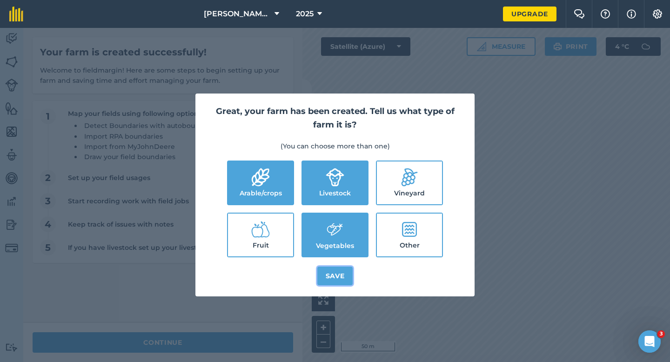
click at [325, 275] on button "Save" at bounding box center [335, 275] width 36 height 19
click at [220, 337] on div "Great, your farm has been created. Tell us what type of farm it is? (You can ch…" at bounding box center [335, 195] width 670 height 334
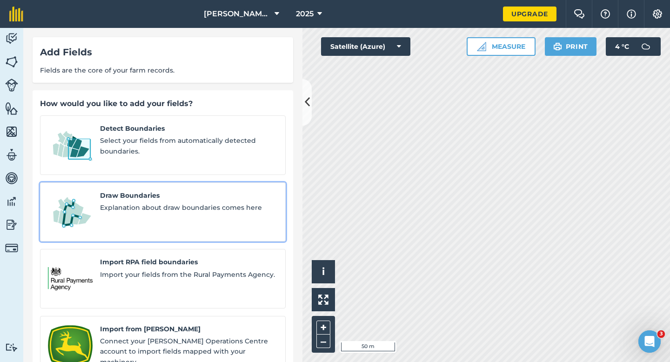
click at [179, 182] on link "Draw Boundaries Explanation about draw boundaries comes here" at bounding box center [162, 212] width 245 height 60
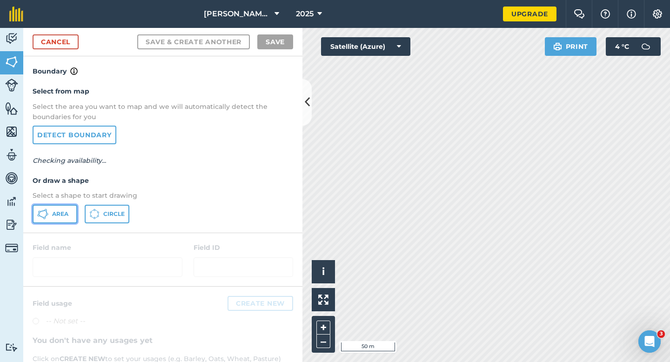
click at [68, 215] on span "Area" at bounding box center [60, 213] width 16 height 7
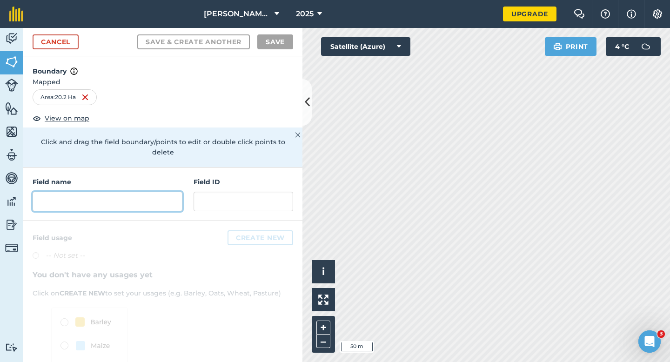
click at [154, 197] on input "text" at bounding box center [108, 202] width 150 height 20
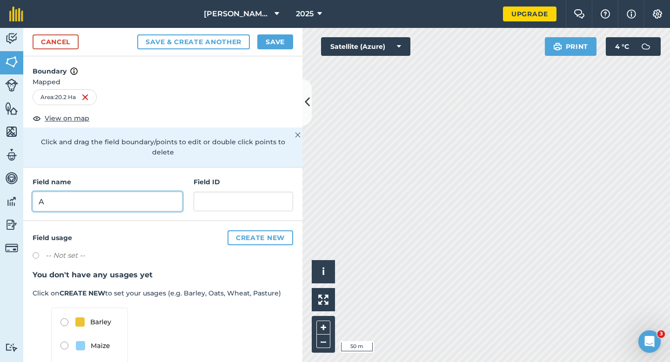
type input "A"
click at [270, 46] on button "Save" at bounding box center [275, 41] width 36 height 15
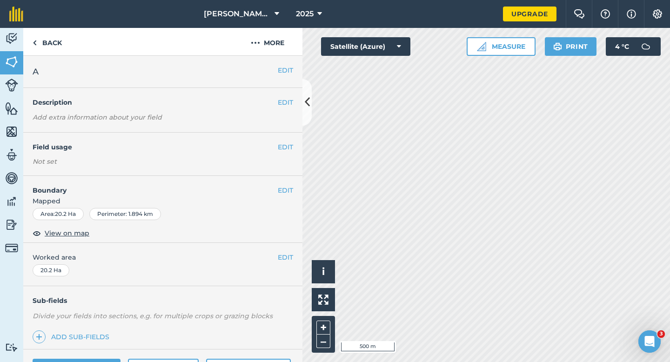
click at [294, 259] on div "EDIT Worked area 20.2 Ha" at bounding box center [162, 264] width 279 height 43
click at [290, 259] on button "EDIT" at bounding box center [285, 257] width 15 height 10
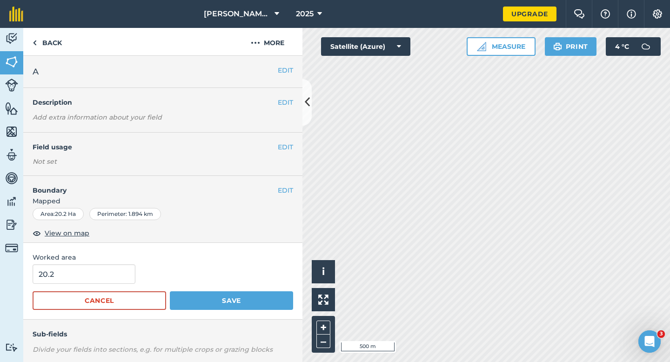
click at [103, 284] on form "20.2 Cancel Save" at bounding box center [163, 287] width 260 height 46
click at [103, 279] on input "20.2" at bounding box center [84, 274] width 103 height 20
click at [170, 291] on button "Save" at bounding box center [231, 300] width 123 height 19
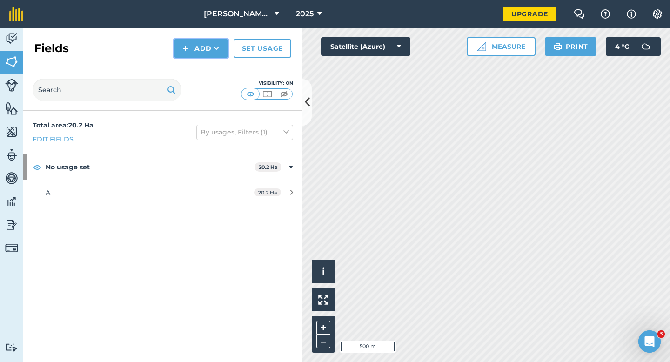
click at [218, 48] on icon at bounding box center [216, 48] width 6 height 9
click at [218, 64] on link "Draw" at bounding box center [200, 69] width 51 height 20
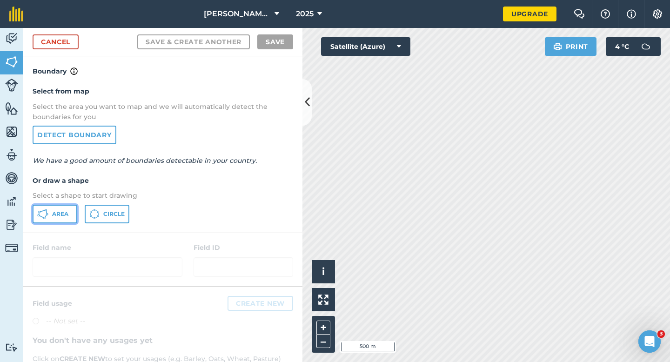
click at [53, 216] on span "Area" at bounding box center [60, 213] width 16 height 7
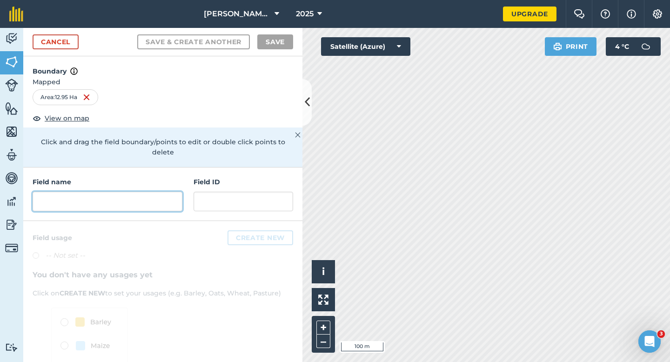
click at [163, 192] on input "text" at bounding box center [108, 202] width 150 height 20
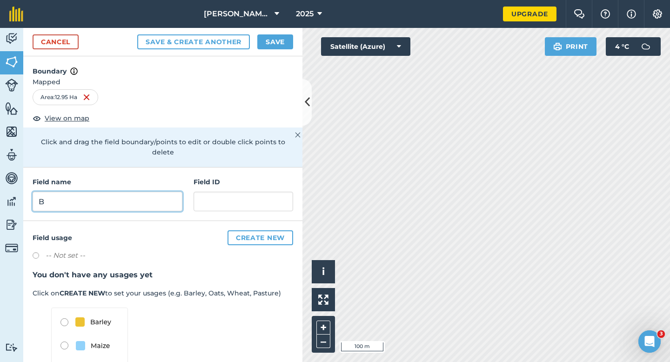
type input "B"
click at [270, 46] on button "Save" at bounding box center [275, 41] width 36 height 15
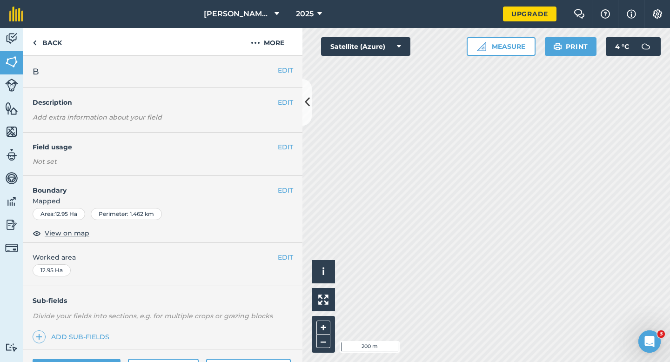
click at [287, 248] on div "EDIT Worked area 12.95 Ha" at bounding box center [162, 264] width 279 height 43
click at [286, 253] on button "EDIT" at bounding box center [285, 257] width 15 height 10
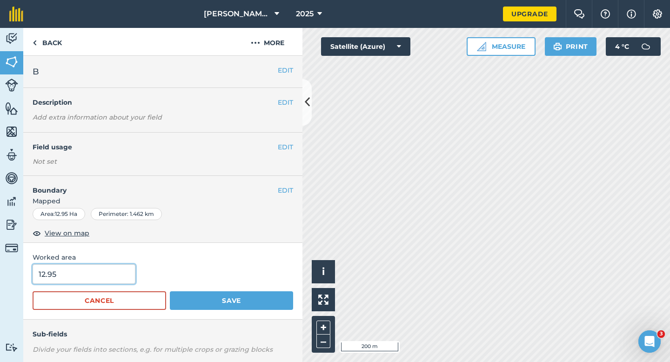
click at [64, 270] on input "12.95" at bounding box center [84, 274] width 103 height 20
type input "13"
click at [170, 291] on button "Save" at bounding box center [231, 300] width 123 height 19
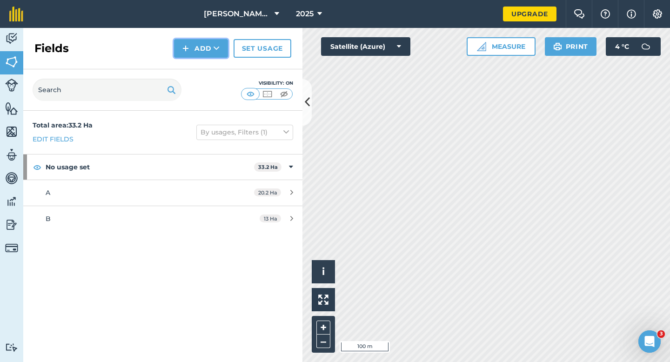
click at [199, 50] on button "Add" at bounding box center [201, 48] width 54 height 19
click at [199, 68] on link "Draw" at bounding box center [200, 69] width 51 height 20
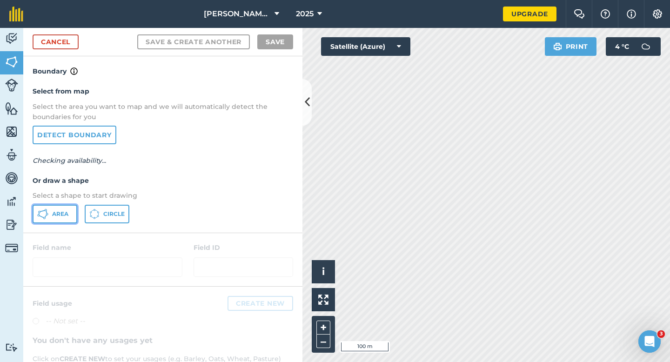
click at [63, 212] on span "Area" at bounding box center [60, 213] width 16 height 7
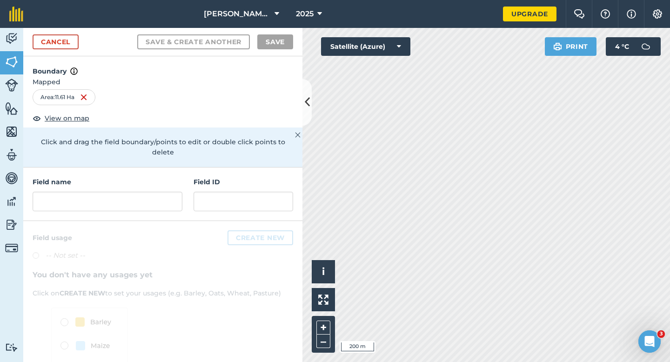
click at [185, 192] on div "Field name Field ID" at bounding box center [162, 193] width 279 height 53
click at [176, 192] on input "text" at bounding box center [108, 202] width 150 height 20
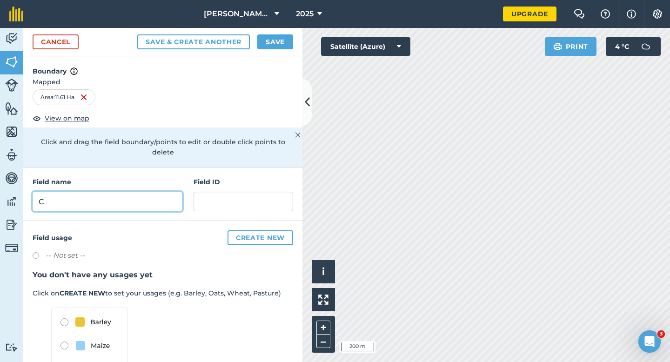
type input "C"
click at [271, 45] on button "Save" at bounding box center [275, 41] width 36 height 15
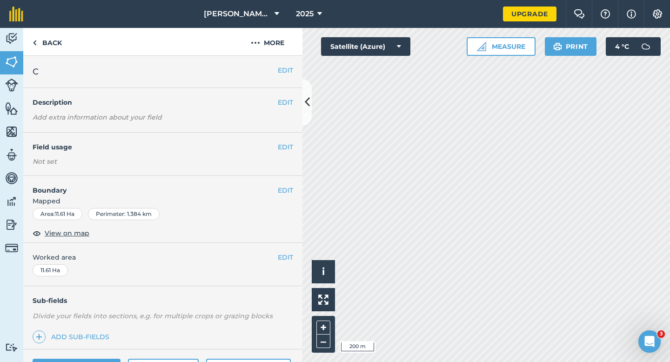
click at [277, 249] on div "EDIT Worked area 11.61 Ha" at bounding box center [162, 264] width 279 height 43
click at [282, 252] on button "EDIT" at bounding box center [285, 257] width 15 height 10
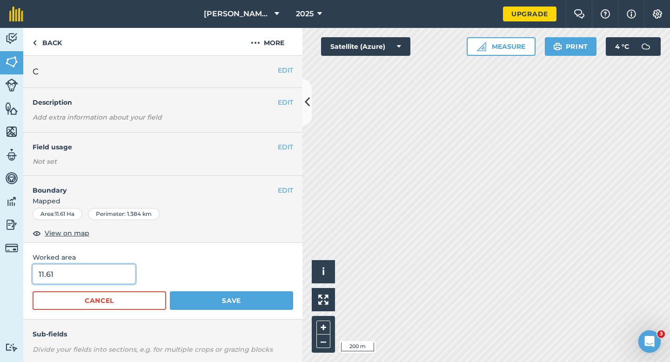
click at [119, 271] on input "11.61" at bounding box center [84, 274] width 103 height 20
type input "11.6"
click at [170, 291] on button "Save" at bounding box center [231, 300] width 123 height 19
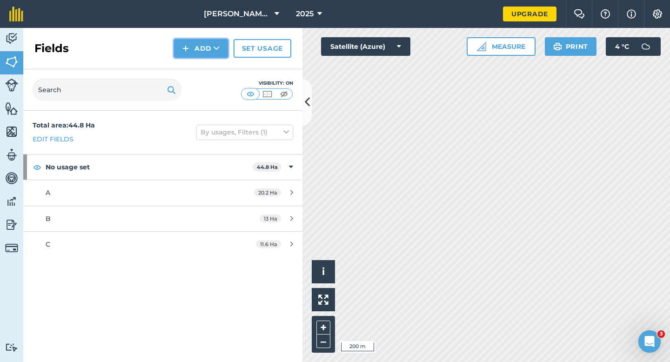
click at [190, 55] on button "Add" at bounding box center [201, 48] width 54 height 19
click at [190, 69] on link "Draw" at bounding box center [200, 69] width 51 height 20
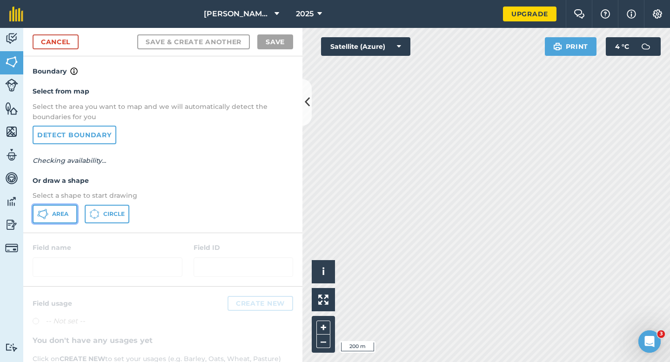
click at [73, 211] on button "Area" at bounding box center [55, 214] width 45 height 19
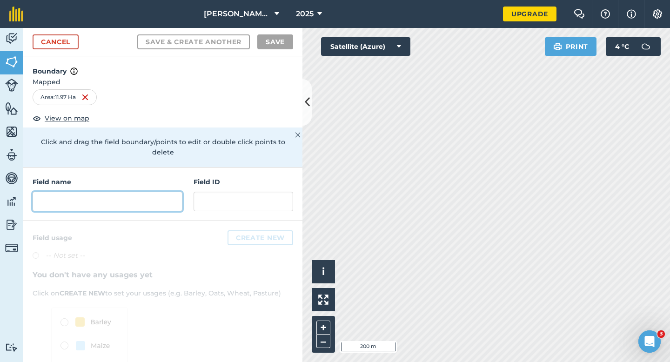
click at [154, 192] on input "text" at bounding box center [108, 202] width 150 height 20
type input "F"
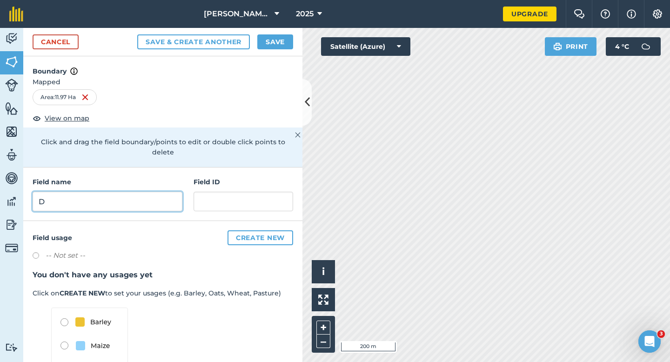
type input "D"
click at [264, 45] on button "Save" at bounding box center [275, 41] width 36 height 15
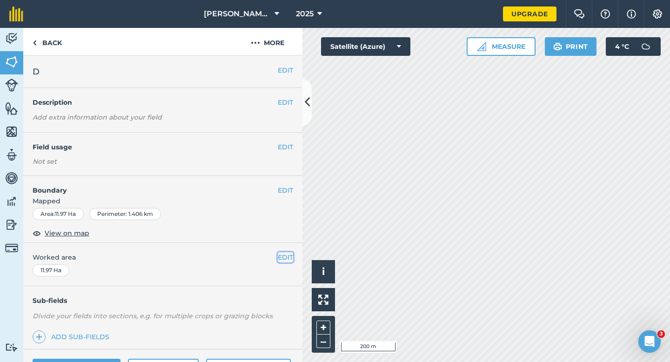
click at [278, 260] on button "EDIT" at bounding box center [285, 257] width 15 height 10
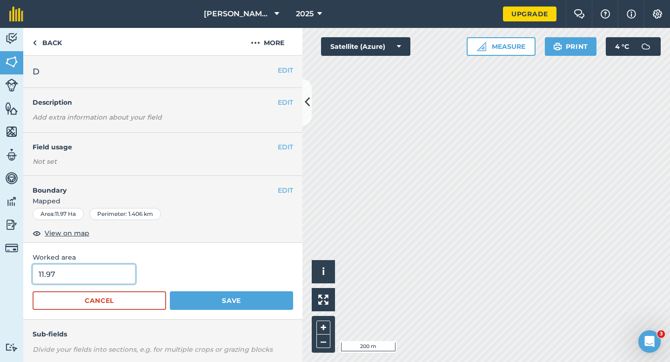
click at [87, 283] on input "11.97" at bounding box center [84, 274] width 103 height 20
type input "12"
click at [170, 291] on button "Save" at bounding box center [231, 300] width 123 height 19
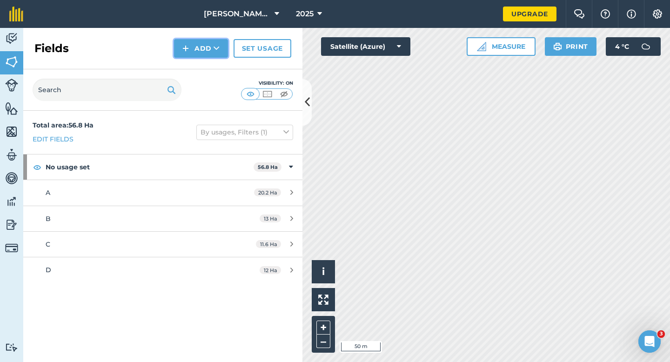
click at [202, 49] on button "Add" at bounding box center [201, 48] width 54 height 19
click at [205, 63] on link "Draw" at bounding box center [200, 69] width 51 height 20
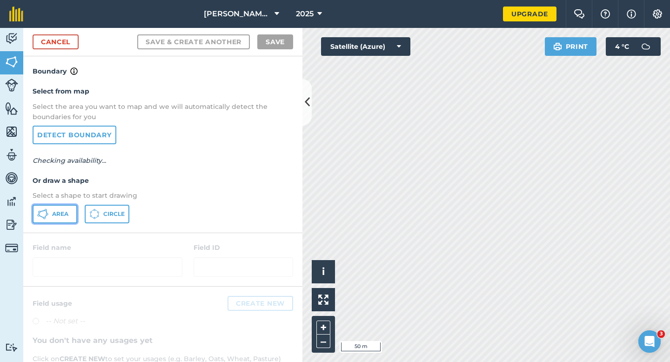
click at [75, 219] on button "Area" at bounding box center [55, 214] width 45 height 19
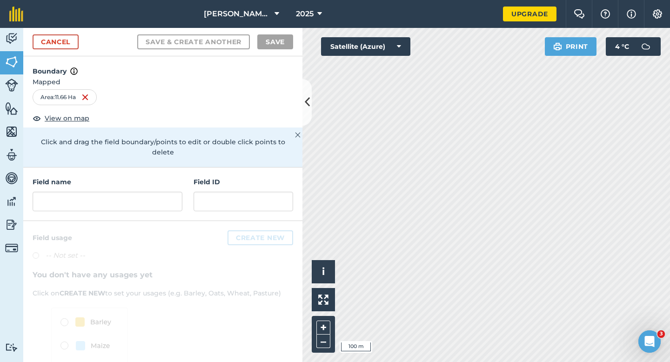
click at [184, 189] on div "Field name Field ID" at bounding box center [162, 193] width 279 height 53
click at [178, 192] on input "text" at bounding box center [108, 202] width 150 height 20
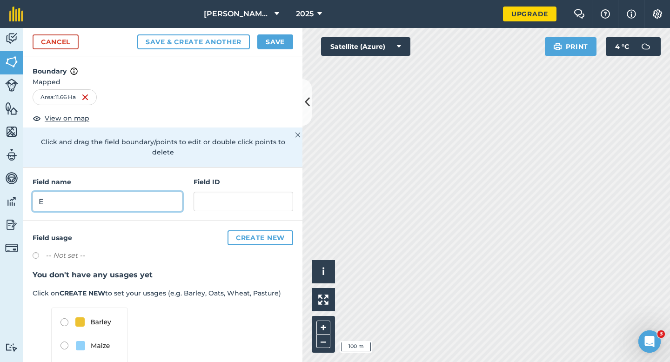
type input "E"
click at [263, 35] on button "Save" at bounding box center [275, 41] width 36 height 15
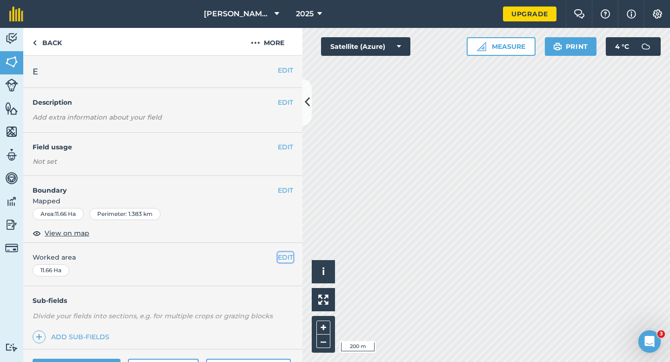
click at [289, 258] on button "EDIT" at bounding box center [285, 257] width 15 height 10
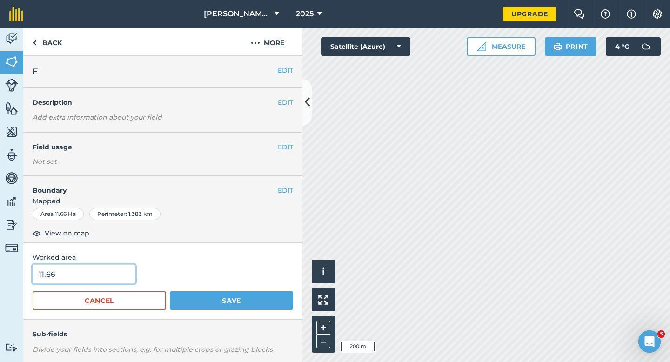
click at [95, 272] on input "11.66" at bounding box center [84, 274] width 103 height 20
type input "11.7"
click at [170, 291] on button "Save" at bounding box center [231, 300] width 123 height 19
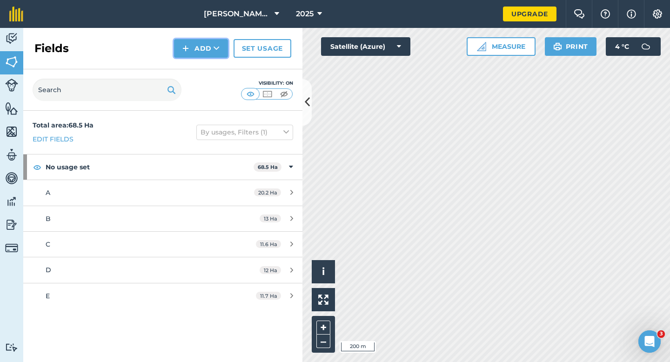
click at [189, 53] on img at bounding box center [185, 48] width 7 height 11
click at [193, 65] on link "Draw" at bounding box center [200, 69] width 51 height 20
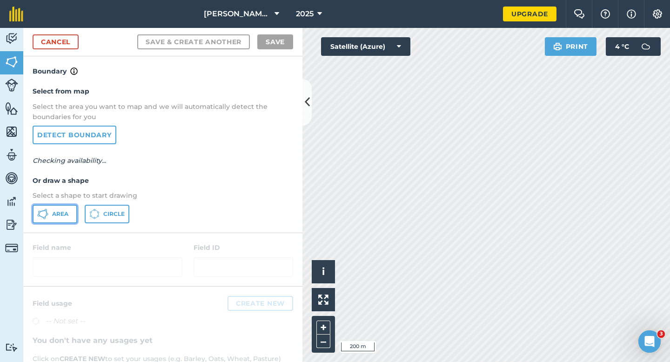
click at [66, 208] on button "Area" at bounding box center [55, 214] width 45 height 19
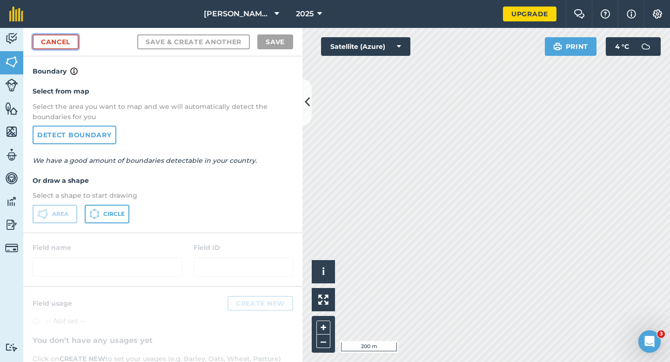
click at [44, 42] on link "Cancel" at bounding box center [56, 41] width 46 height 15
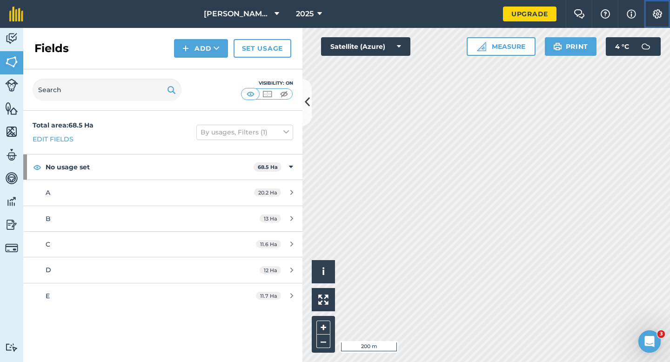
click at [659, 19] on button "Settings" at bounding box center [656, 14] width 26 height 28
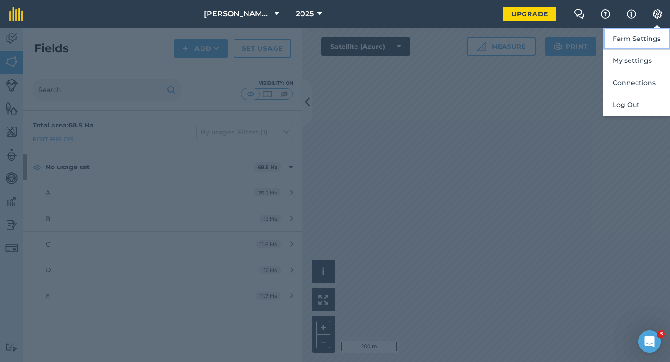
click at [659, 29] on button "Farm Settings" at bounding box center [636, 39] width 66 height 22
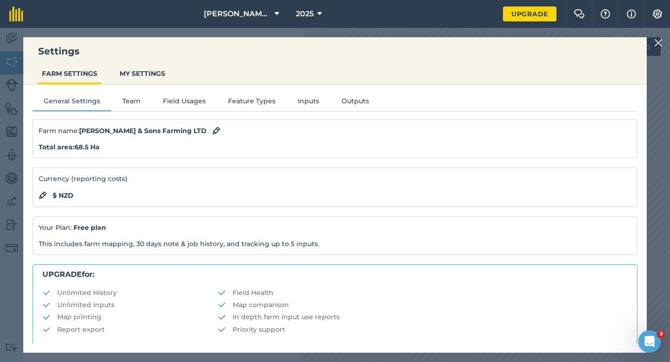
scroll to position [179, 0]
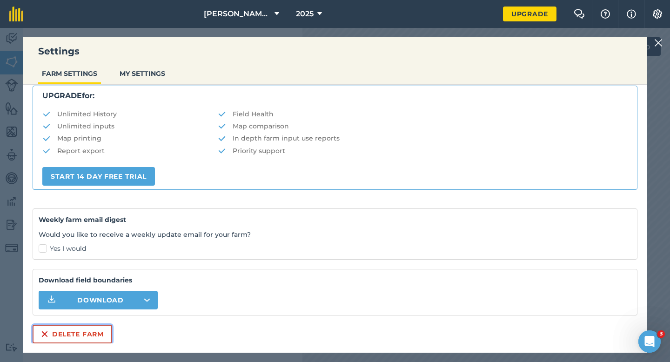
click at [84, 331] on button "Delete farm" at bounding box center [73, 334] width 80 height 19
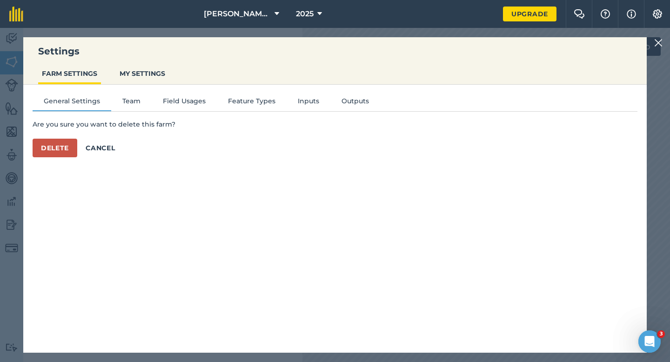
scroll to position [0, 0]
click at [66, 144] on button "Delete" at bounding box center [55, 148] width 45 height 19
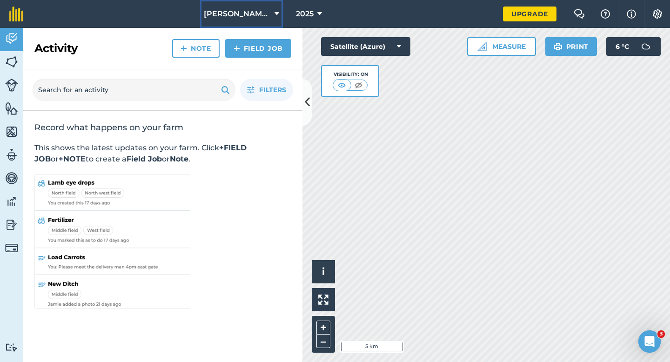
click at [221, 15] on span "[PERSON_NAME] & Sons" at bounding box center [237, 13] width 67 height 11
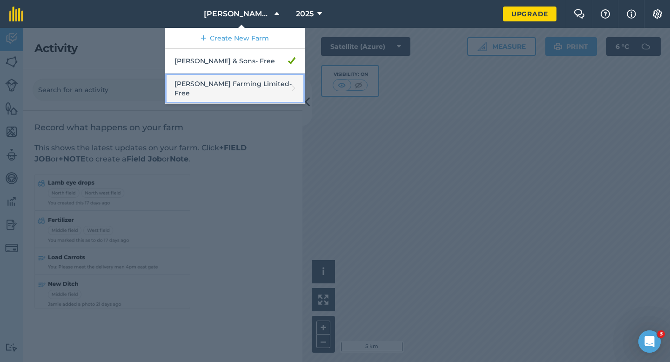
click at [243, 83] on link "[PERSON_NAME] Farming Limited - Free" at bounding box center [234, 88] width 139 height 30
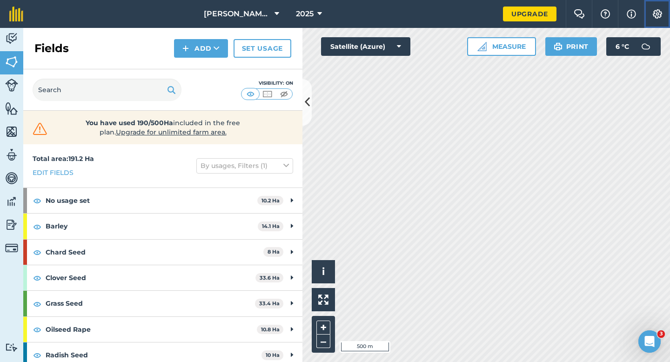
click at [654, 11] on img at bounding box center [656, 13] width 11 height 9
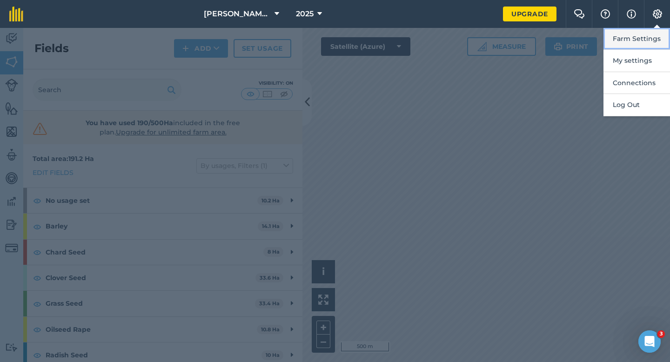
click at [654, 30] on button "Farm Settings" at bounding box center [636, 39] width 66 height 22
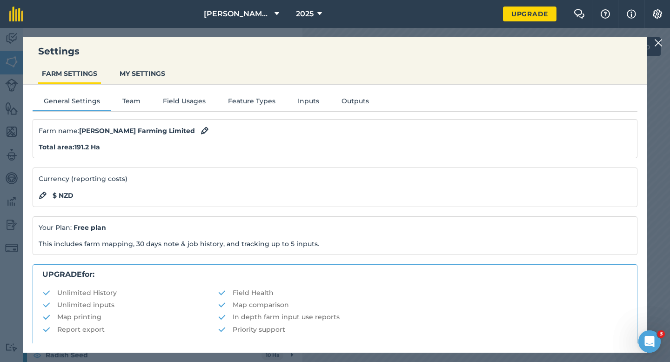
scroll to position [179, 0]
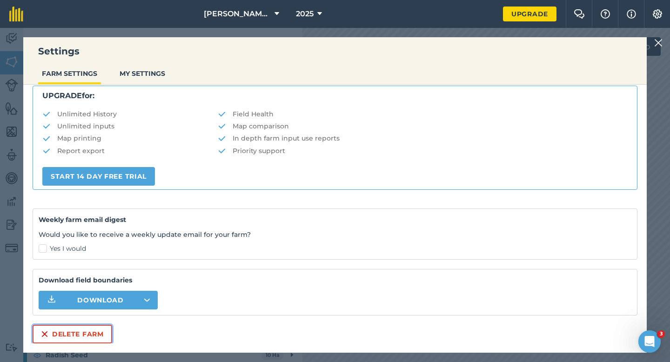
click at [78, 336] on button "Delete farm" at bounding box center [73, 334] width 80 height 19
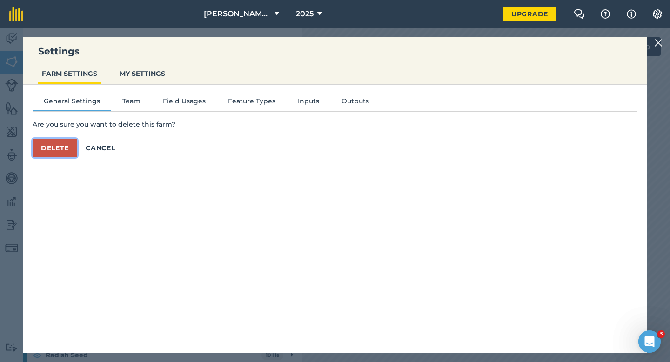
click at [69, 152] on button "Delete" at bounding box center [55, 148] width 45 height 19
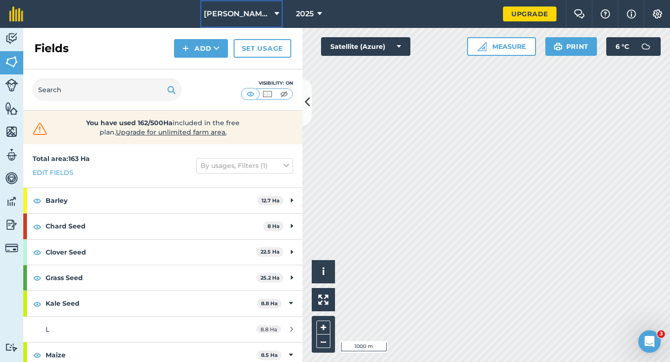
click at [244, 19] on span "[PERSON_NAME] & Sons" at bounding box center [237, 13] width 67 height 11
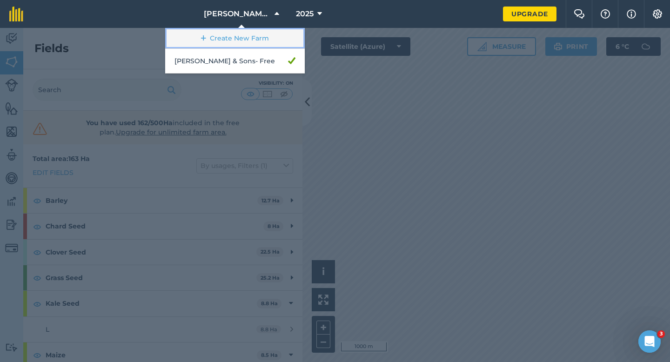
click at [242, 32] on link "Create New Farm" at bounding box center [234, 38] width 139 height 21
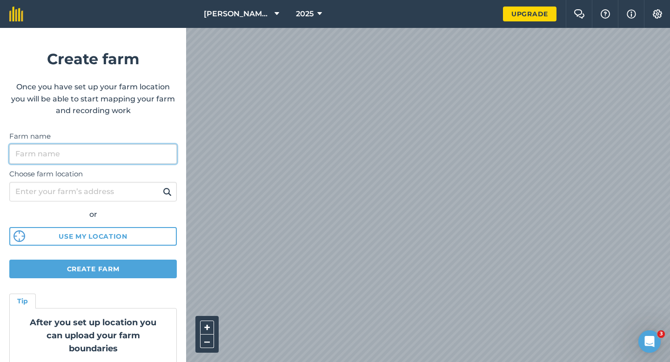
click at [125, 146] on input "Farm name" at bounding box center [92, 154] width 167 height 20
type input "[PERSON_NAME] & Sons Farming LTD"
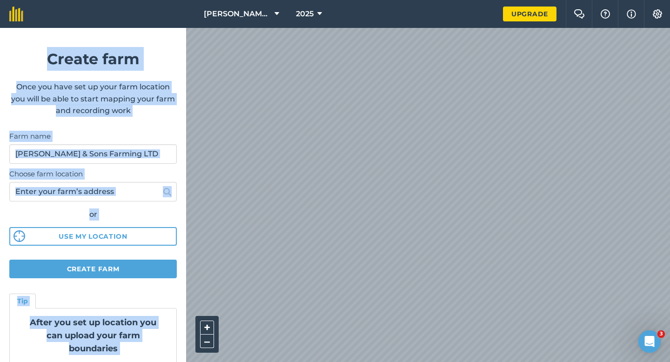
click at [420, 28] on div "[PERSON_NAME] & Sons 2025 Upgrade Farm Chat Help Info Settings Create farm Once…" at bounding box center [335, 14] width 670 height 28
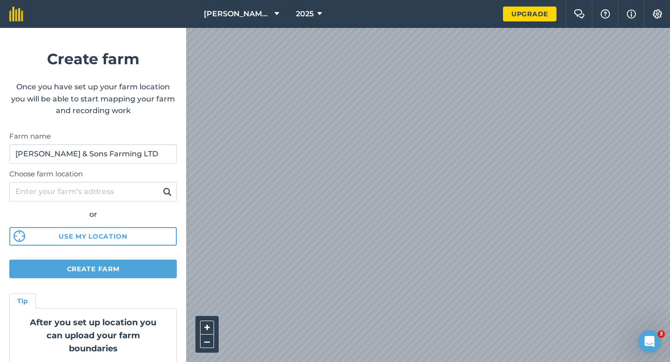
click at [123, 139] on label "Farm name" at bounding box center [92, 136] width 167 height 11
click at [123, 144] on input "[PERSON_NAME] & Sons Farming LTD" at bounding box center [92, 154] width 167 height 20
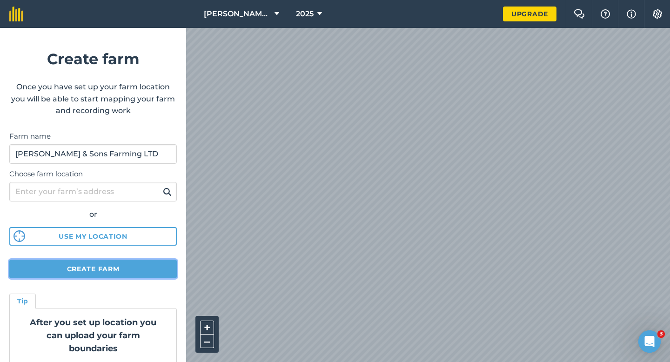
click at [114, 265] on button "Create farm" at bounding box center [92, 268] width 167 height 19
